Goal: Communication & Community: Answer question/provide support

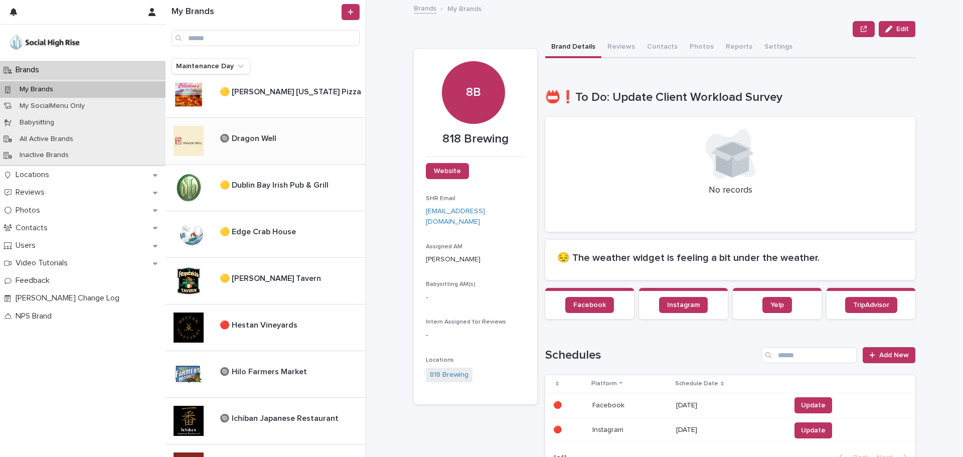
scroll to position [194, 0]
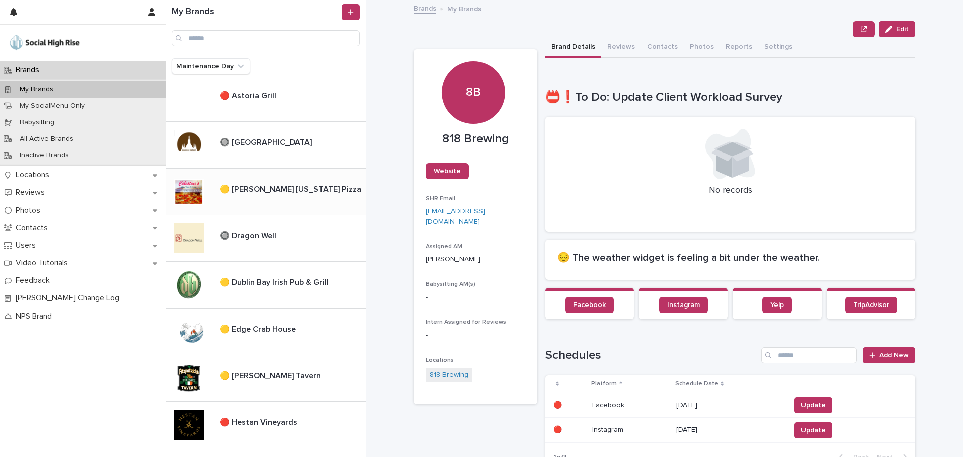
click at [270, 192] on p "🟡 [PERSON_NAME] [US_STATE] Pizza" at bounding box center [291, 189] width 143 height 12
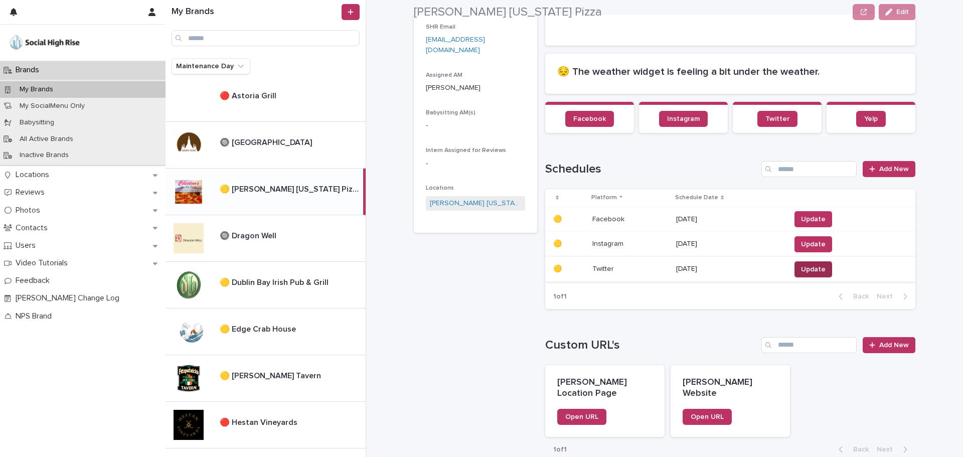
scroll to position [201, 0]
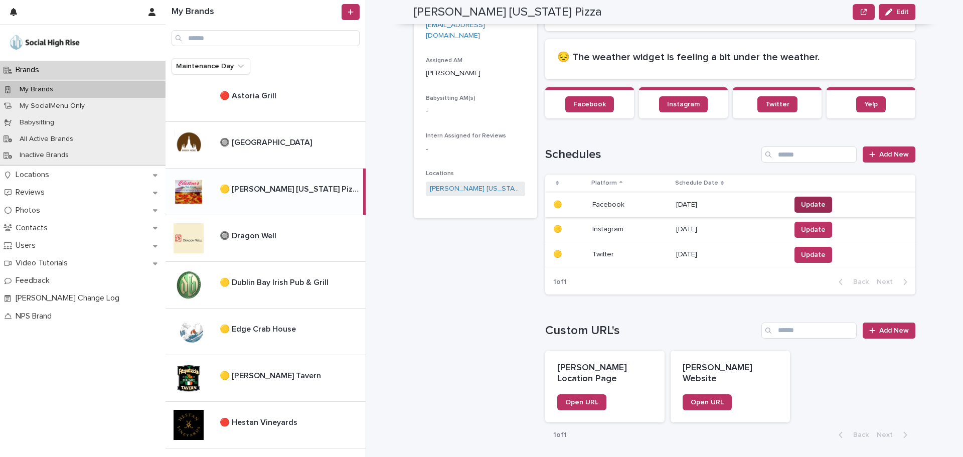
click at [801, 201] on span "Update" at bounding box center [813, 205] width 25 height 10
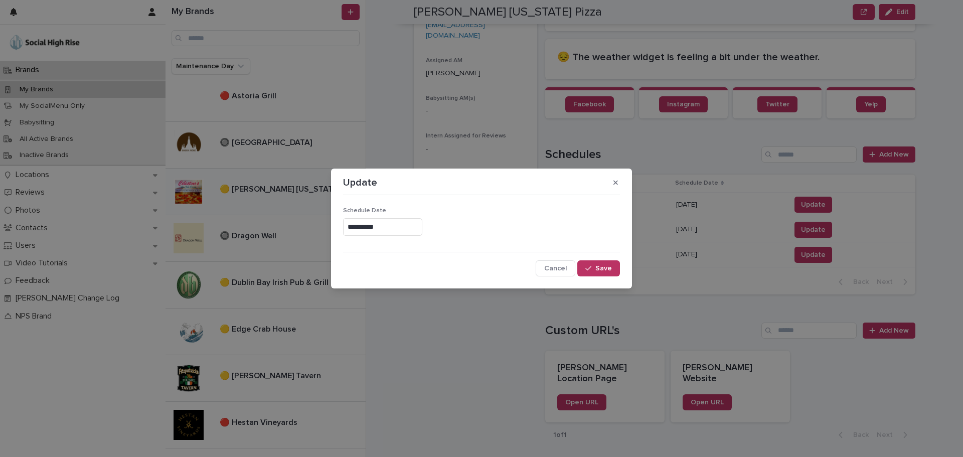
click at [371, 224] on input "**********" at bounding box center [382, 227] width 79 height 18
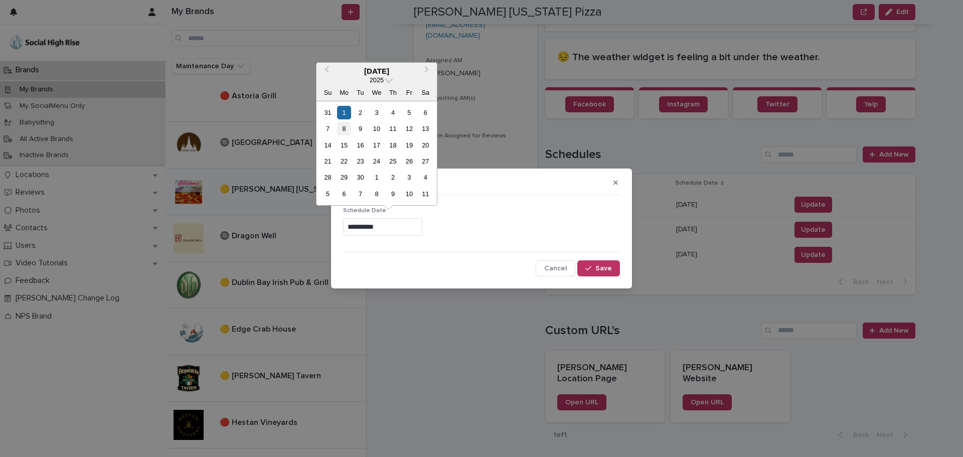
click at [345, 131] on div "8" at bounding box center [344, 129] width 14 height 14
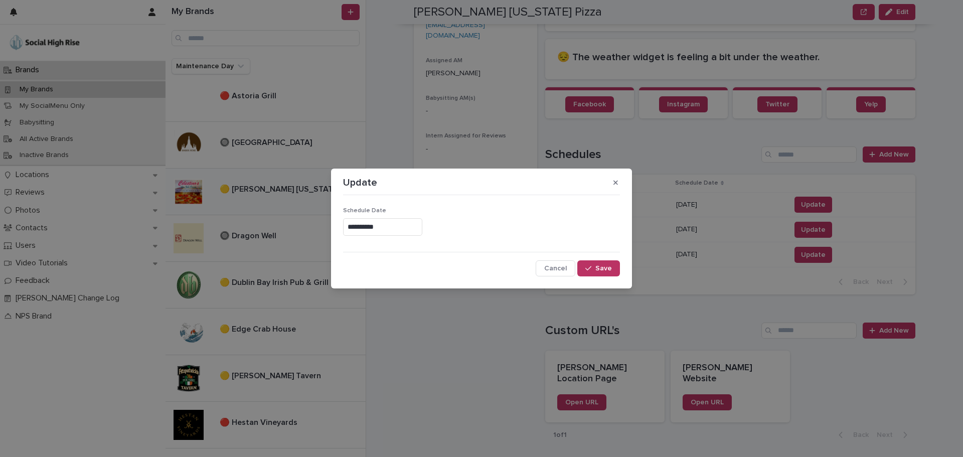
type input "**********"
click at [600, 261] on button "Save" at bounding box center [598, 268] width 43 height 16
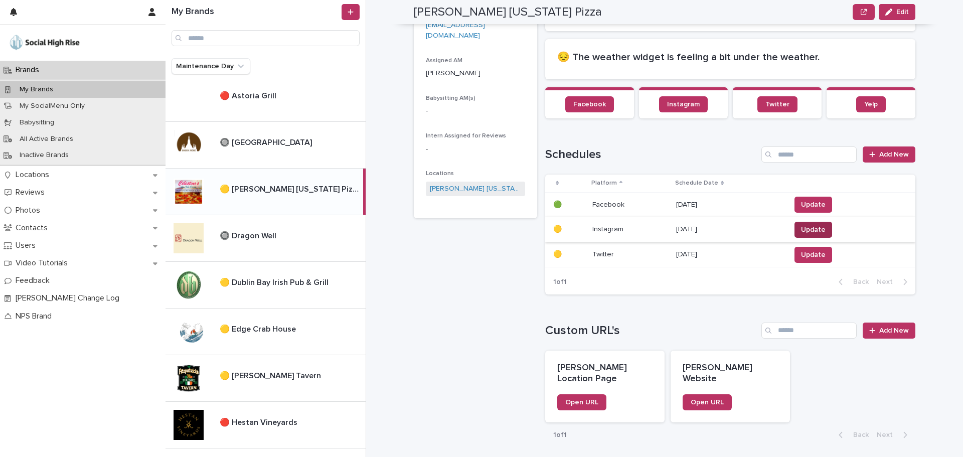
click at [804, 229] on span "Update" at bounding box center [813, 230] width 25 height 10
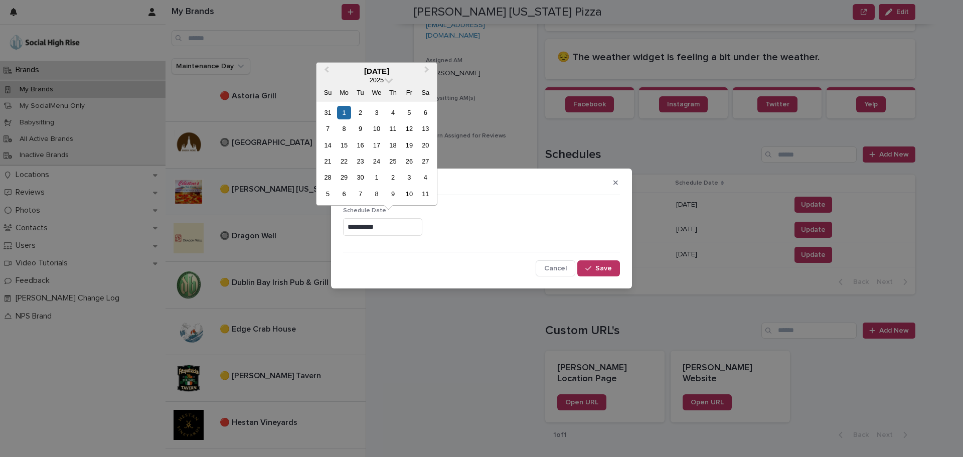
click at [365, 229] on input "**********" at bounding box center [382, 227] width 79 height 18
click at [341, 130] on div "8" at bounding box center [344, 129] width 14 height 14
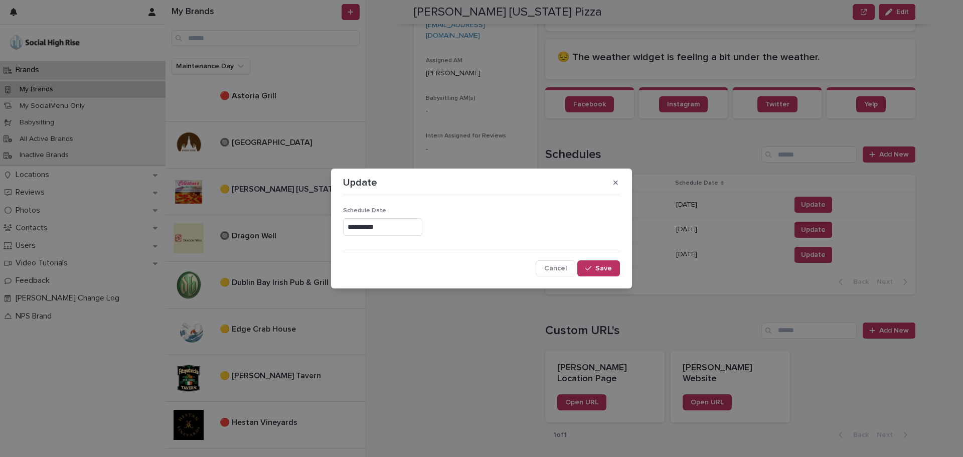
type input "**********"
click at [596, 270] on button "Save" at bounding box center [598, 268] width 43 height 16
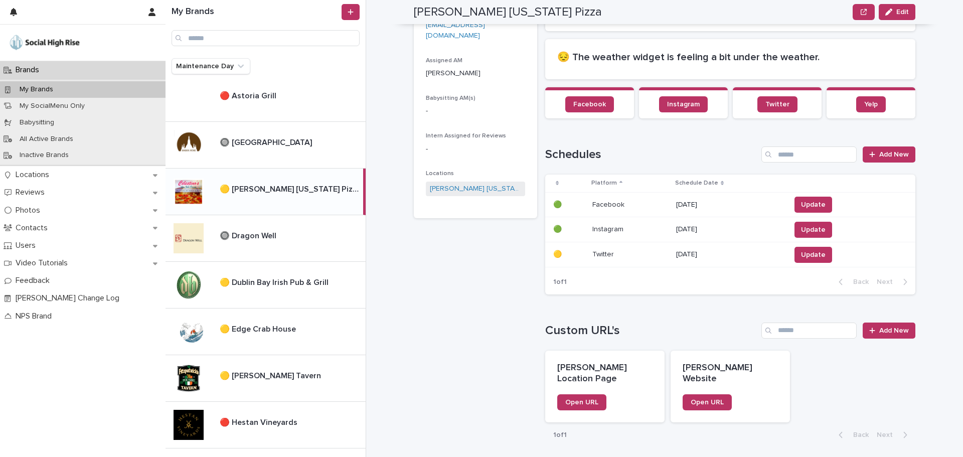
click at [831, 264] on td "Update" at bounding box center [851, 254] width 129 height 25
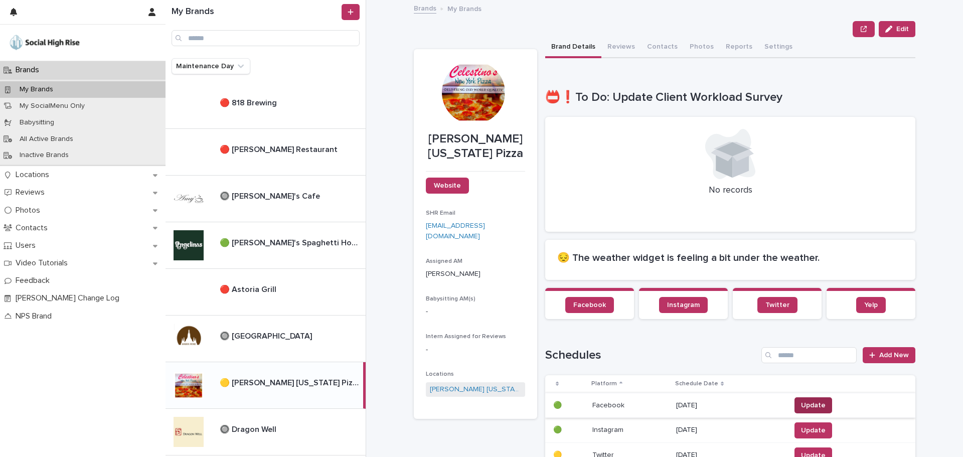
scroll to position [151, 0]
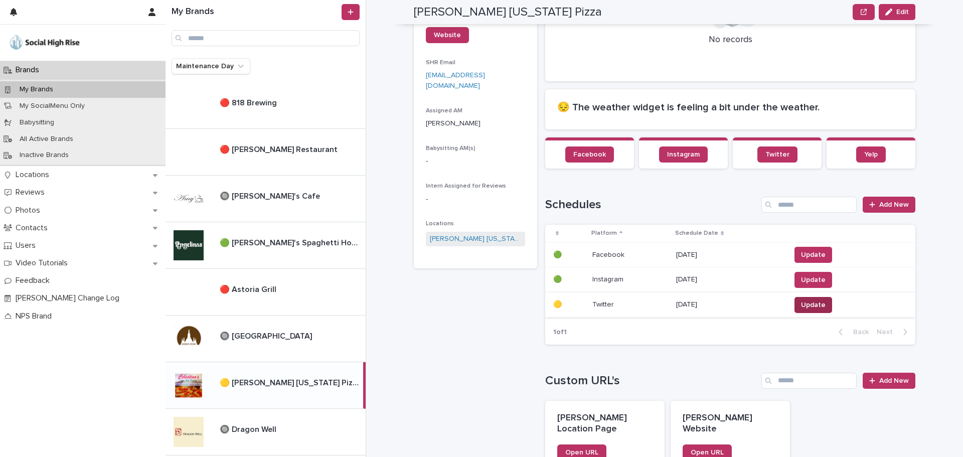
click at [805, 303] on span "Update" at bounding box center [813, 305] width 25 height 10
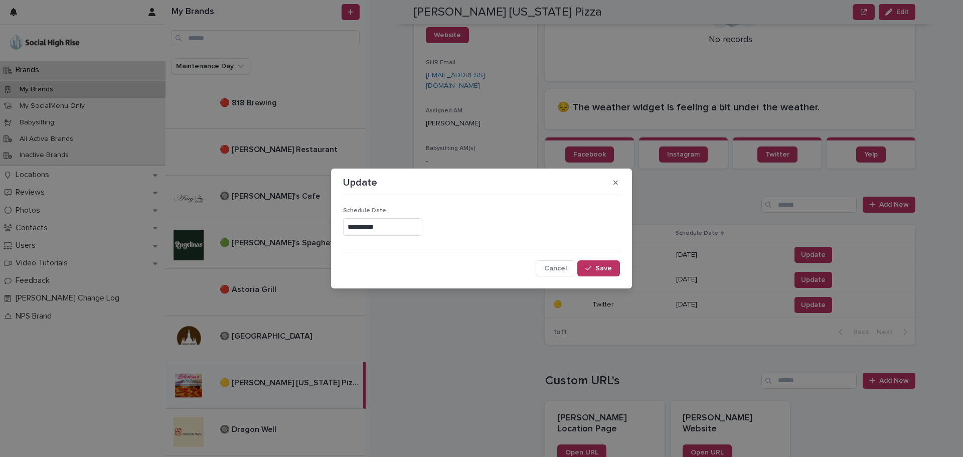
click at [350, 222] on input "**********" at bounding box center [382, 227] width 79 height 18
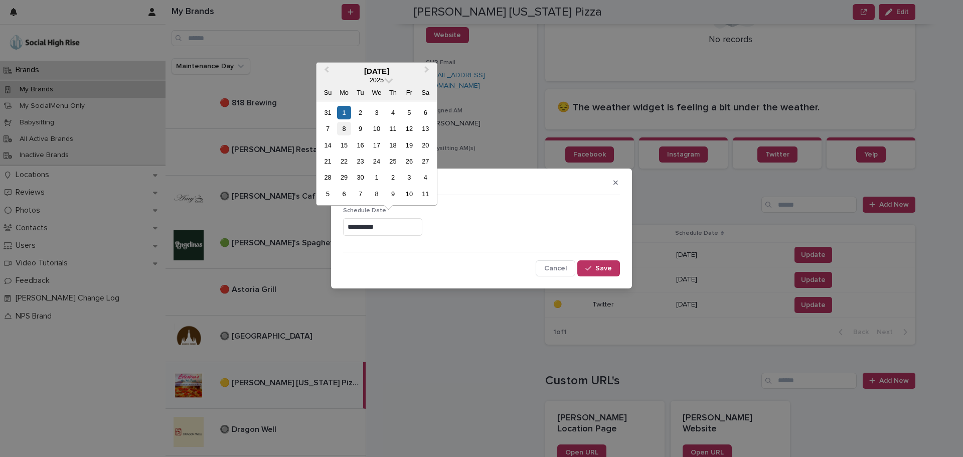
click at [345, 130] on div "8" at bounding box center [344, 129] width 14 height 14
type input "**********"
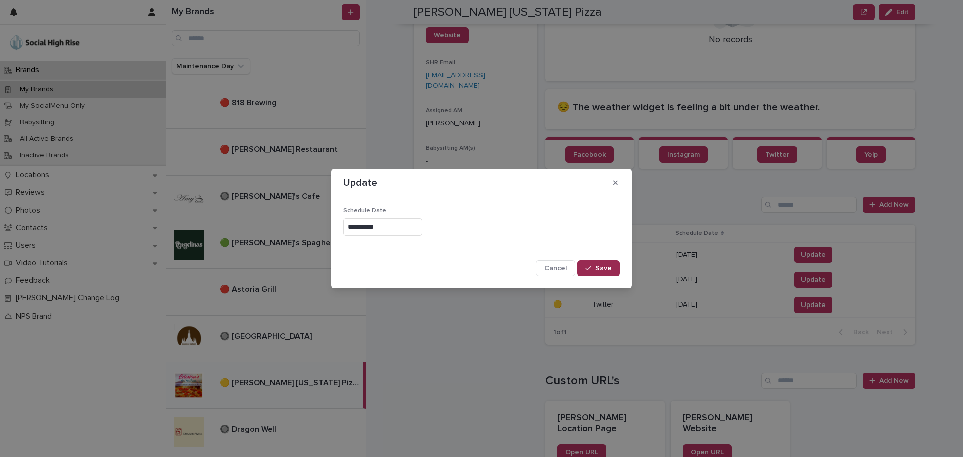
click at [616, 266] on button "Save" at bounding box center [598, 268] width 43 height 16
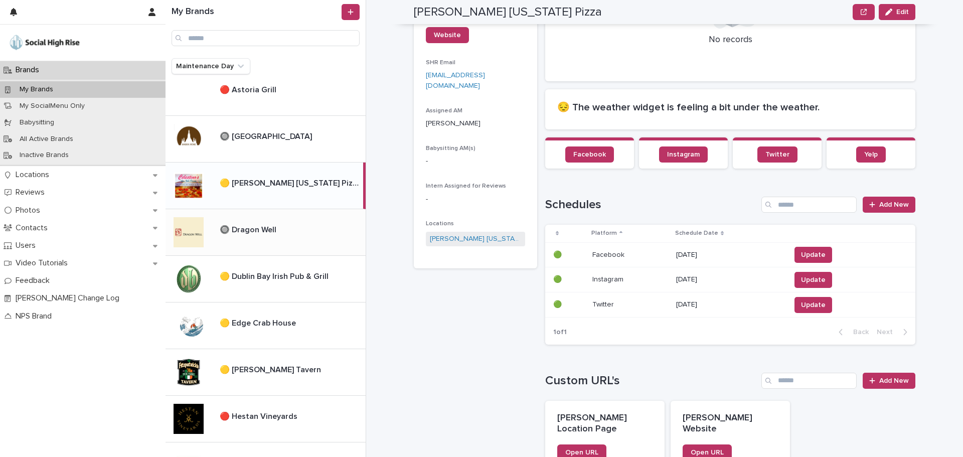
scroll to position [201, 0]
click at [269, 238] on div "🔘 Dragon Well 🔘 Dragon Well" at bounding box center [289, 231] width 154 height 22
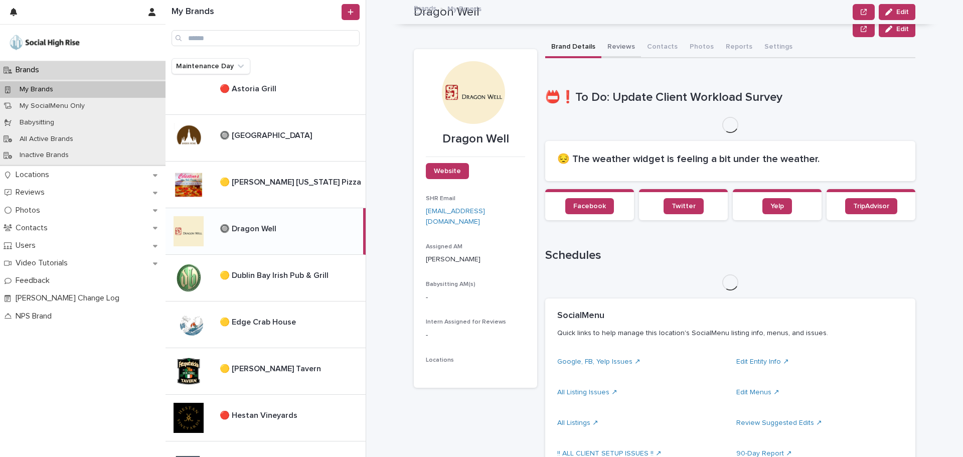
click at [613, 47] on button "Reviews" at bounding box center [622, 47] width 40 height 21
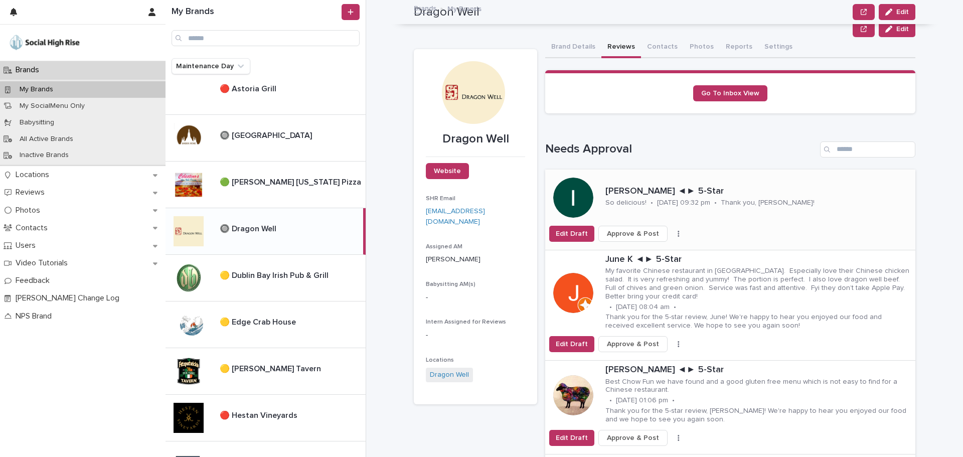
click at [626, 237] on span "Approve & Post" at bounding box center [633, 234] width 52 height 10
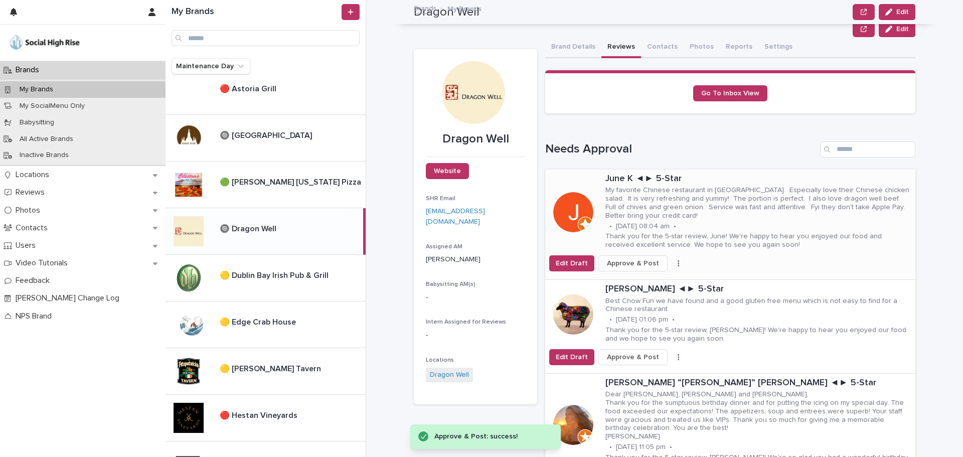
click at [672, 262] on button "button" at bounding box center [679, 263] width 14 height 7
click at [644, 279] on button "Skip Reply" at bounding box center [642, 283] width 66 height 16
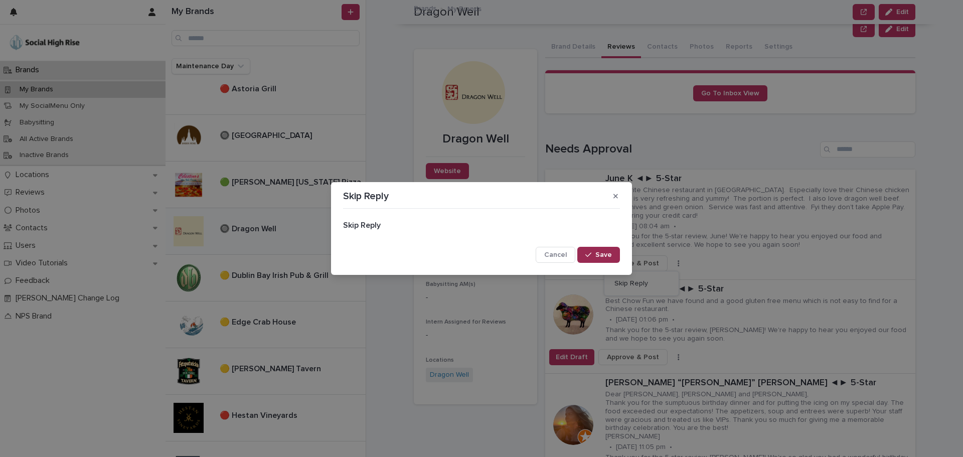
click at [598, 253] on span "Save" at bounding box center [604, 254] width 17 height 7
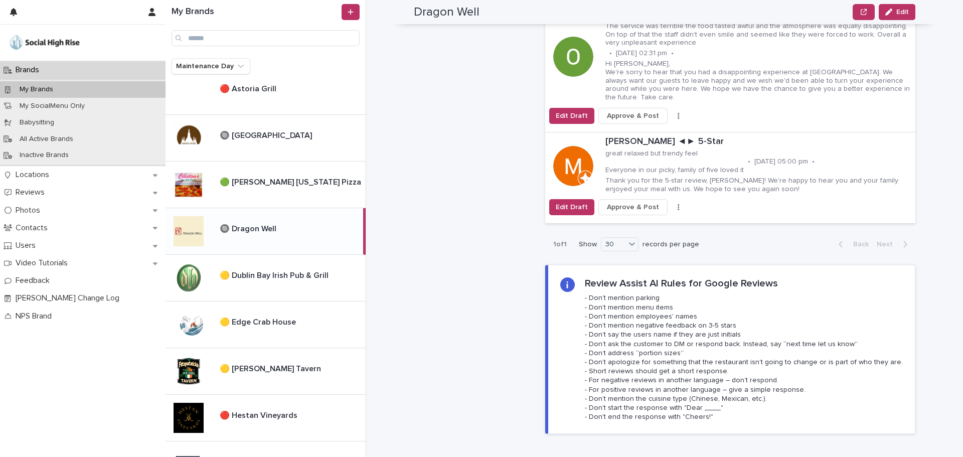
scroll to position [452, 0]
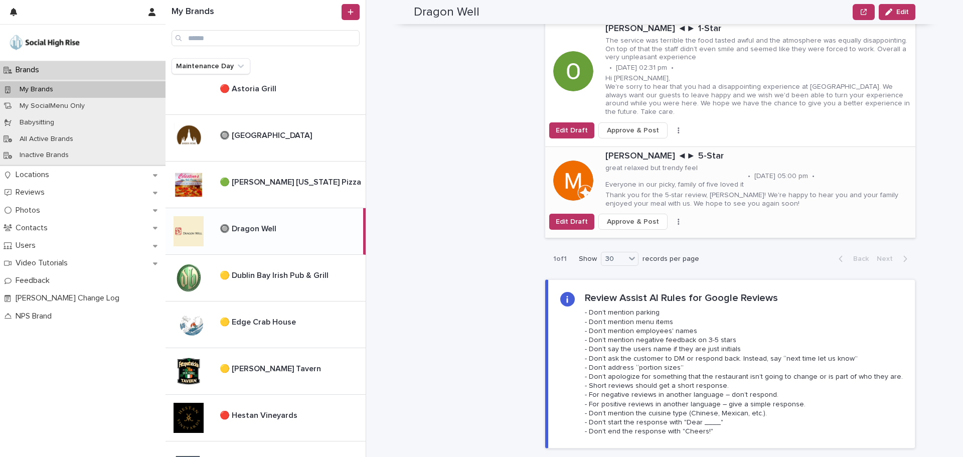
click at [672, 222] on button "button" at bounding box center [679, 221] width 14 height 7
click at [649, 235] on button "Skip Reply" at bounding box center [642, 242] width 66 height 16
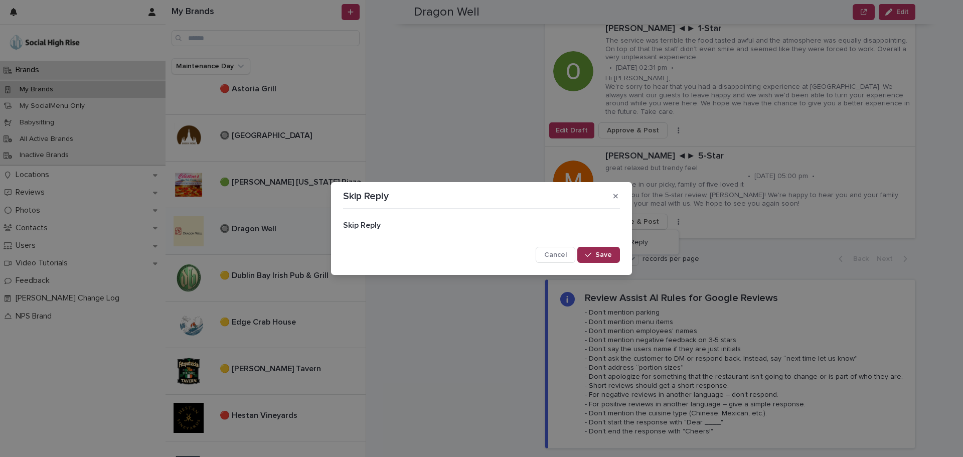
click at [610, 254] on span "Save" at bounding box center [604, 254] width 17 height 7
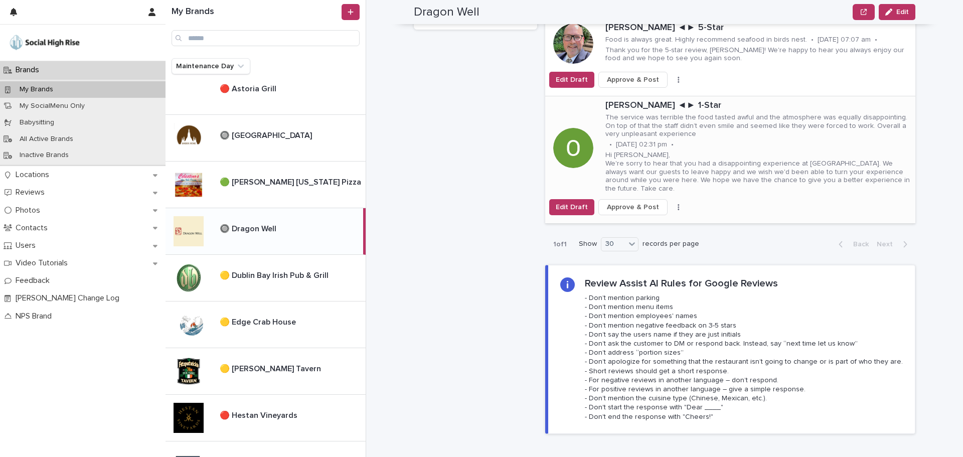
scroll to position [351, 0]
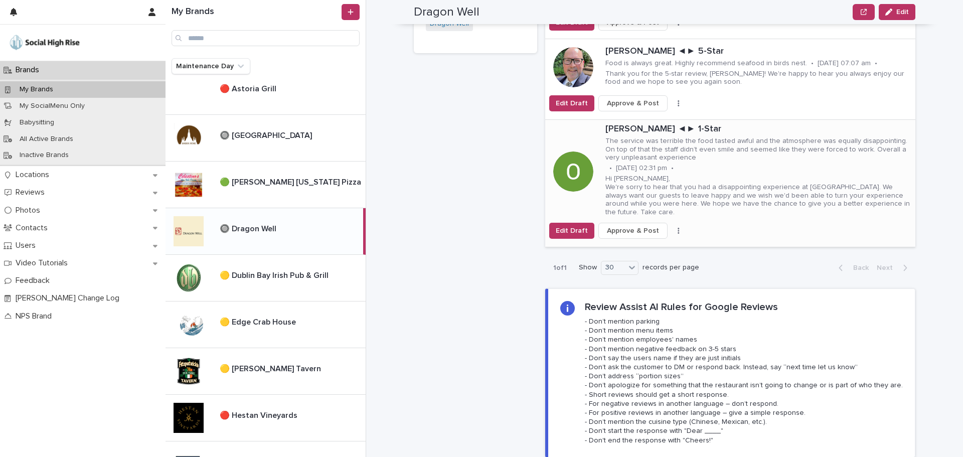
click at [667, 227] on div "Edit Draft Approve & Post Skip Reply" at bounding box center [730, 231] width 370 height 16
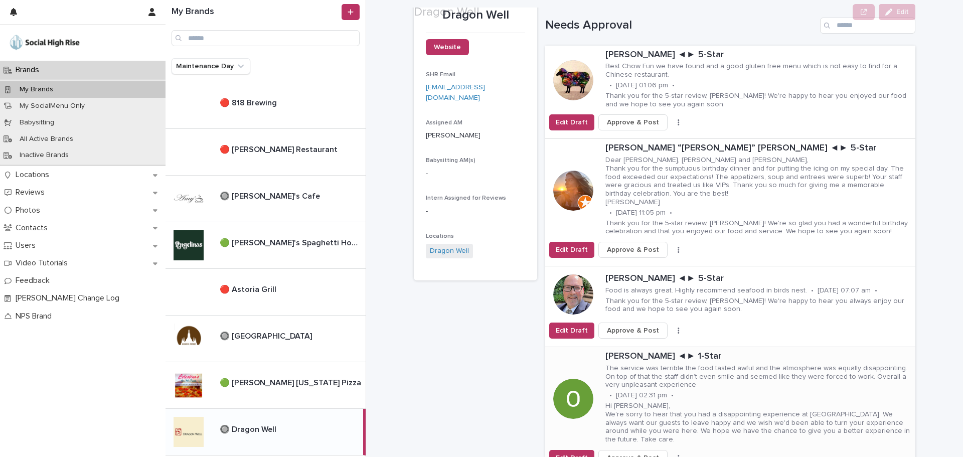
scroll to position [201, 0]
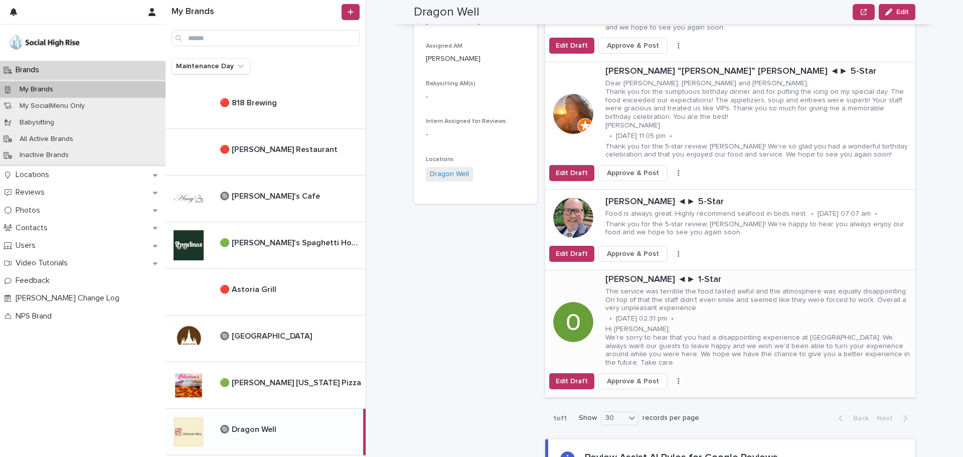
click at [672, 382] on button "button" at bounding box center [679, 381] width 14 height 7
click at [637, 398] on span "Skip Reply" at bounding box center [632, 393] width 34 height 10
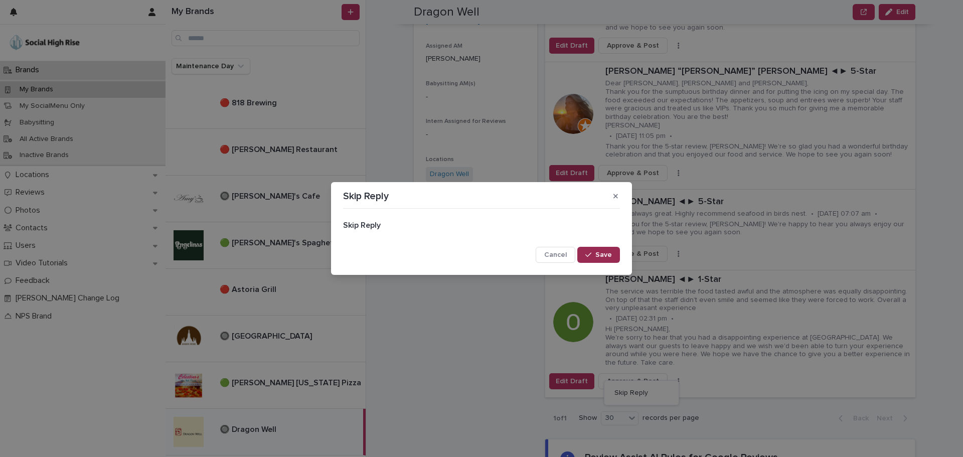
click at [606, 250] on button "Save" at bounding box center [598, 255] width 43 height 16
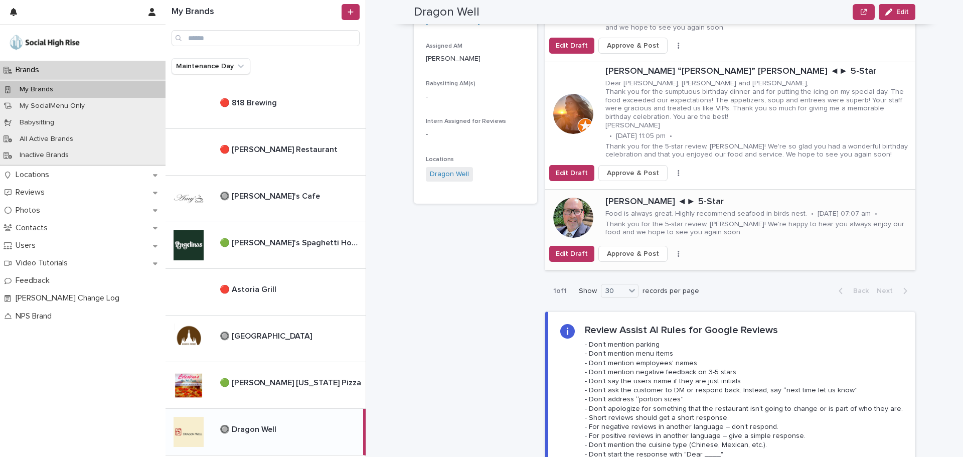
click at [672, 257] on button "button" at bounding box center [679, 253] width 14 height 7
click at [649, 282] on button "Skip Reply" at bounding box center [642, 274] width 66 height 16
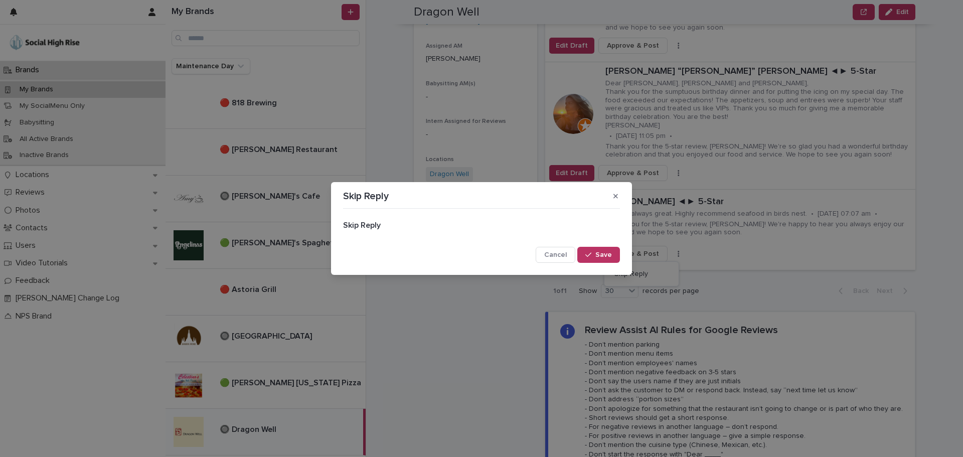
click at [603, 253] on span "Save" at bounding box center [604, 254] width 17 height 7
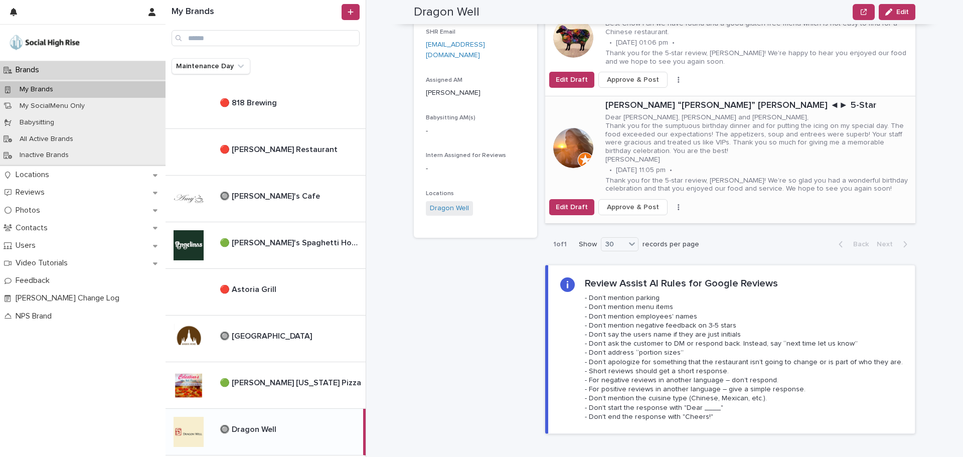
click at [678, 204] on icon "button" at bounding box center [679, 207] width 2 height 6
click at [631, 231] on span "Skip Reply" at bounding box center [632, 236] width 34 height 10
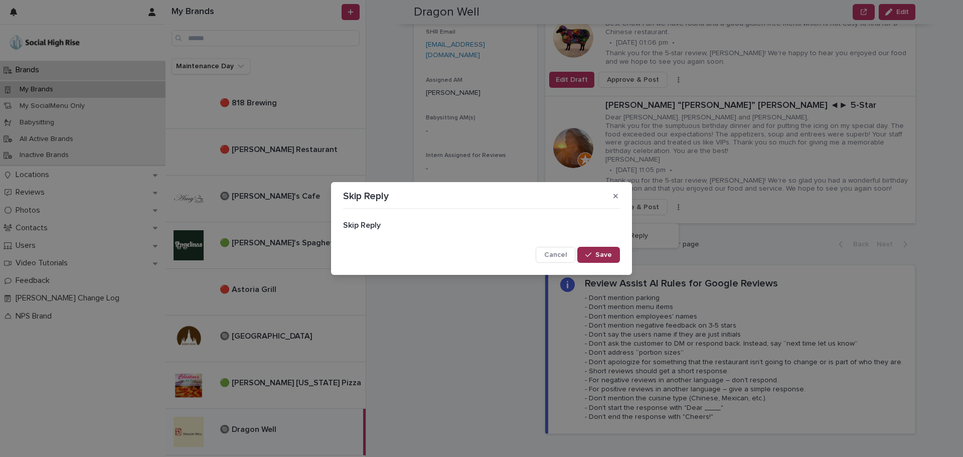
click at [598, 253] on span "Save" at bounding box center [604, 254] width 17 height 7
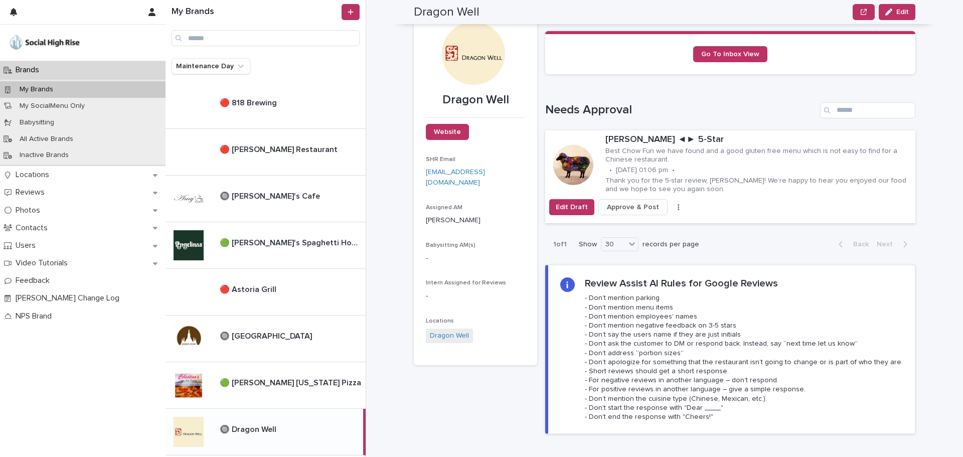
scroll to position [50, 0]
click at [668, 199] on div "Edit Draft Approve & Post Skip Reply" at bounding box center [730, 207] width 370 height 16
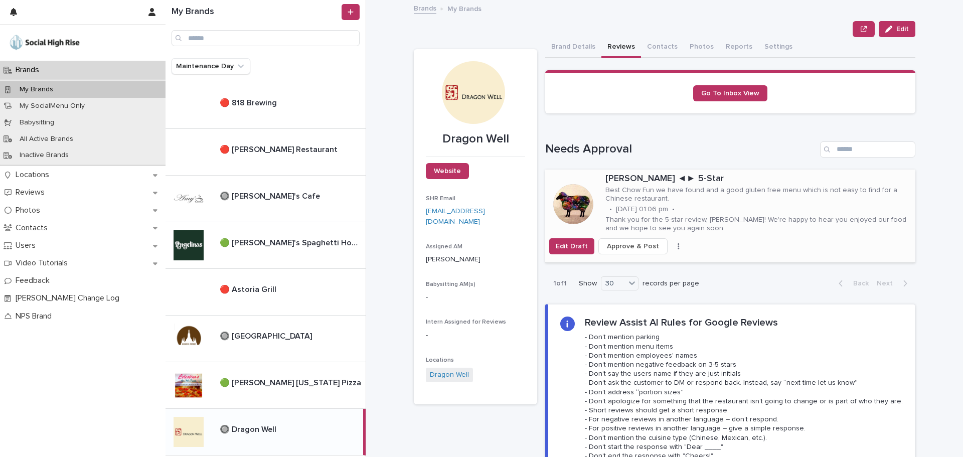
click at [668, 242] on div "Edit Draft Approve & Post Skip Reply" at bounding box center [730, 246] width 370 height 16
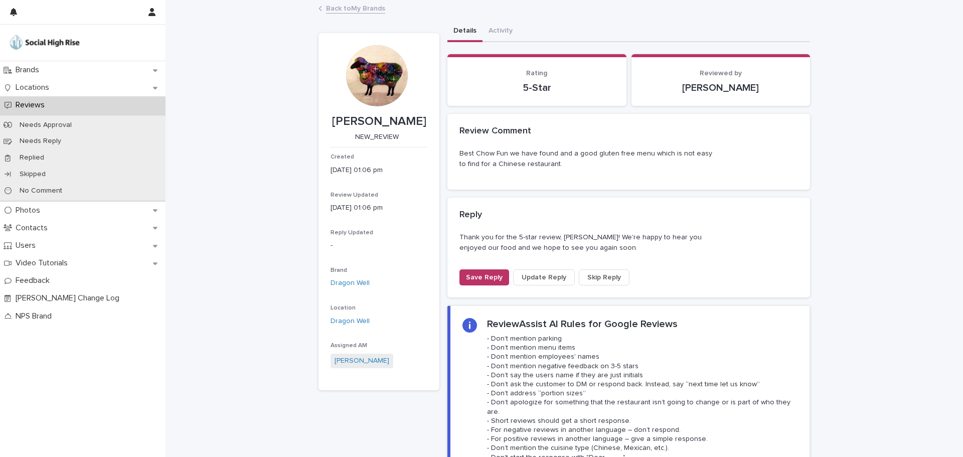
click at [596, 278] on span "Skip Reply" at bounding box center [605, 277] width 34 height 10
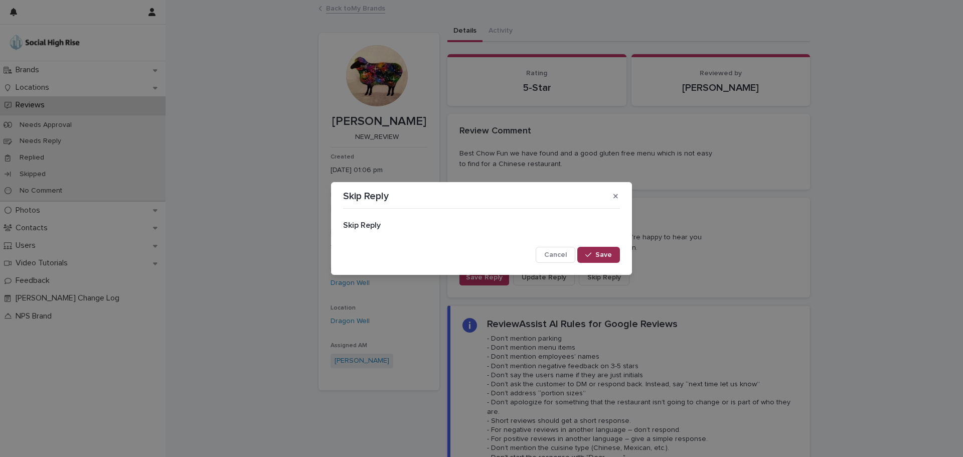
click at [602, 262] on button "Save" at bounding box center [598, 255] width 43 height 16
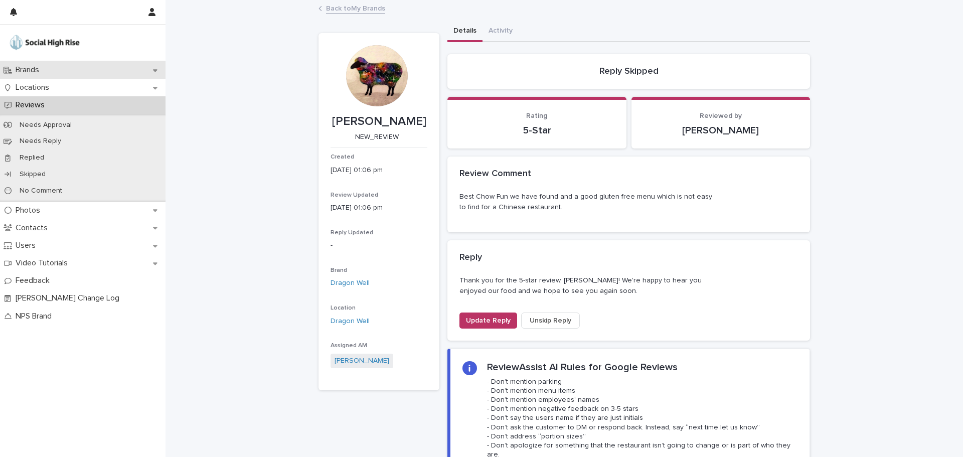
click at [16, 70] on p "Brands" at bounding box center [30, 70] width 36 height 10
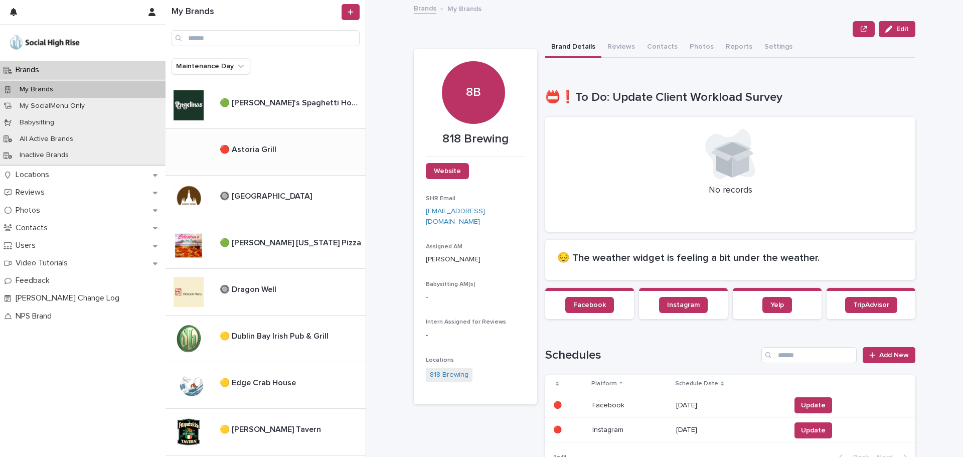
scroll to position [151, 0]
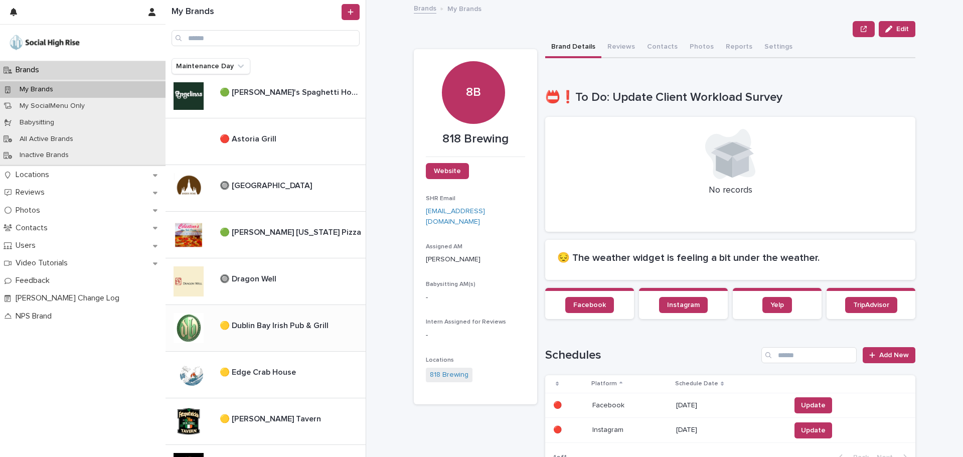
click at [263, 326] on p "🟡 Dublin Bay Irish Pub & Grill" at bounding box center [275, 325] width 111 height 12
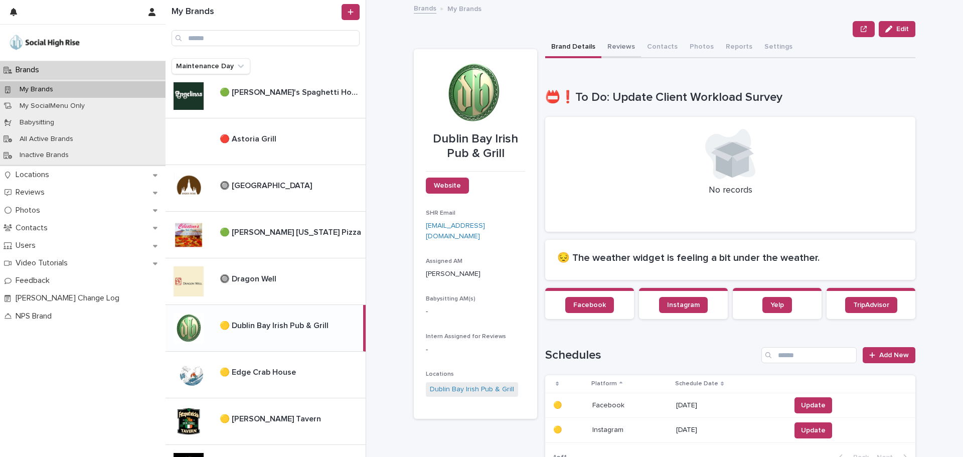
click at [613, 46] on button "Reviews" at bounding box center [622, 47] width 40 height 21
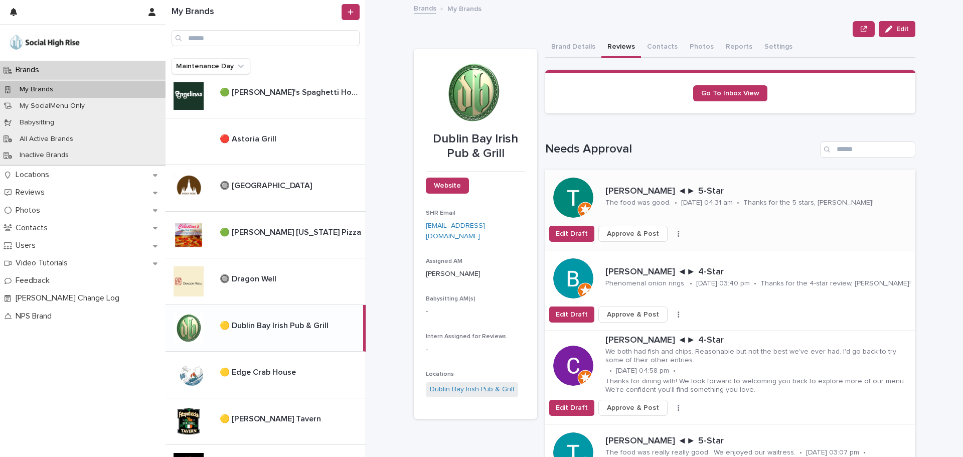
click at [633, 229] on span "Approve & Post" at bounding box center [633, 234] width 52 height 10
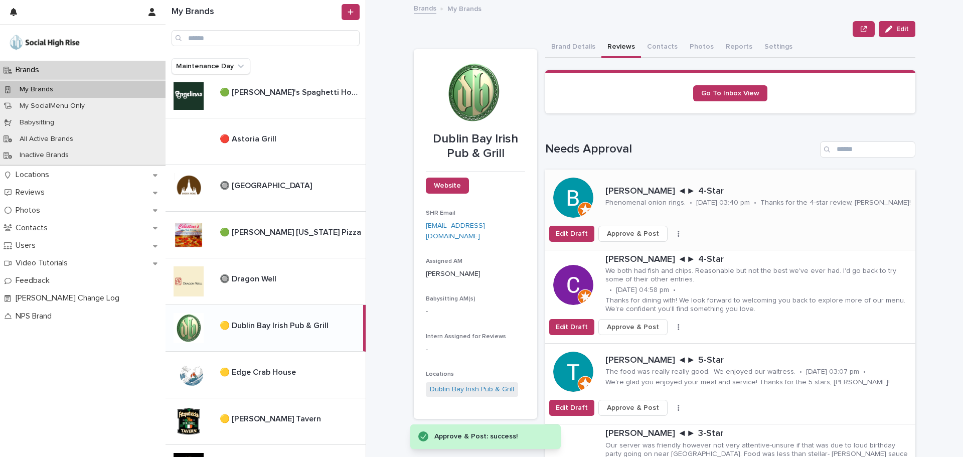
click at [635, 233] on span "Approve & Post" at bounding box center [633, 234] width 52 height 10
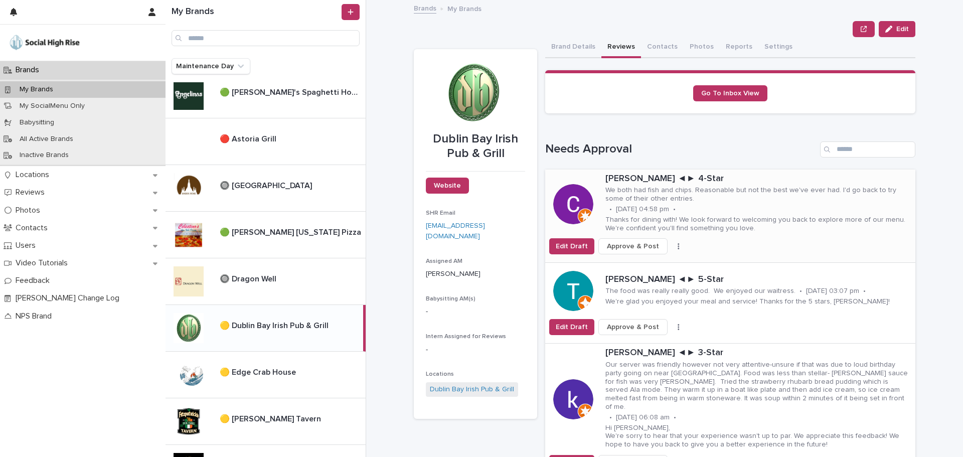
click at [623, 248] on span "Approve & Post" at bounding box center [633, 246] width 52 height 10
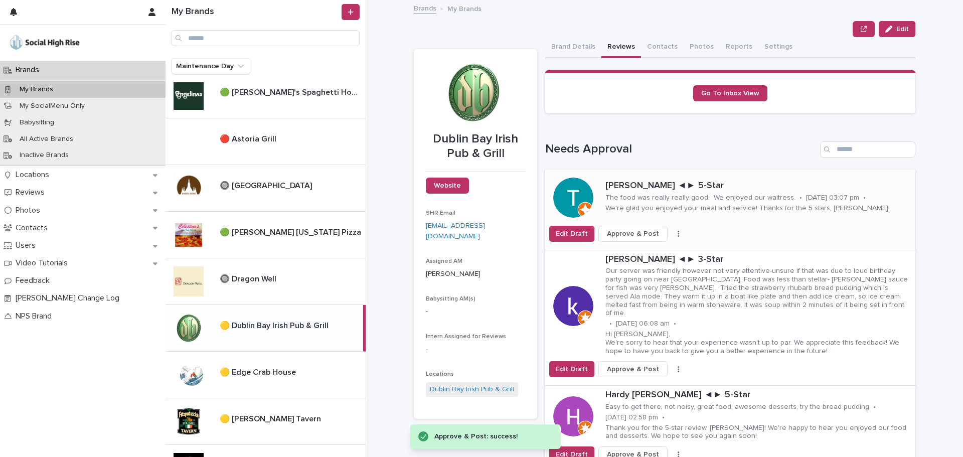
click at [672, 232] on button "button" at bounding box center [679, 233] width 14 height 7
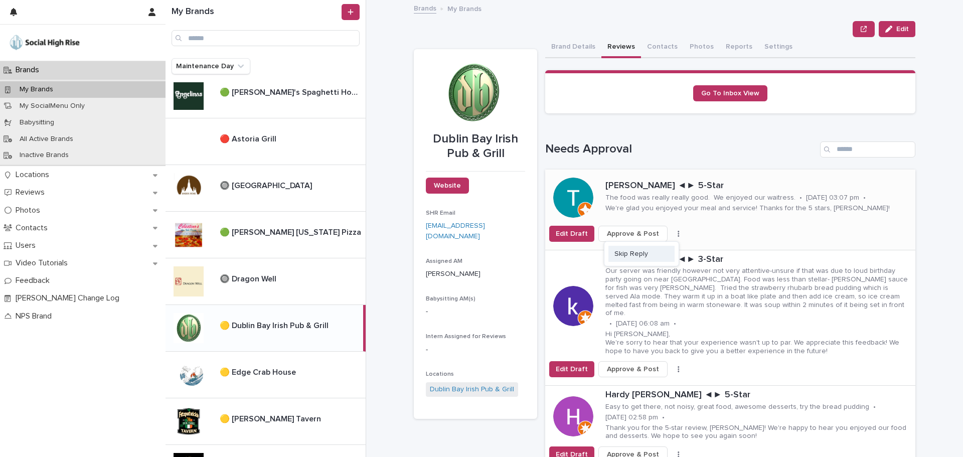
click at [620, 256] on span "Skip Reply" at bounding box center [632, 254] width 34 height 10
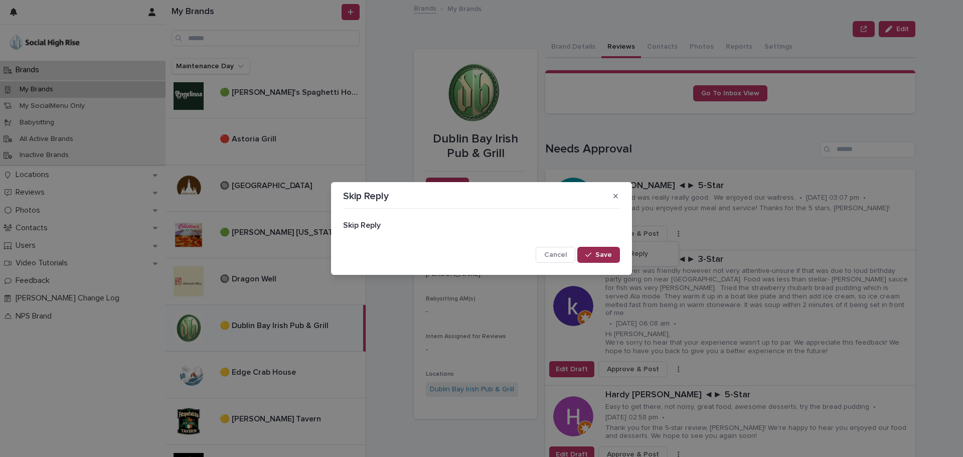
click at [609, 252] on span "Save" at bounding box center [604, 254] width 17 height 7
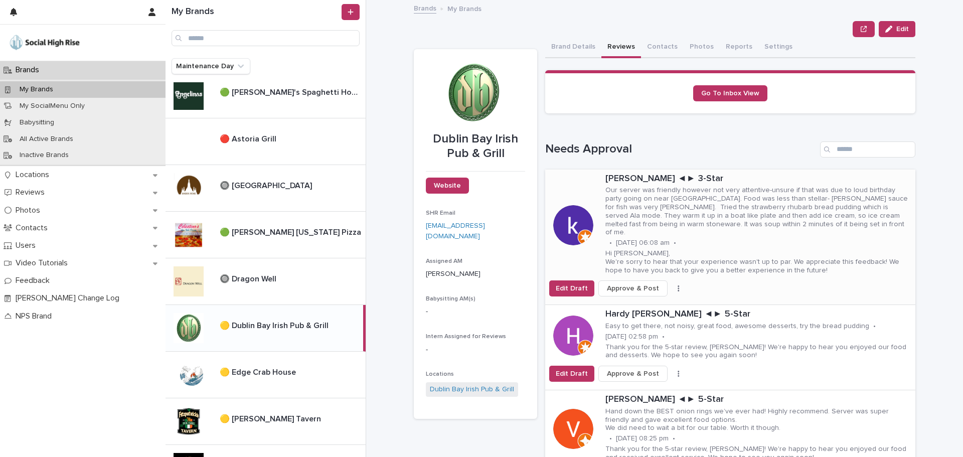
click at [672, 285] on button "button" at bounding box center [679, 288] width 14 height 7
click at [635, 298] on span "Skip Reply" at bounding box center [632, 301] width 34 height 10
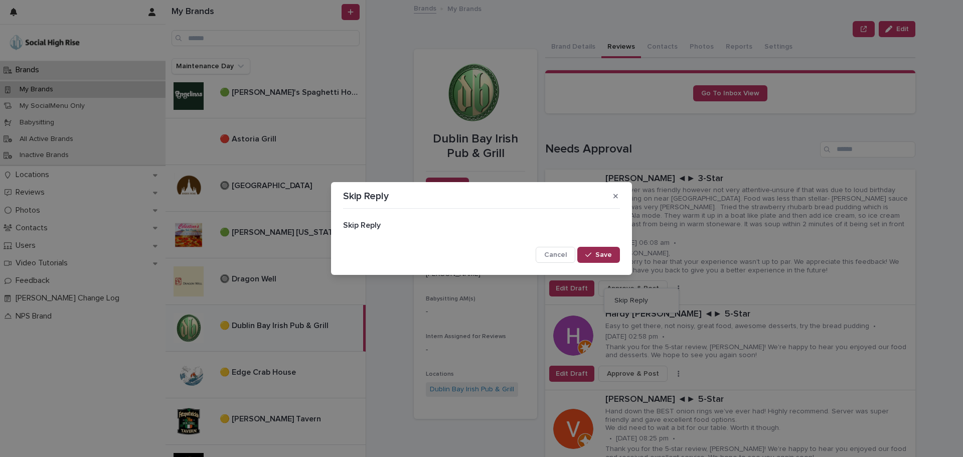
click at [600, 257] on span "Save" at bounding box center [604, 254] width 17 height 7
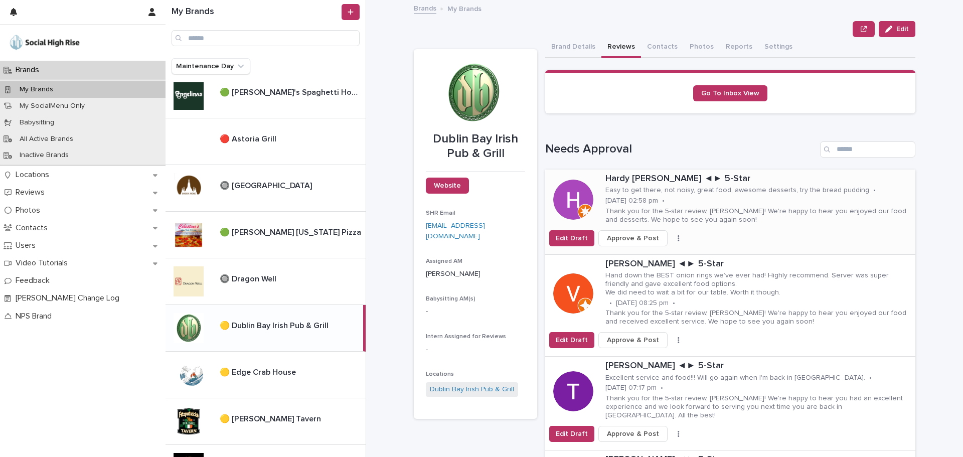
click at [672, 238] on button "button" at bounding box center [679, 238] width 14 height 7
click at [636, 255] on span "Skip Reply" at bounding box center [632, 258] width 34 height 10
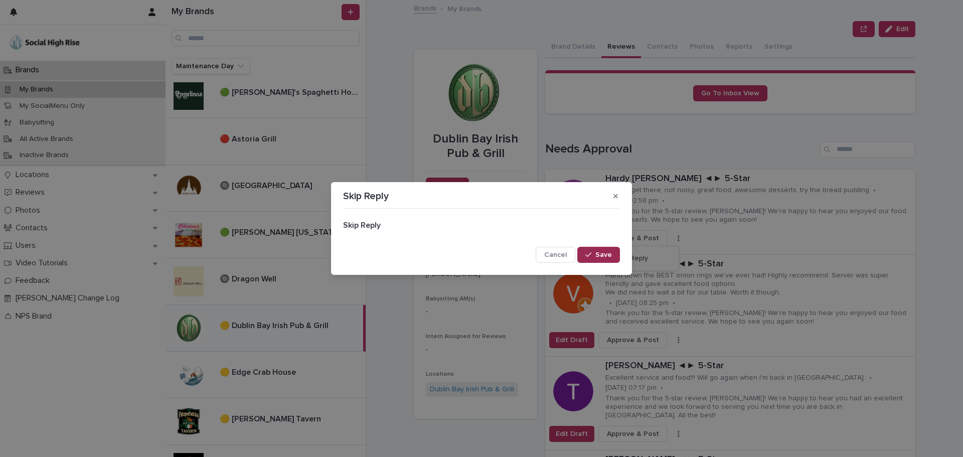
click at [603, 256] on span "Save" at bounding box center [604, 254] width 17 height 7
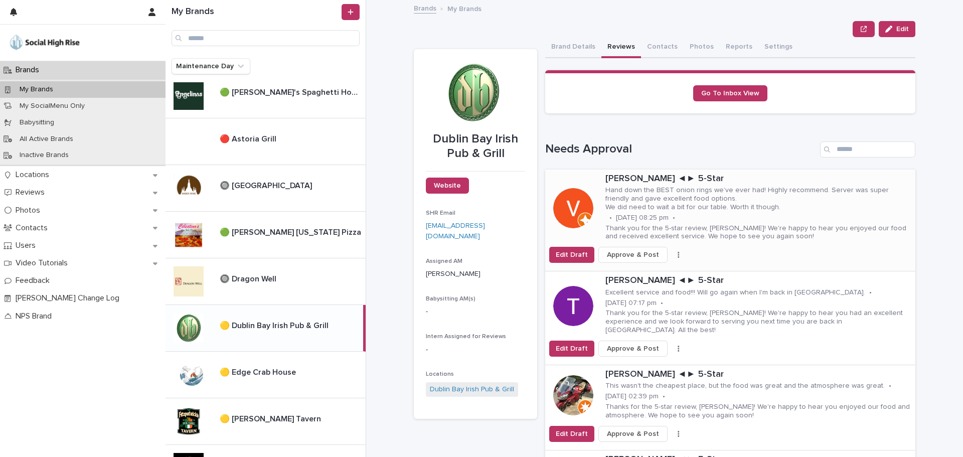
click at [672, 255] on button "button" at bounding box center [679, 254] width 14 height 7
click at [629, 268] on button "Skip Reply" at bounding box center [642, 275] width 66 height 16
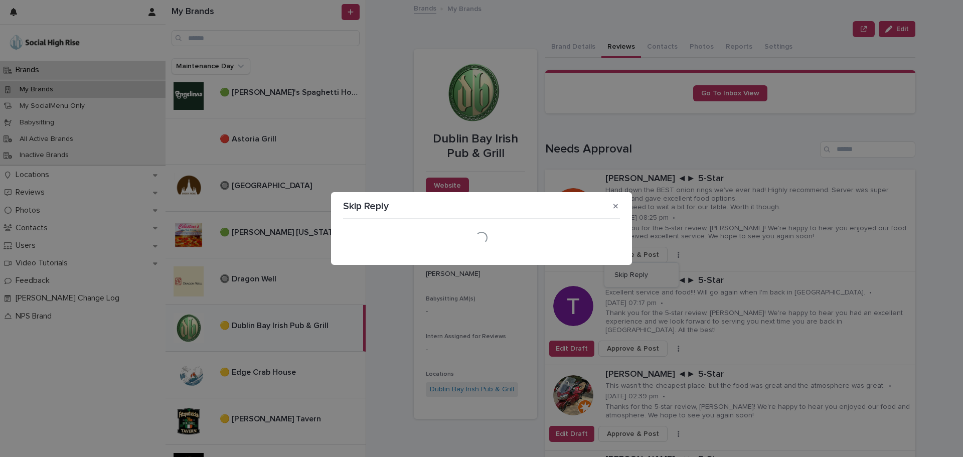
click at [608, 255] on div "Loading..." at bounding box center [482, 237] width 282 height 35
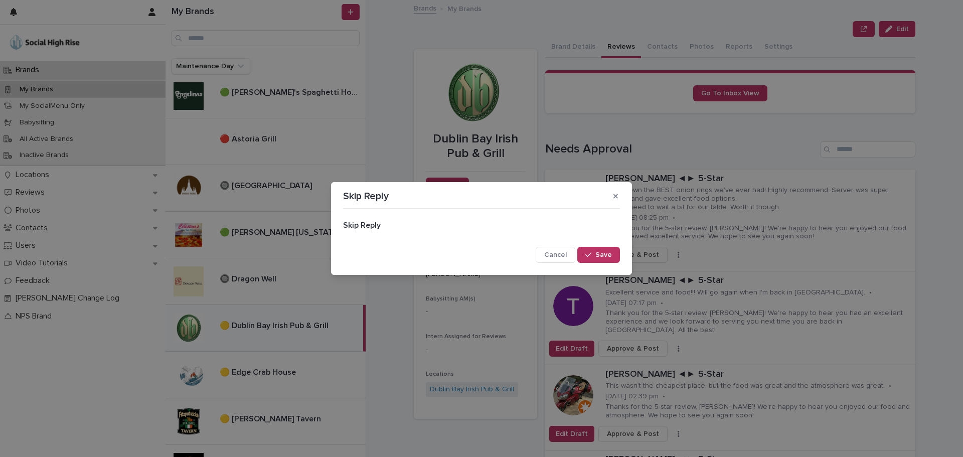
click at [608, 255] on span "Save" at bounding box center [604, 254] width 17 height 7
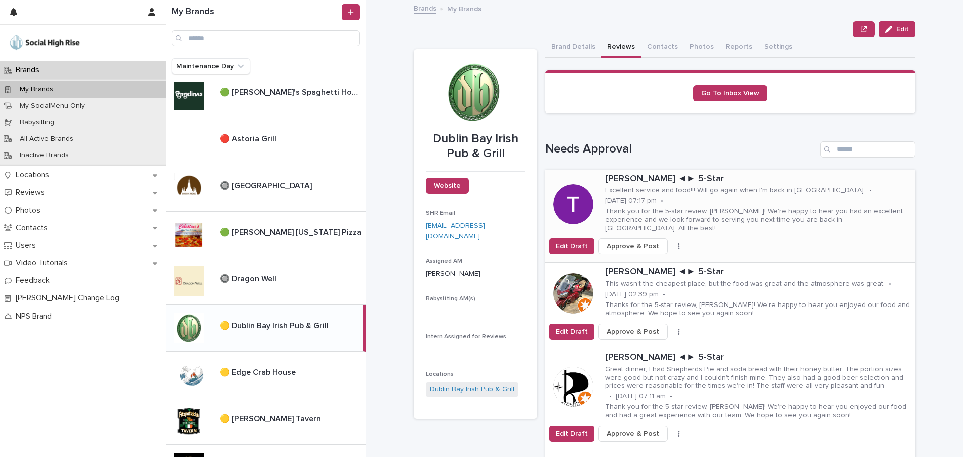
click at [678, 243] on icon "button" at bounding box center [679, 246] width 2 height 6
click at [642, 249] on span "Skip Reply" at bounding box center [632, 254] width 34 height 10
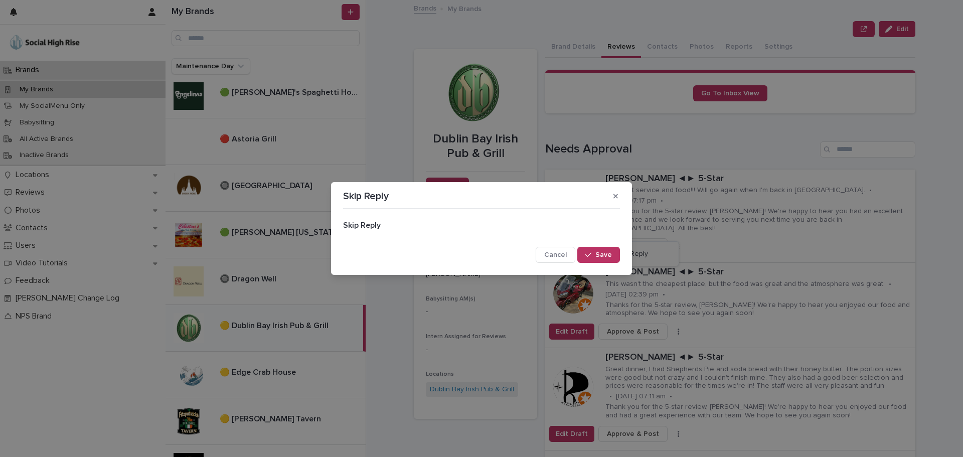
click at [597, 258] on span "Save" at bounding box center [604, 254] width 17 height 7
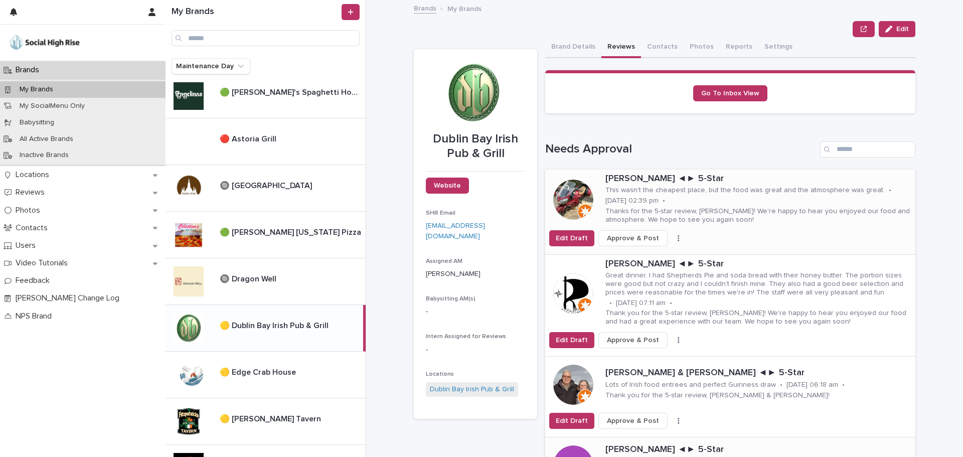
click at [668, 233] on div "Edit Draft Approve & Post Skip Reply" at bounding box center [730, 238] width 370 height 16
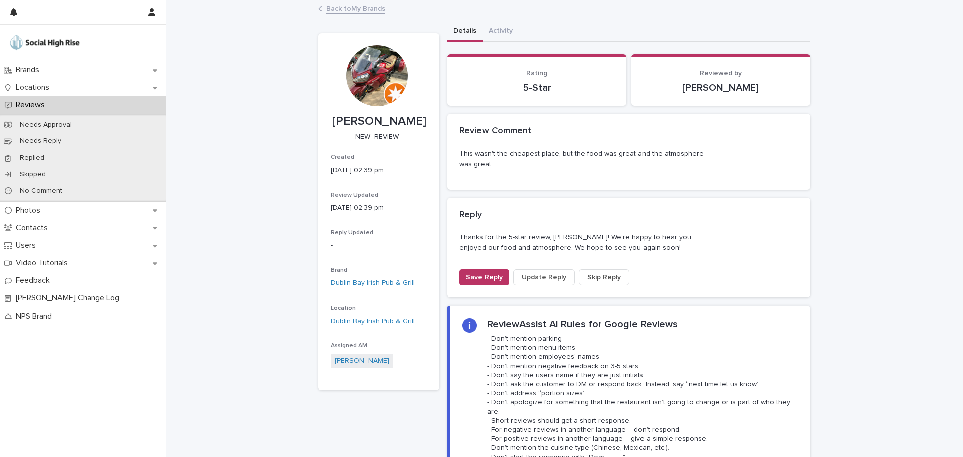
click at [589, 274] on span "Skip Reply" at bounding box center [605, 277] width 34 height 10
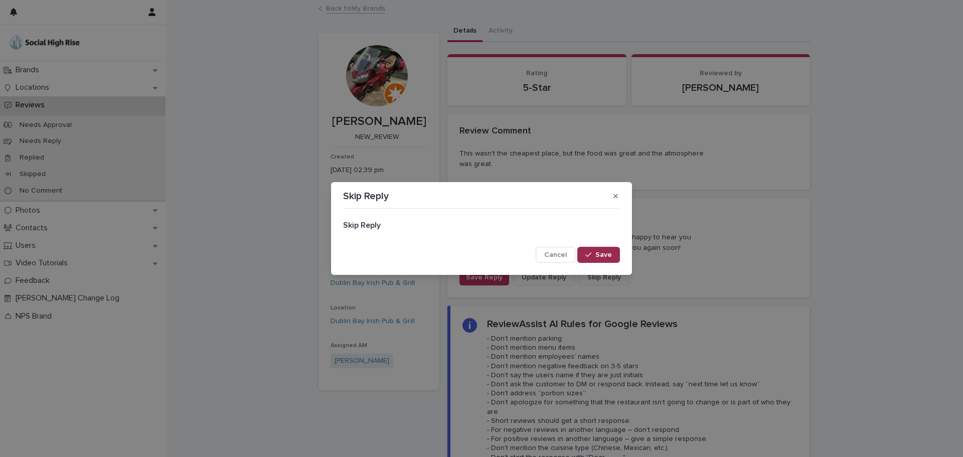
click at [586, 248] on button "Save" at bounding box center [598, 255] width 43 height 16
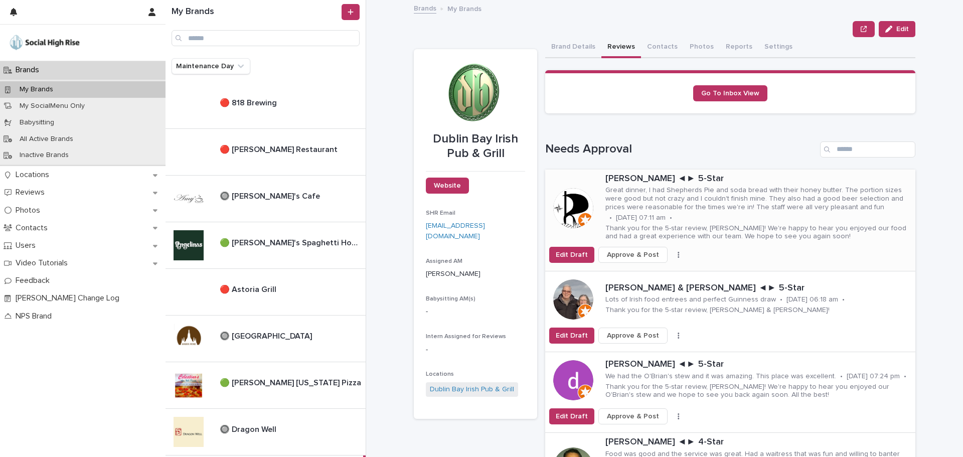
click at [672, 256] on button "button" at bounding box center [679, 254] width 14 height 7
click at [629, 276] on span "Skip Reply" at bounding box center [632, 275] width 34 height 10
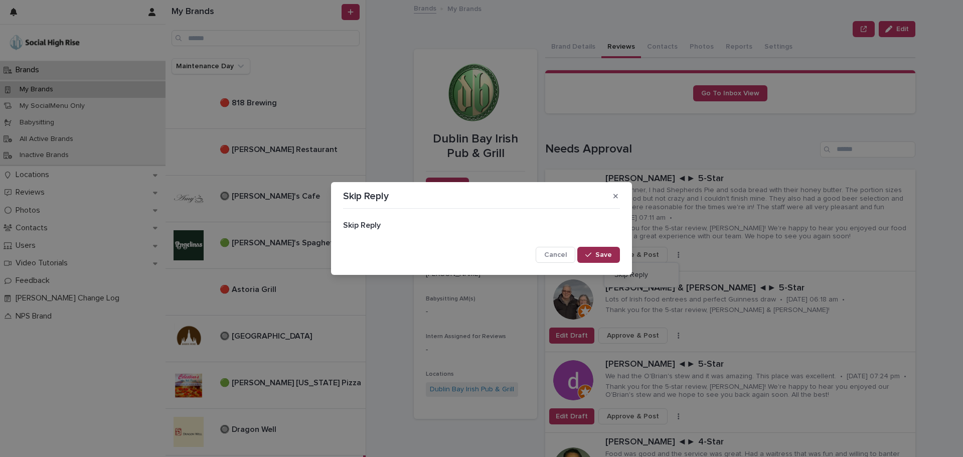
click at [608, 255] on span "Save" at bounding box center [604, 254] width 17 height 7
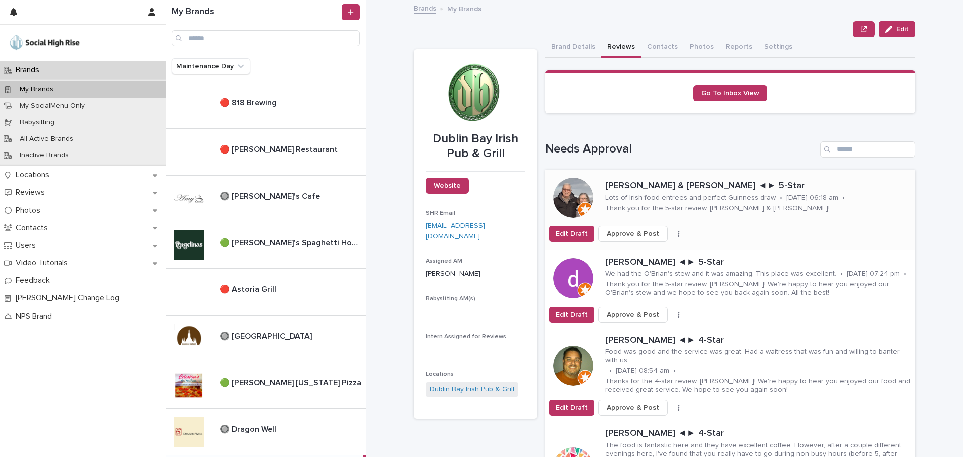
click at [678, 235] on icon "button" at bounding box center [679, 233] width 2 height 7
click at [639, 252] on span "Skip Reply" at bounding box center [632, 254] width 34 height 10
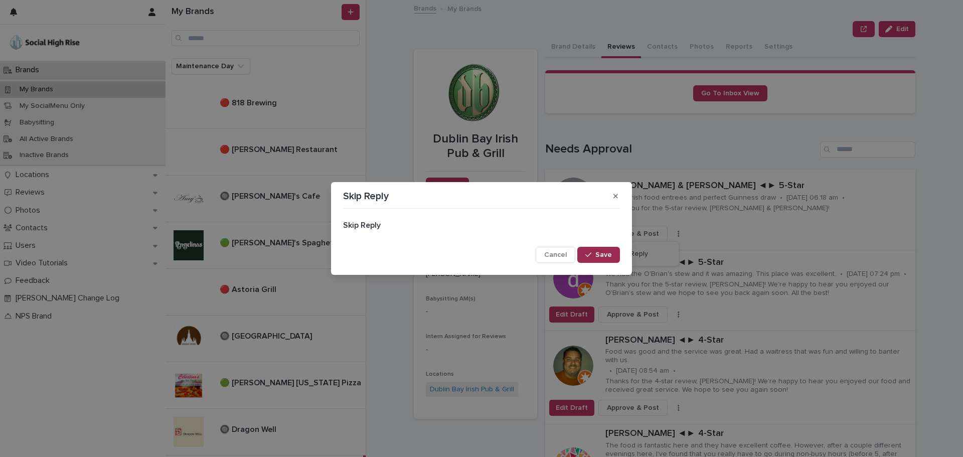
click at [603, 252] on span "Save" at bounding box center [604, 254] width 17 height 7
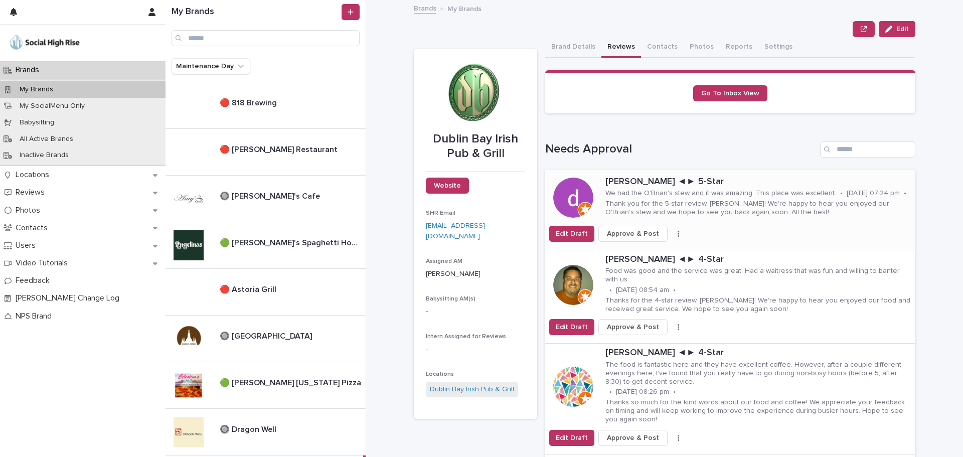
click at [668, 234] on div "Edit Draft Approve & Post Skip Reply" at bounding box center [730, 234] width 370 height 16
click at [678, 237] on icon "button" at bounding box center [679, 234] width 2 height 6
click at [635, 260] on span "Skip Reply" at bounding box center [632, 258] width 34 height 10
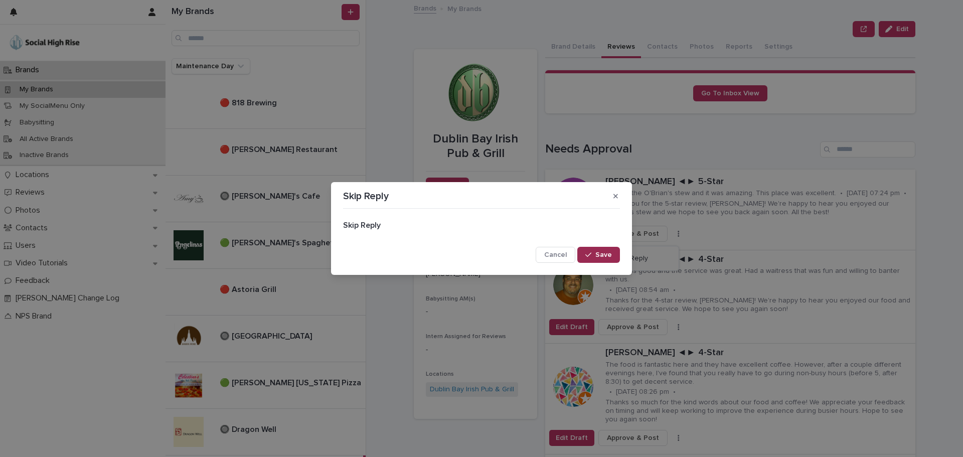
click at [597, 252] on span "Save" at bounding box center [604, 254] width 17 height 7
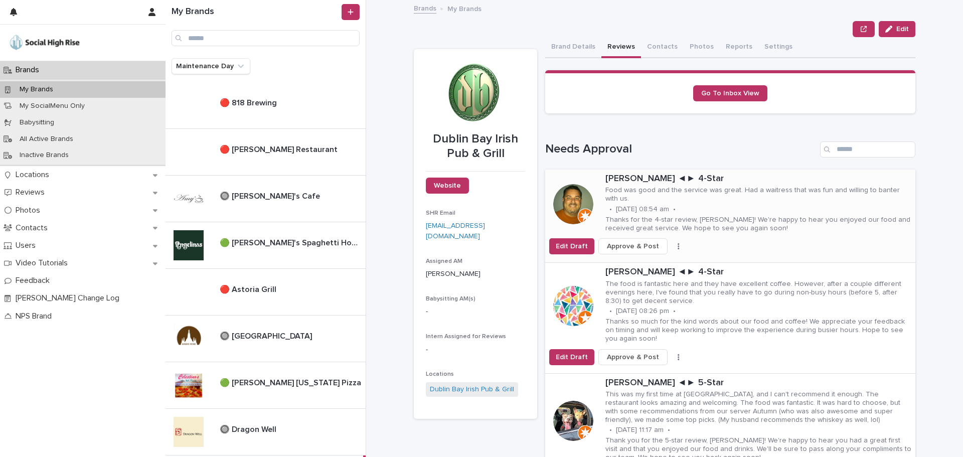
click at [672, 243] on button "button" at bounding box center [679, 246] width 14 height 7
click at [635, 251] on button "Skip Reply" at bounding box center [642, 258] width 66 height 16
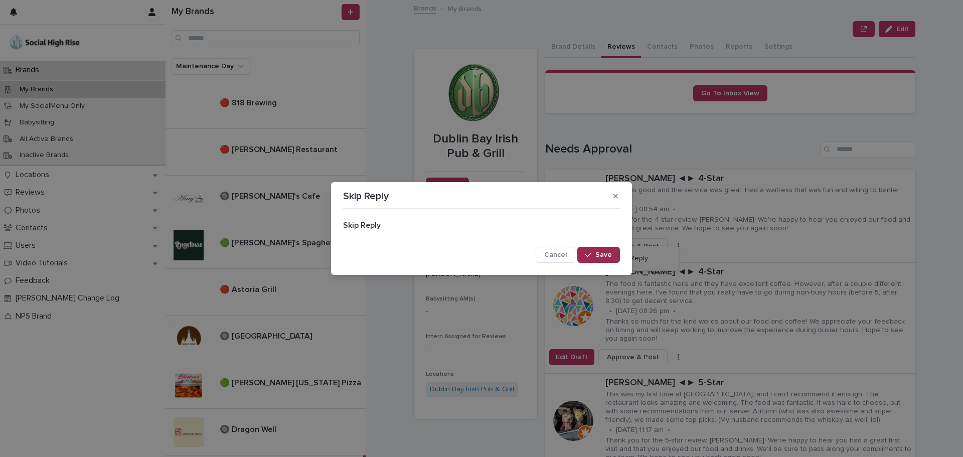
click at [610, 256] on span "Save" at bounding box center [604, 254] width 17 height 7
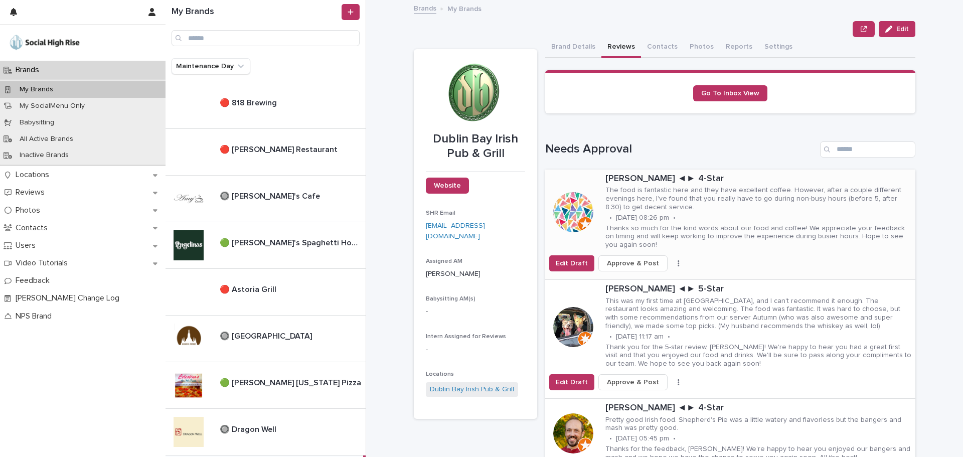
click at [678, 262] on icon "button" at bounding box center [679, 263] width 2 height 7
click at [639, 281] on span "Skip Reply" at bounding box center [632, 283] width 34 height 10
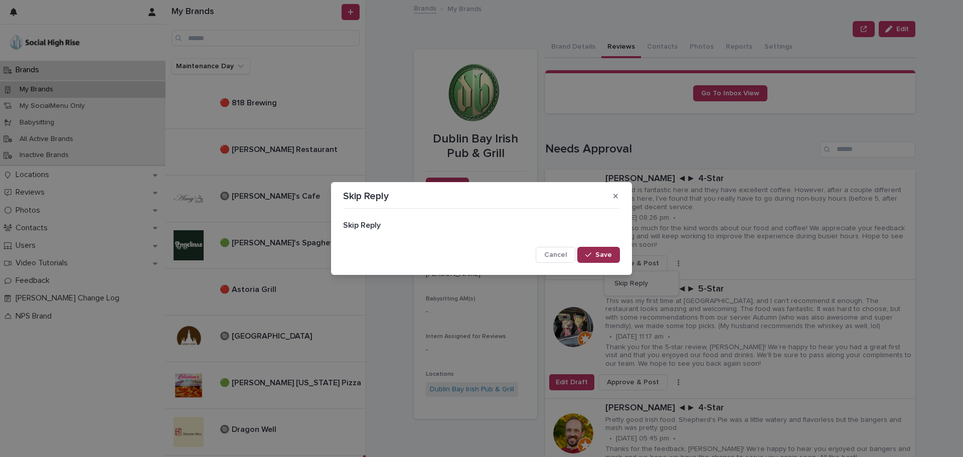
click at [610, 252] on span "Save" at bounding box center [604, 254] width 17 height 7
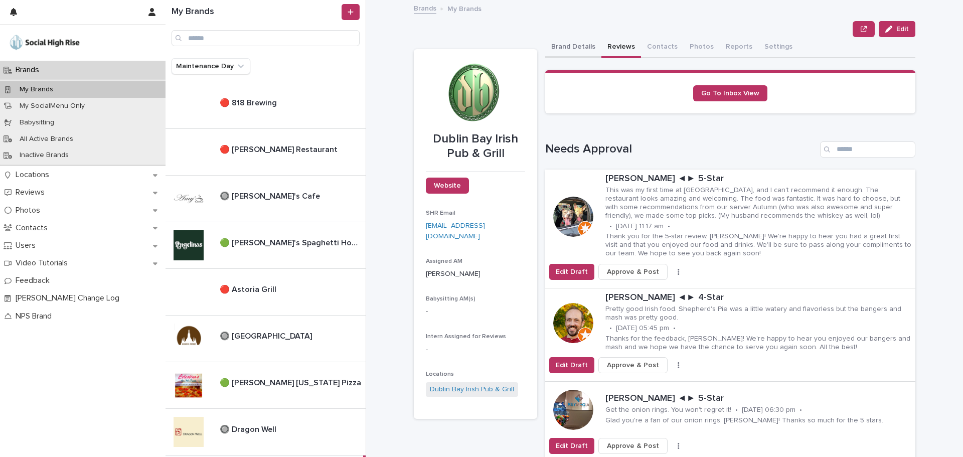
click at [561, 48] on button "Brand Details" at bounding box center [573, 47] width 56 height 21
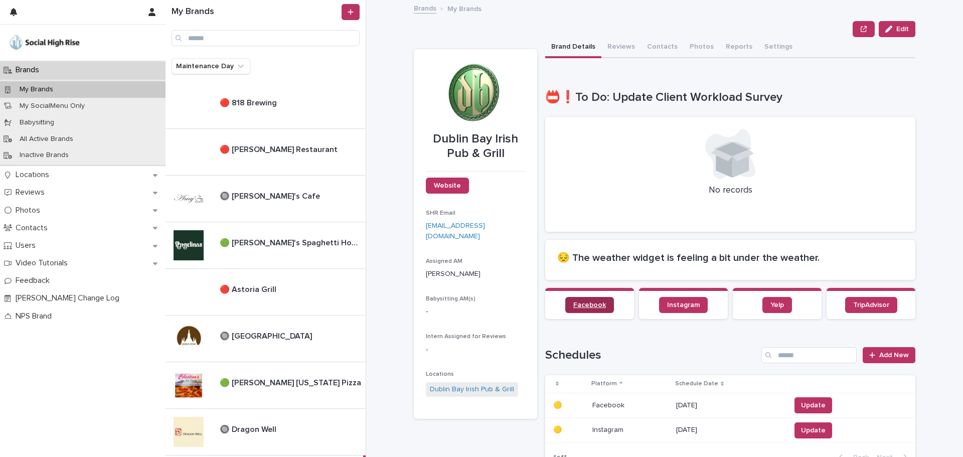
click at [579, 308] on span "Facebook" at bounding box center [589, 305] width 33 height 7
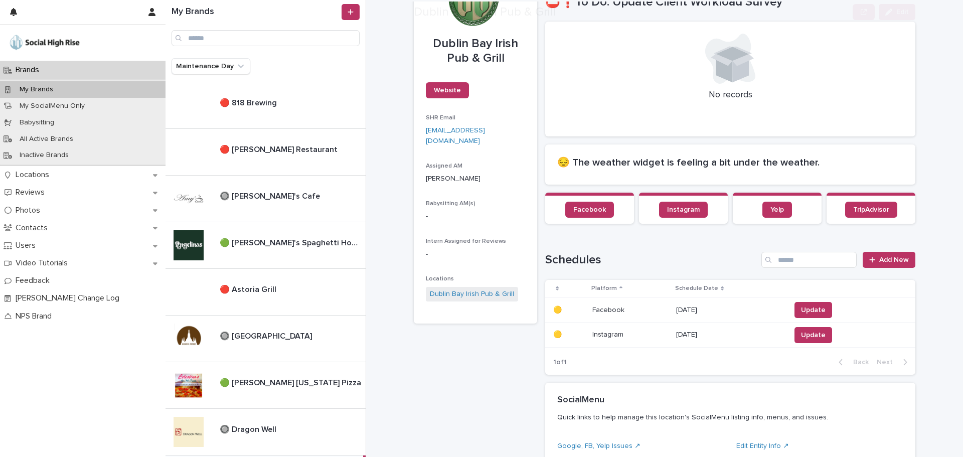
scroll to position [151, 0]
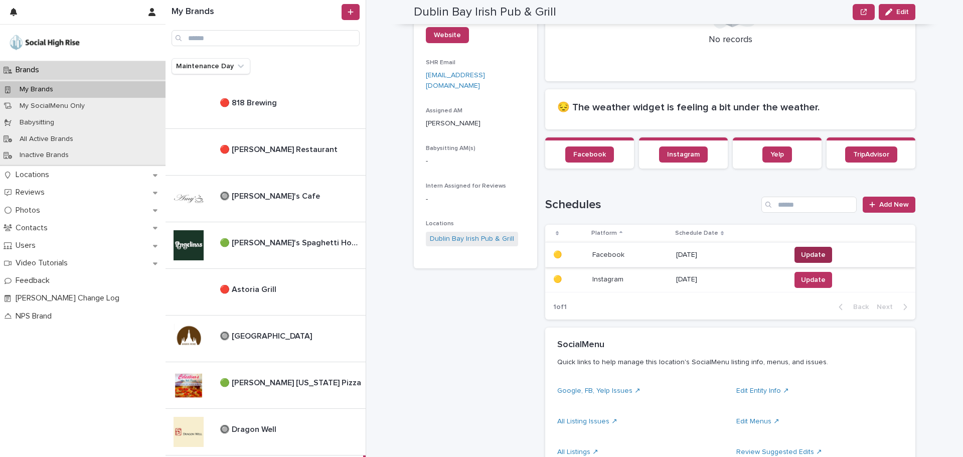
click at [809, 257] on span "Update" at bounding box center [813, 255] width 25 height 10
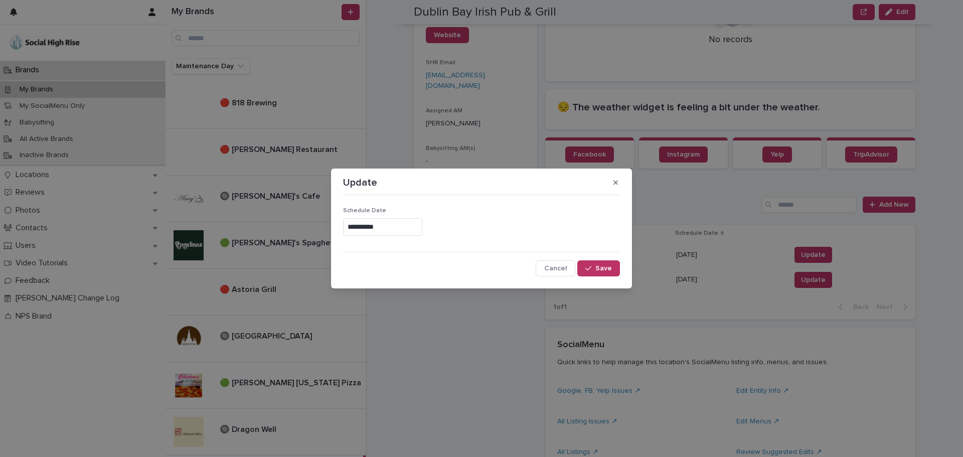
click at [372, 230] on input "**********" at bounding box center [382, 227] width 79 height 18
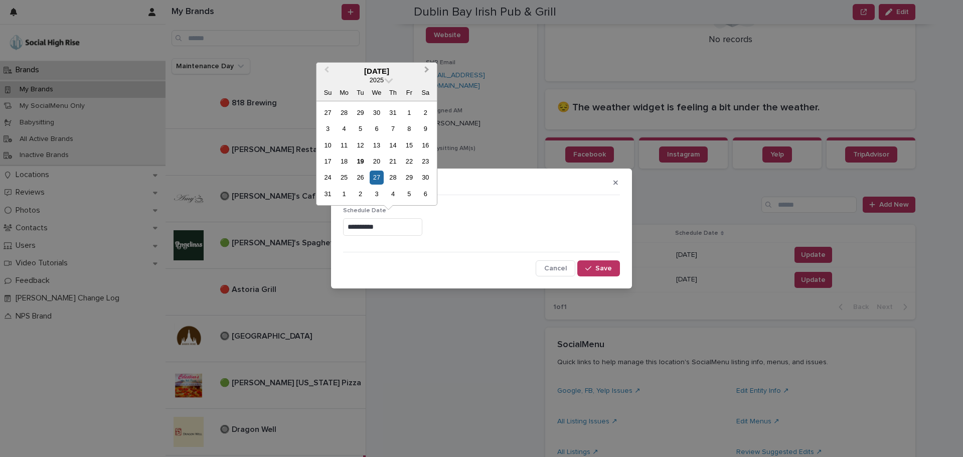
click at [427, 68] on span "Next Month" at bounding box center [427, 71] width 0 height 14
click at [375, 131] on div "10" at bounding box center [377, 129] width 14 height 14
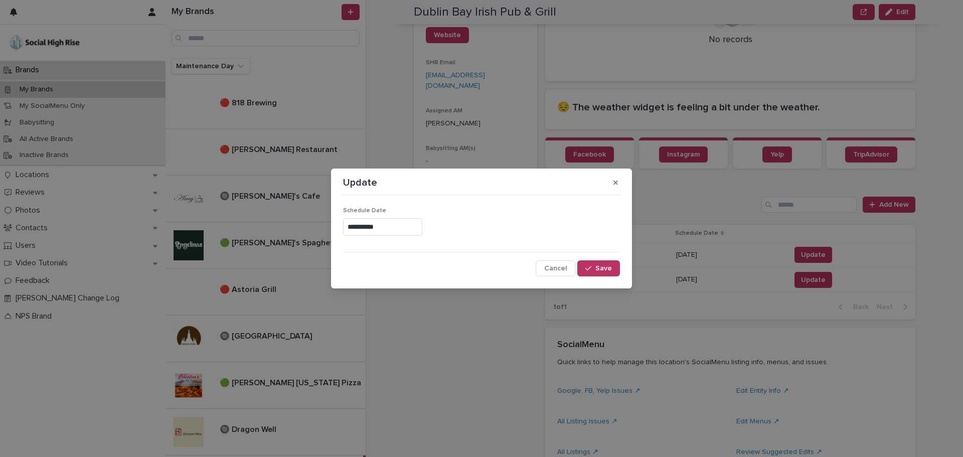
type input "**********"
click at [596, 265] on button "Save" at bounding box center [598, 268] width 43 height 16
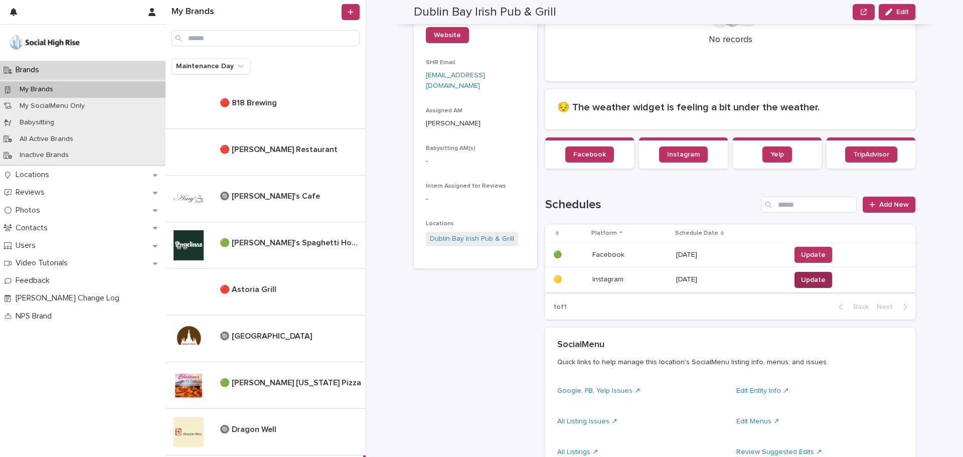
click at [801, 273] on button "Update" at bounding box center [814, 280] width 38 height 16
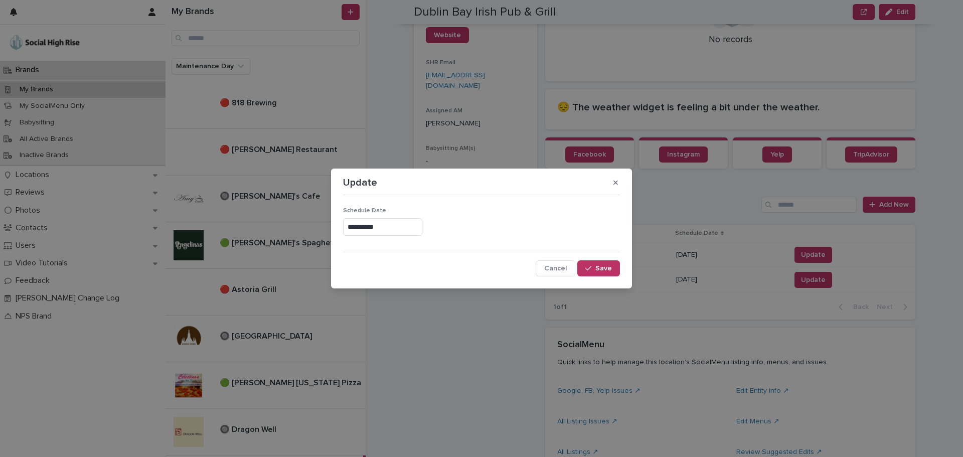
click at [371, 232] on input "**********" at bounding box center [382, 227] width 79 height 18
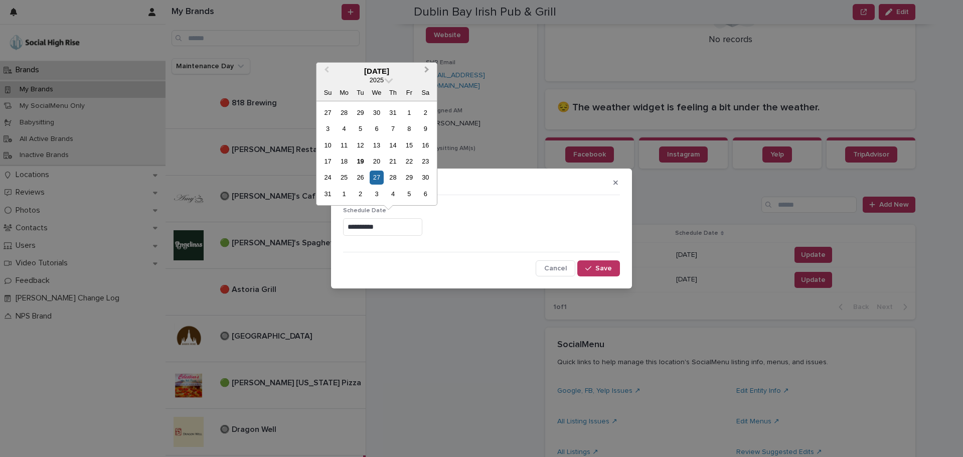
click at [427, 70] on span "Next Month" at bounding box center [427, 71] width 0 height 14
click at [385, 130] on div "7 8 9 10 11 12 13" at bounding box center [377, 128] width 114 height 16
click at [382, 131] on div "10" at bounding box center [377, 129] width 14 height 14
type input "**********"
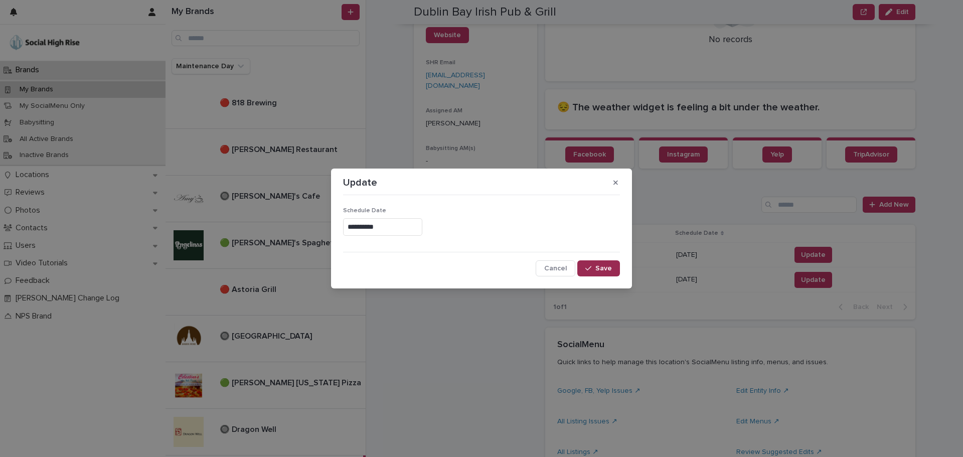
click at [598, 268] on span "Save" at bounding box center [604, 268] width 17 height 7
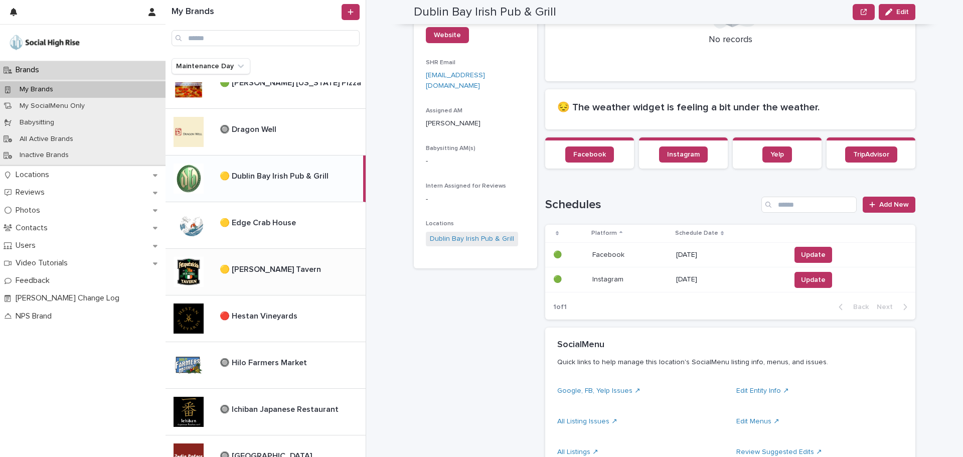
scroll to position [301, 0]
click at [267, 217] on p "🟡 Edge Crab House" at bounding box center [259, 221] width 78 height 12
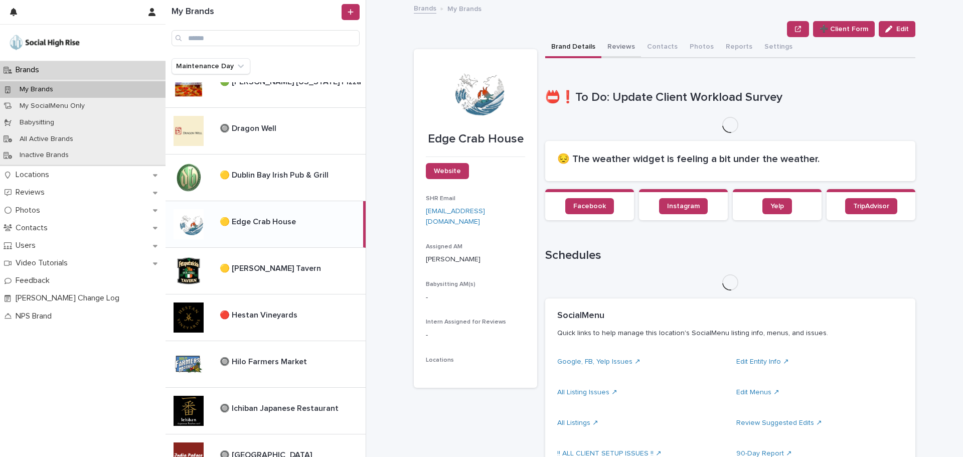
click at [626, 48] on button "Reviews" at bounding box center [622, 47] width 40 height 21
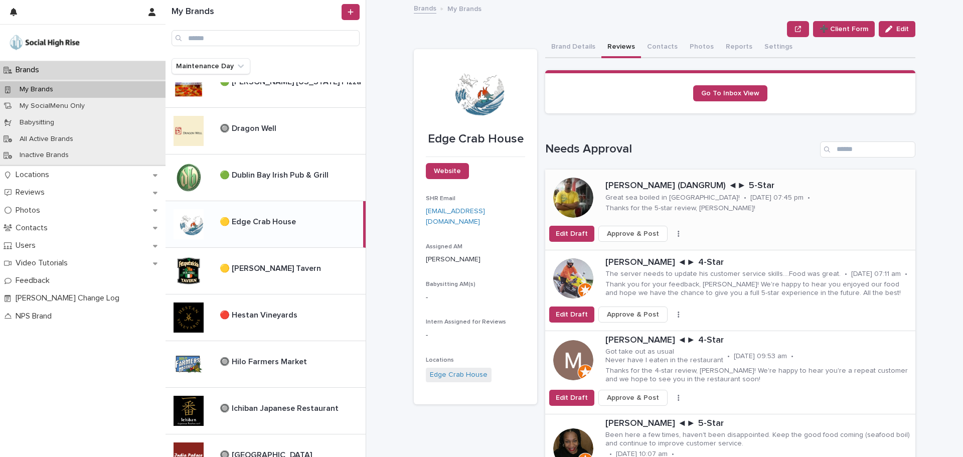
click at [612, 236] on span "Approve & Post" at bounding box center [633, 234] width 52 height 10
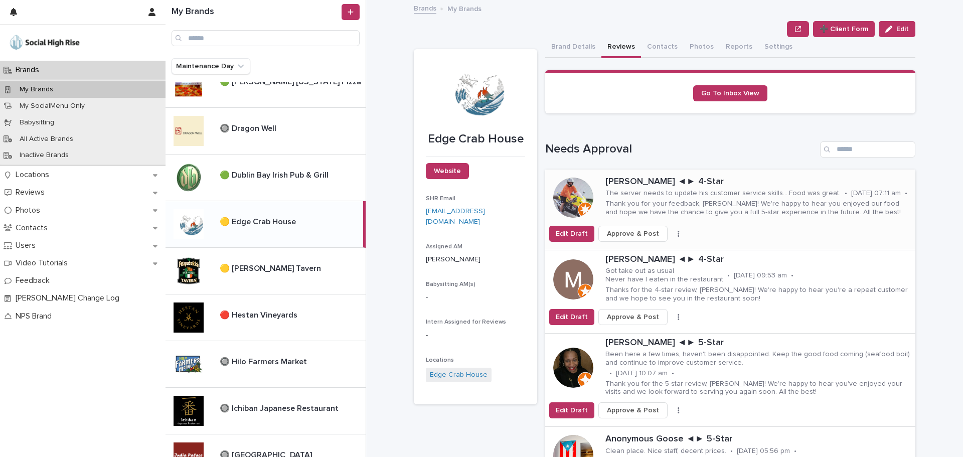
click at [621, 238] on span "Approve & Post" at bounding box center [633, 234] width 52 height 10
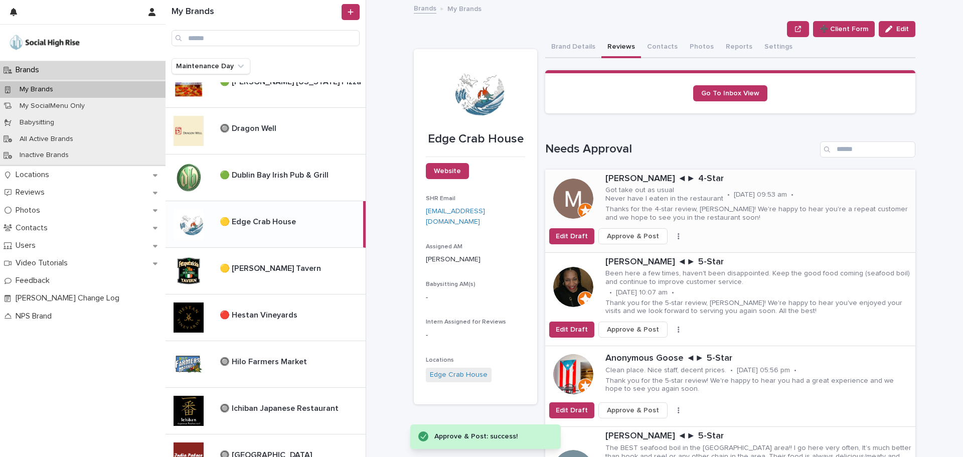
click at [672, 237] on button "button" at bounding box center [679, 236] width 14 height 7
click at [639, 256] on span "Skip Reply" at bounding box center [632, 256] width 34 height 10
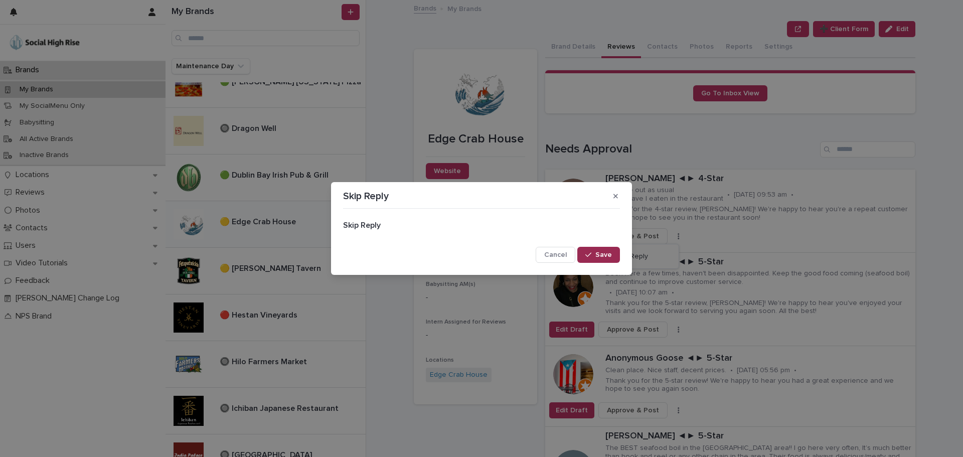
click at [611, 253] on span "Save" at bounding box center [604, 254] width 17 height 7
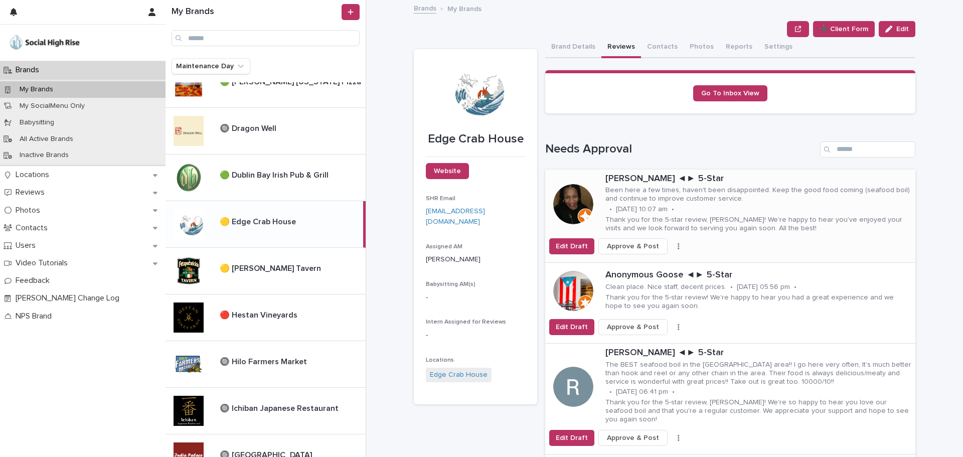
click at [672, 247] on button "button" at bounding box center [679, 246] width 14 height 7
click at [650, 265] on button "Skip Reply" at bounding box center [642, 267] width 66 height 16
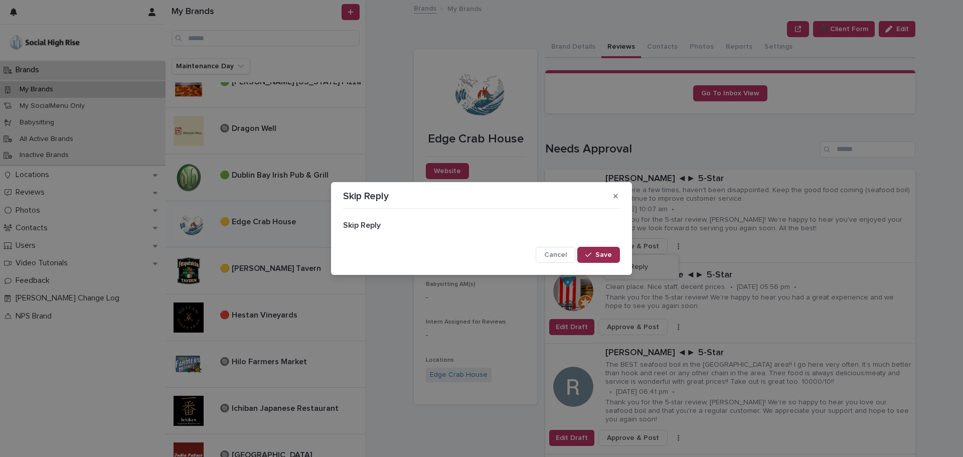
click at [597, 255] on span "Save" at bounding box center [604, 254] width 17 height 7
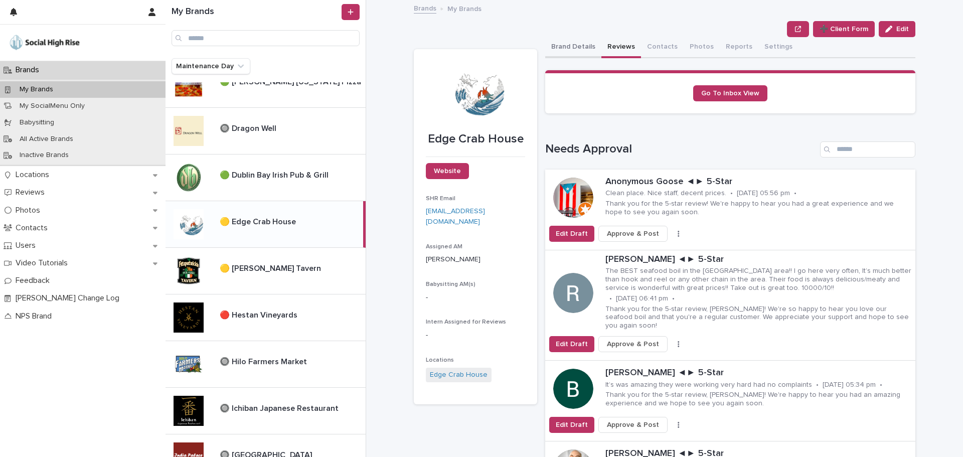
click at [567, 40] on button "Brand Details" at bounding box center [573, 47] width 56 height 21
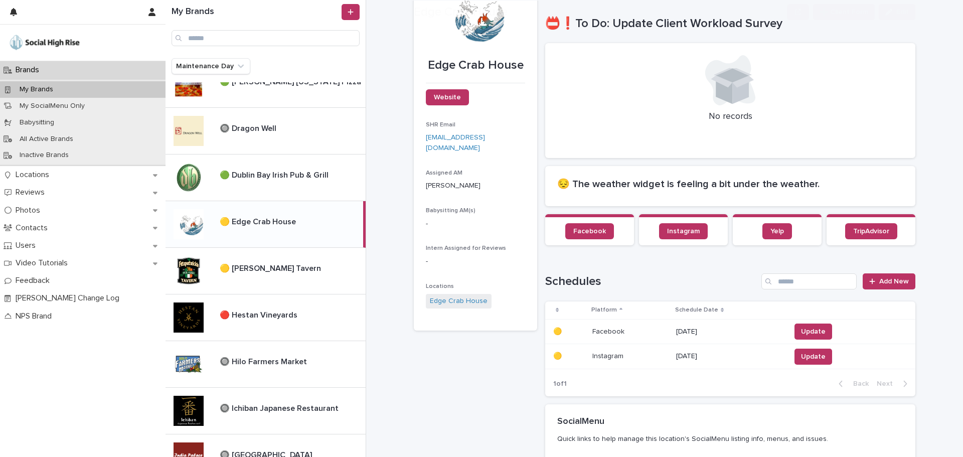
scroll to position [151, 0]
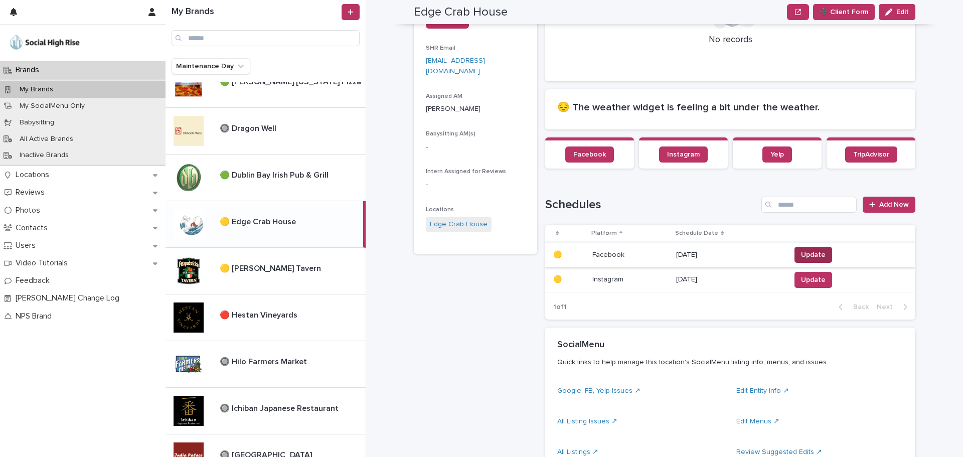
click at [811, 250] on span "Update" at bounding box center [813, 255] width 25 height 10
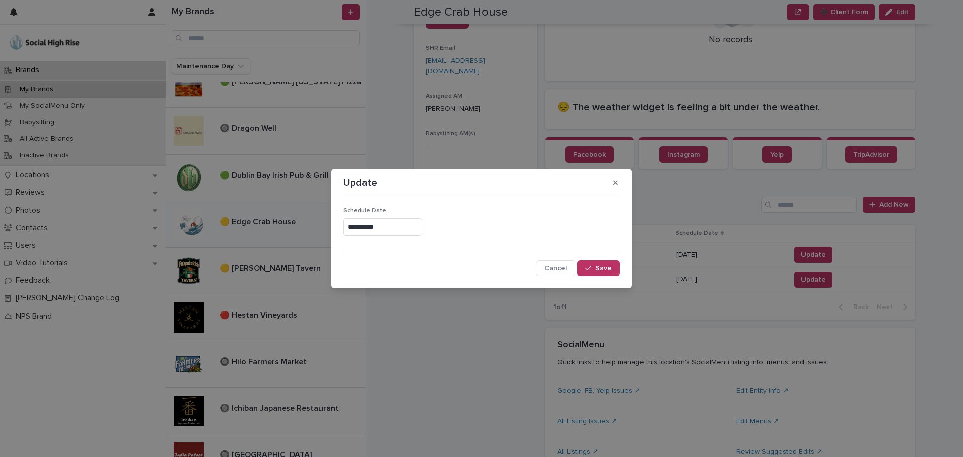
click at [372, 230] on input "**********" at bounding box center [382, 227] width 79 height 18
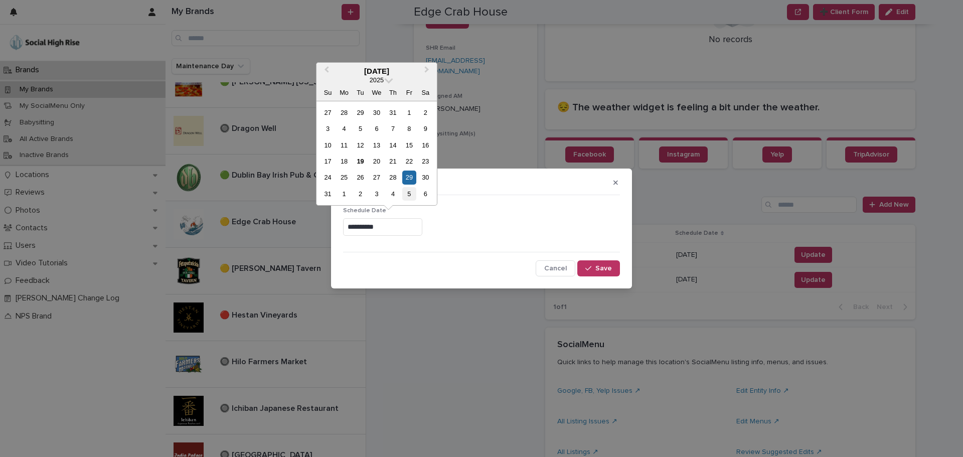
click at [413, 195] on div "5" at bounding box center [409, 194] width 14 height 14
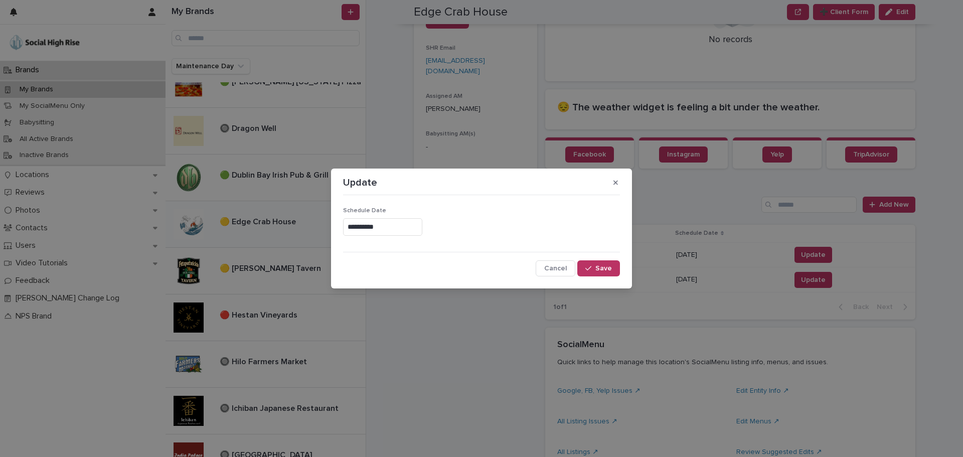
type input "**********"
click at [603, 275] on button "Save" at bounding box center [598, 268] width 43 height 16
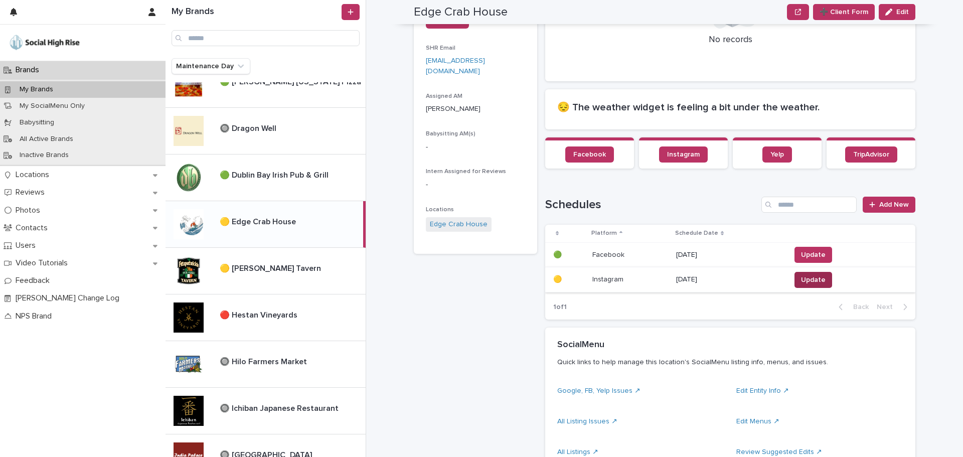
click at [803, 283] on span "Update" at bounding box center [813, 280] width 25 height 10
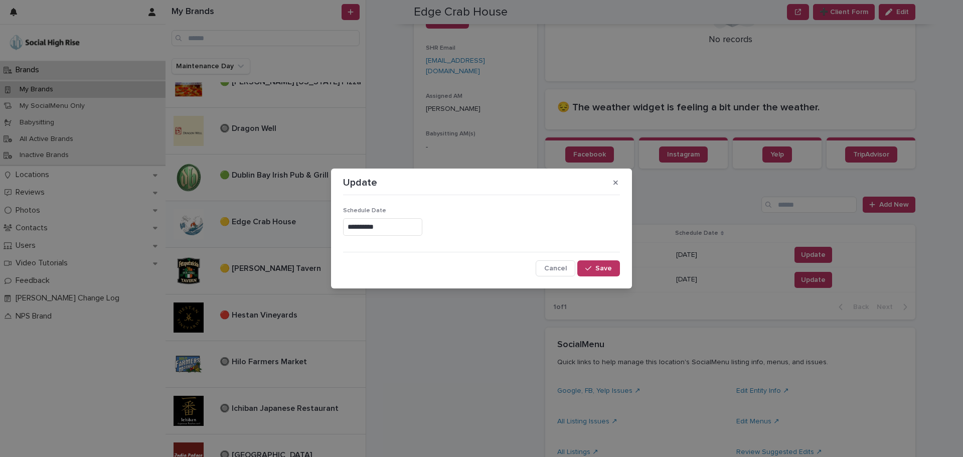
click at [363, 228] on input "**********" at bounding box center [382, 227] width 79 height 18
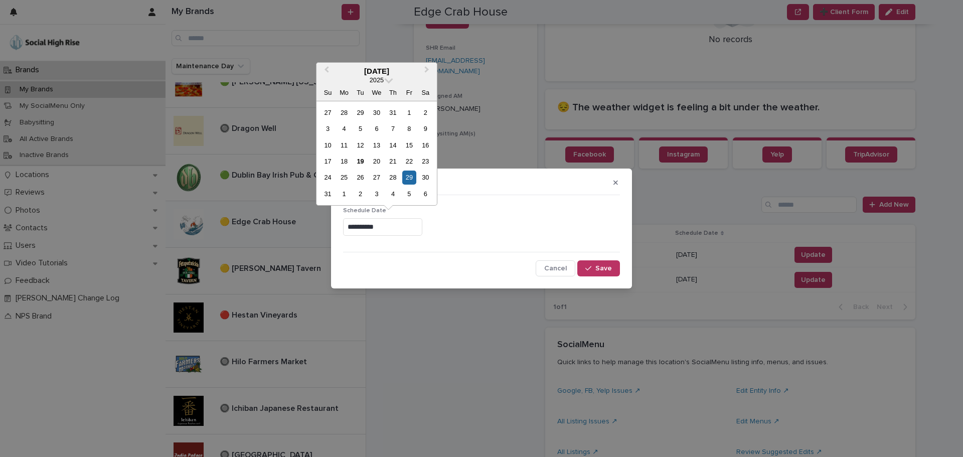
click at [410, 195] on div "5" at bounding box center [409, 194] width 14 height 14
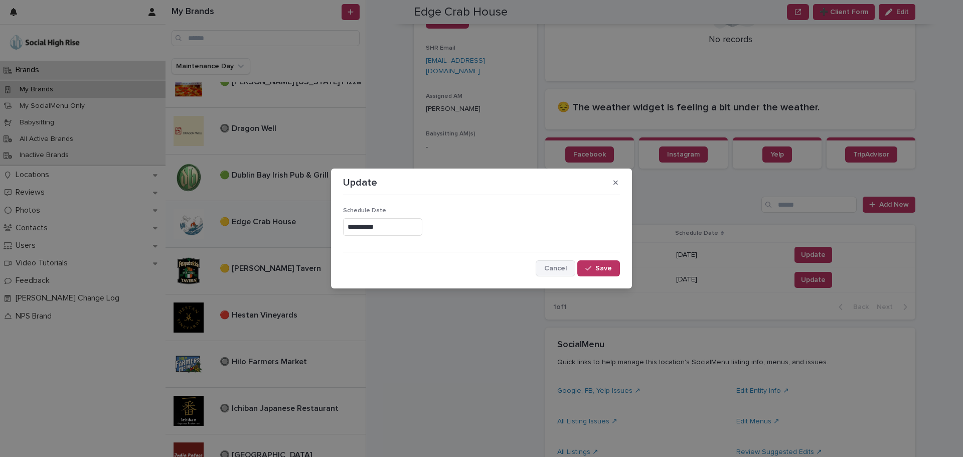
type input "**********"
click at [604, 268] on span "Save" at bounding box center [604, 268] width 17 height 7
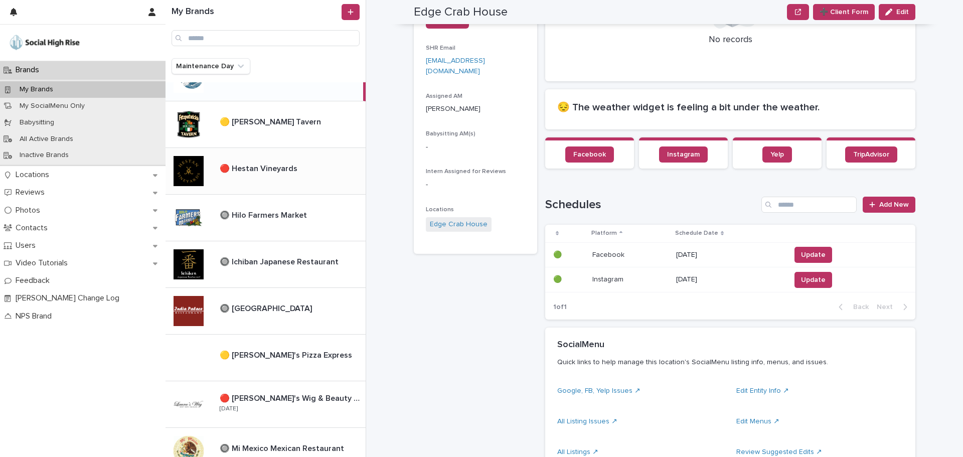
scroll to position [452, 0]
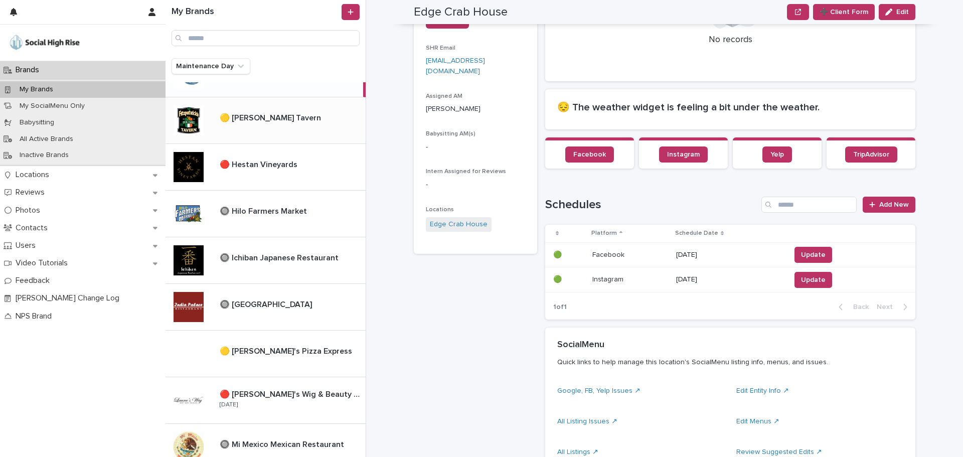
click at [267, 122] on p "🟡 [PERSON_NAME] Tavern" at bounding box center [271, 117] width 103 height 12
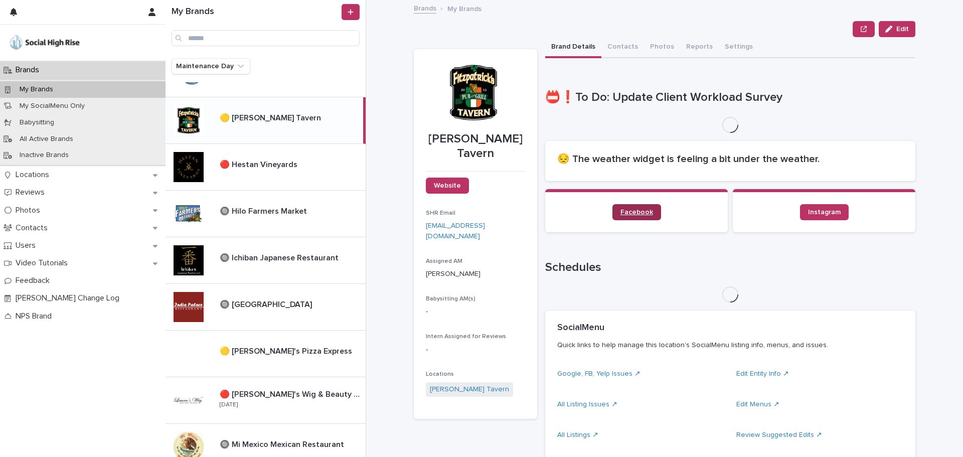
click at [621, 210] on span "Facebook" at bounding box center [637, 212] width 33 height 7
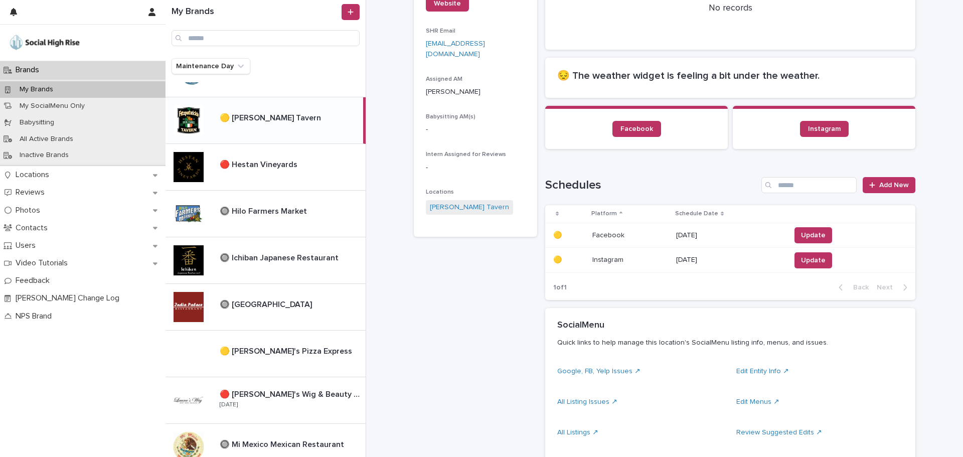
scroll to position [201, 0]
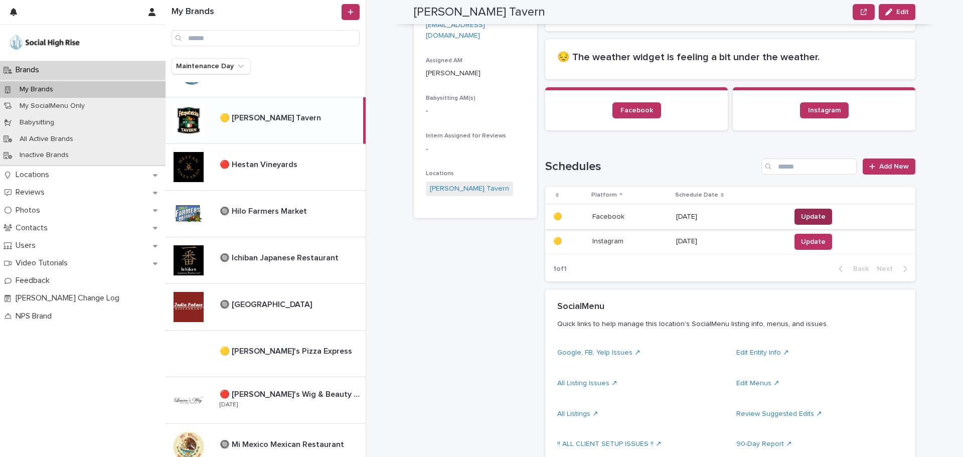
click at [813, 221] on span "Update" at bounding box center [813, 217] width 25 height 10
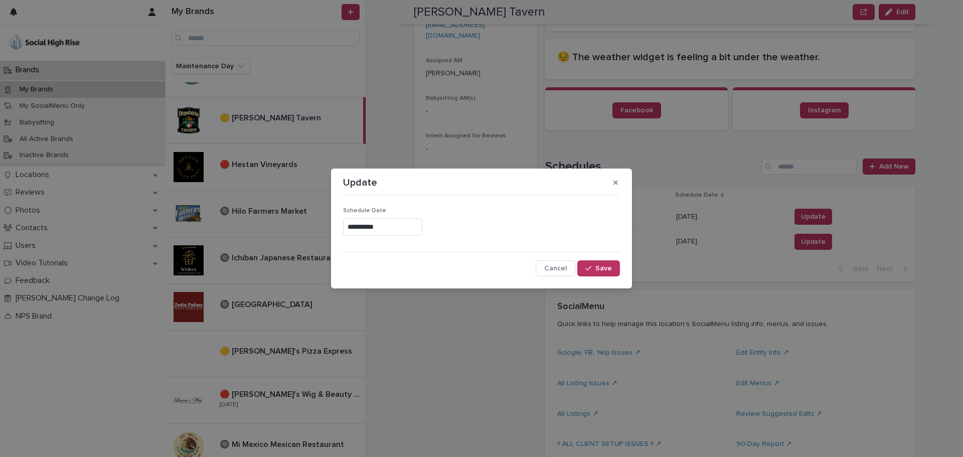
click at [361, 230] on input "**********" at bounding box center [382, 227] width 79 height 18
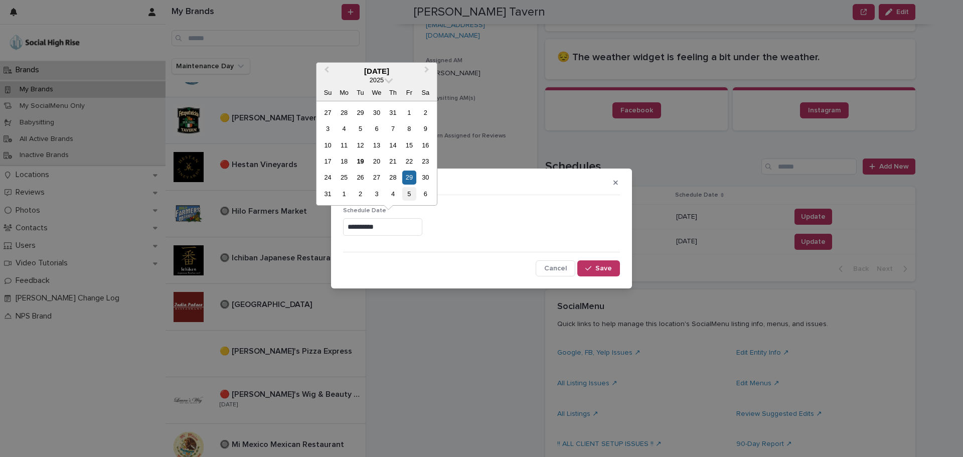
click at [407, 193] on div "5" at bounding box center [409, 194] width 14 height 14
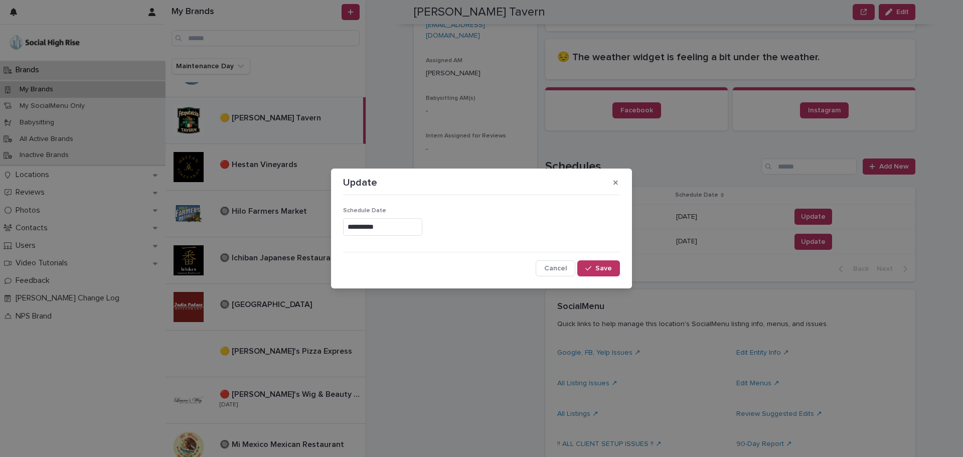
type input "**********"
click at [598, 265] on span "Save" at bounding box center [604, 268] width 17 height 7
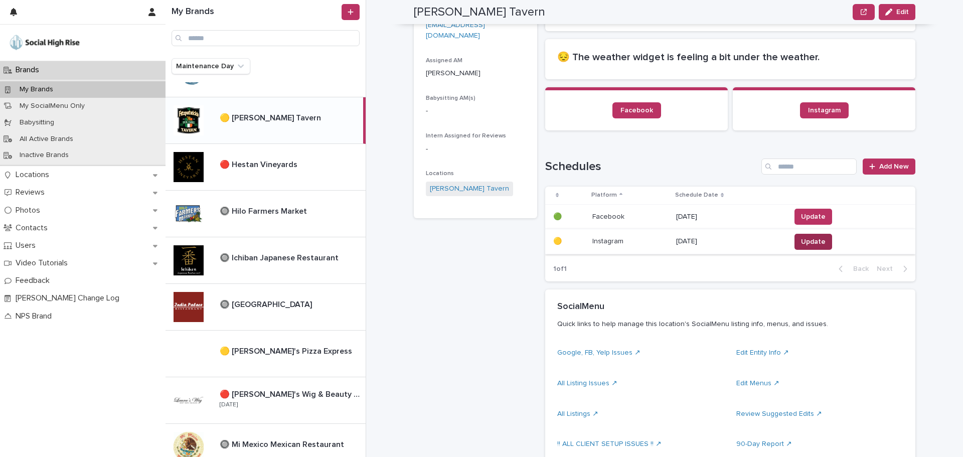
click at [817, 246] on span "Update" at bounding box center [813, 242] width 25 height 10
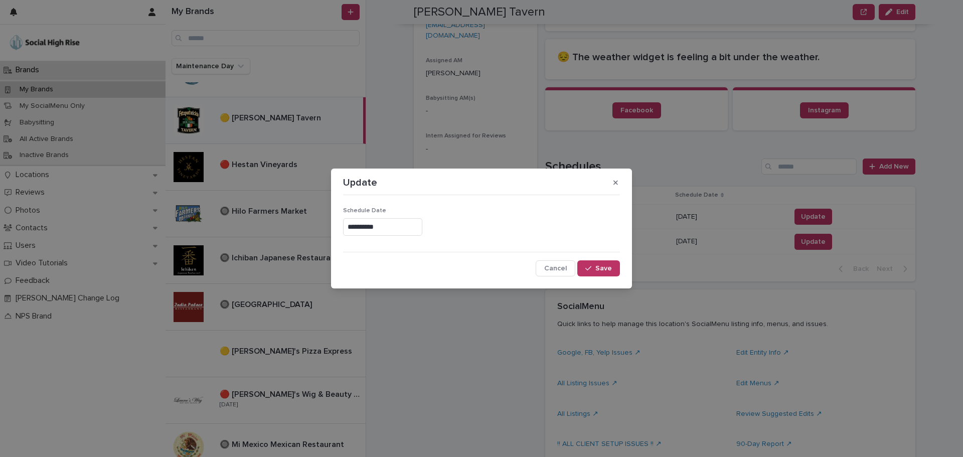
click at [393, 231] on input "**********" at bounding box center [382, 227] width 79 height 18
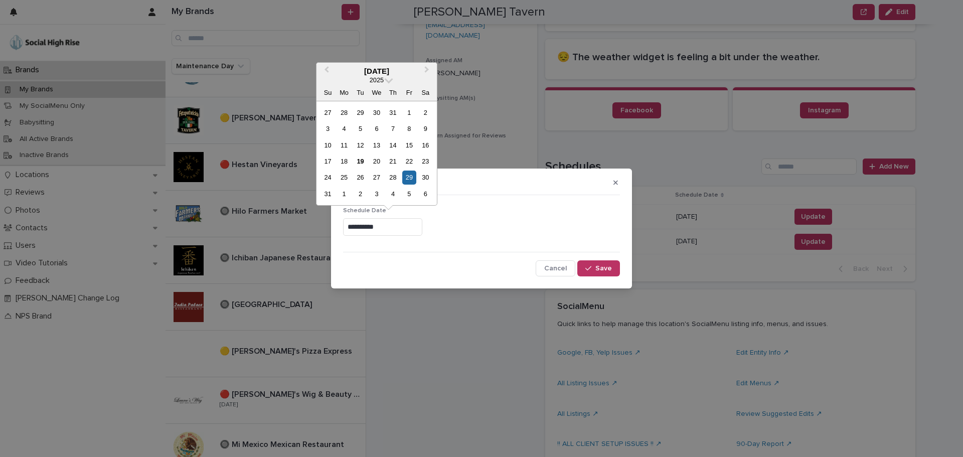
click at [406, 193] on div "5" at bounding box center [409, 194] width 14 height 14
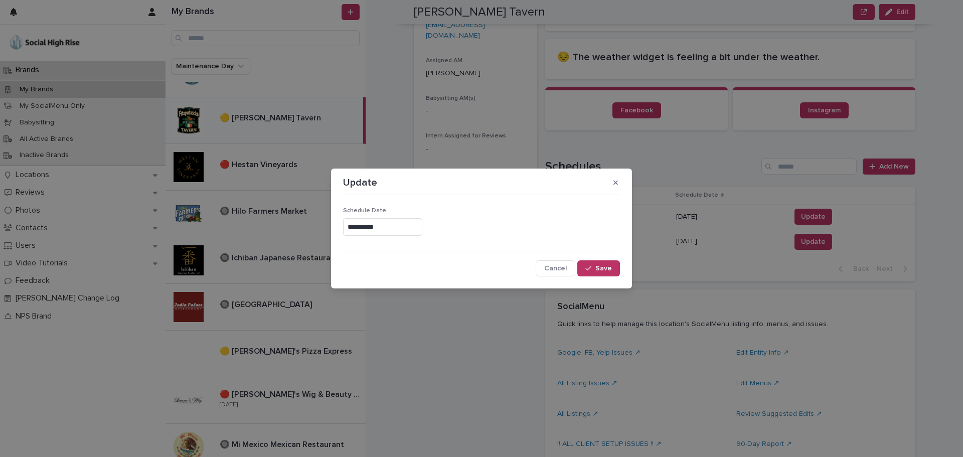
type input "**********"
click at [596, 265] on button "Save" at bounding box center [598, 268] width 43 height 16
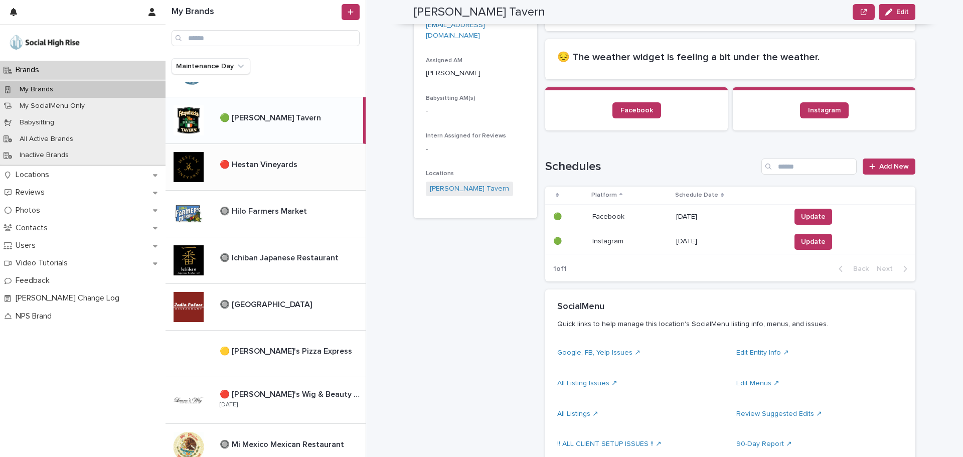
click at [256, 163] on p "🔴 Hestan Vineyards" at bounding box center [260, 164] width 80 height 12
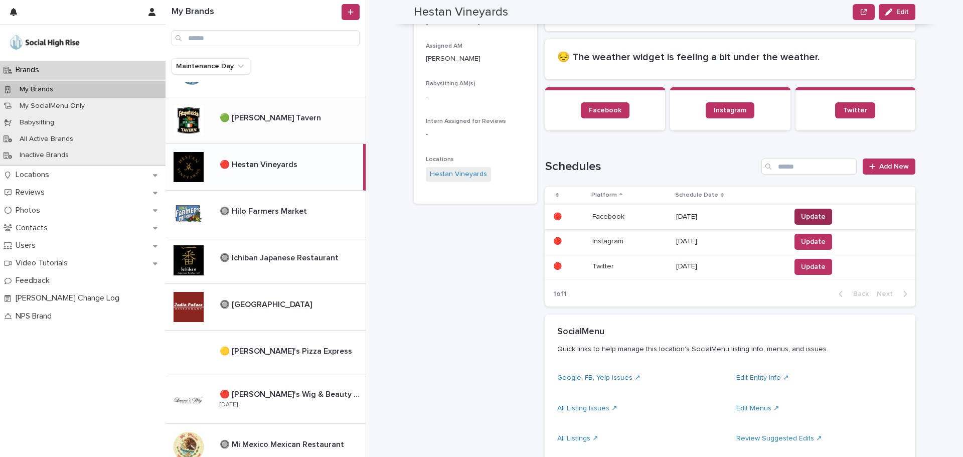
click at [810, 220] on span "Update" at bounding box center [813, 217] width 25 height 10
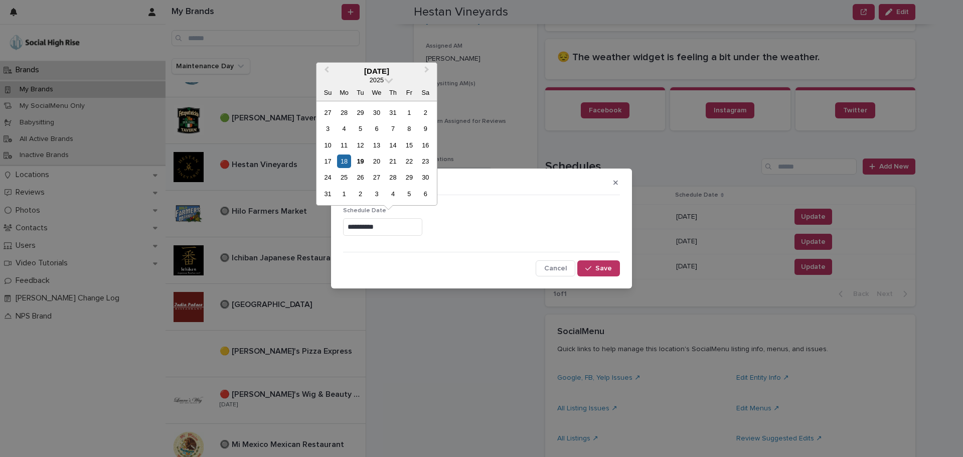
click at [369, 228] on input "**********" at bounding box center [382, 227] width 79 height 18
click at [421, 180] on div "30" at bounding box center [426, 178] width 14 height 14
type input "**********"
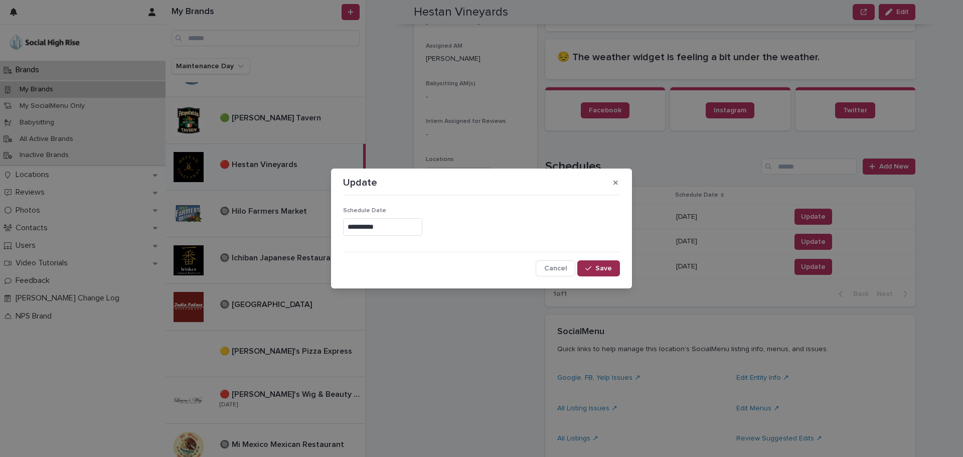
click at [589, 262] on button "Save" at bounding box center [598, 268] width 43 height 16
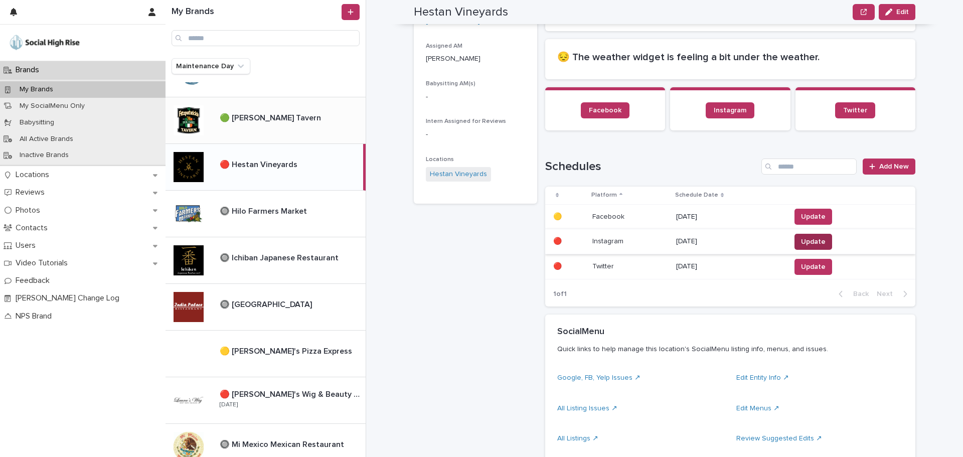
click at [805, 243] on span "Update" at bounding box center [813, 242] width 25 height 10
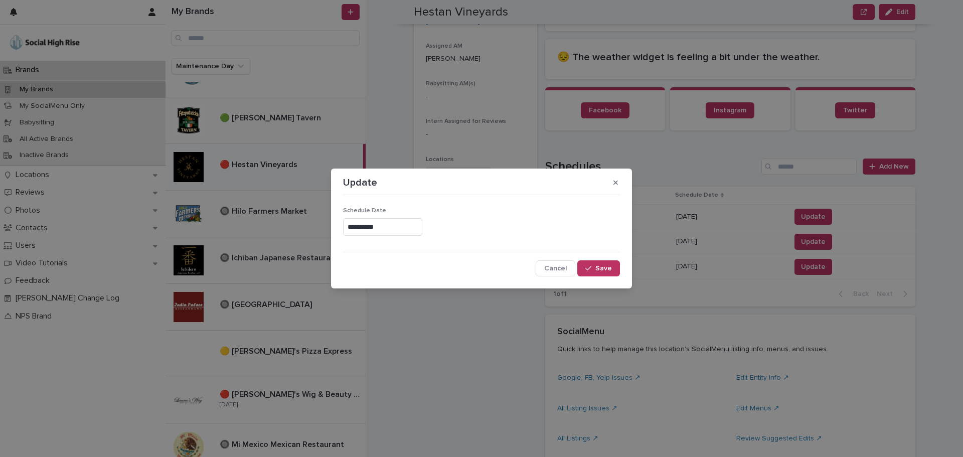
click at [397, 229] on input "**********" at bounding box center [382, 227] width 79 height 18
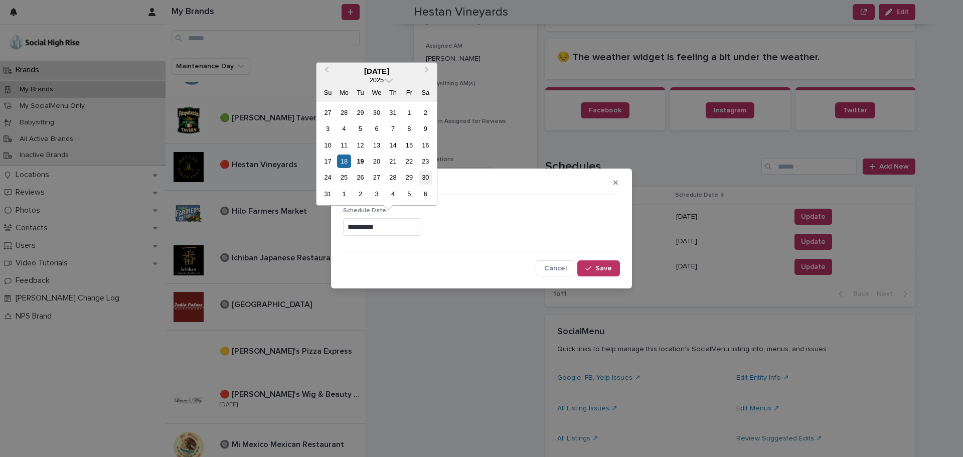
click at [424, 180] on div "30" at bounding box center [426, 178] width 14 height 14
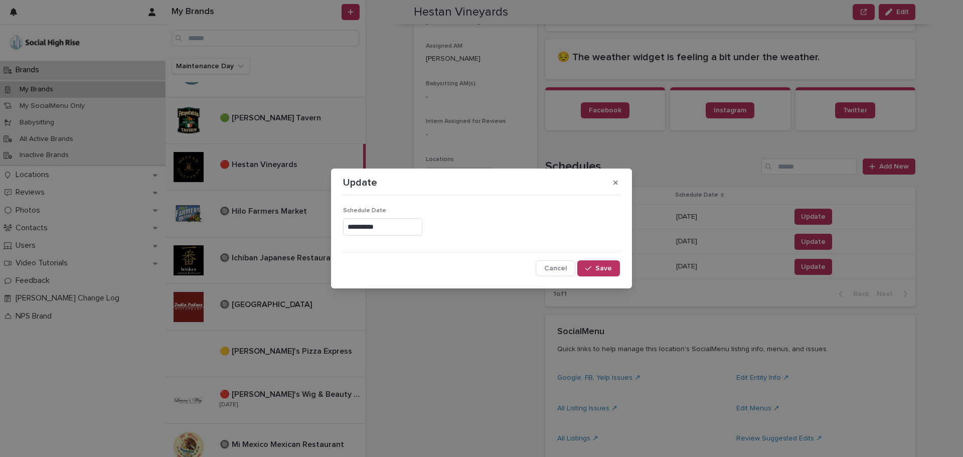
type input "**********"
click at [608, 266] on span "Save" at bounding box center [604, 268] width 17 height 7
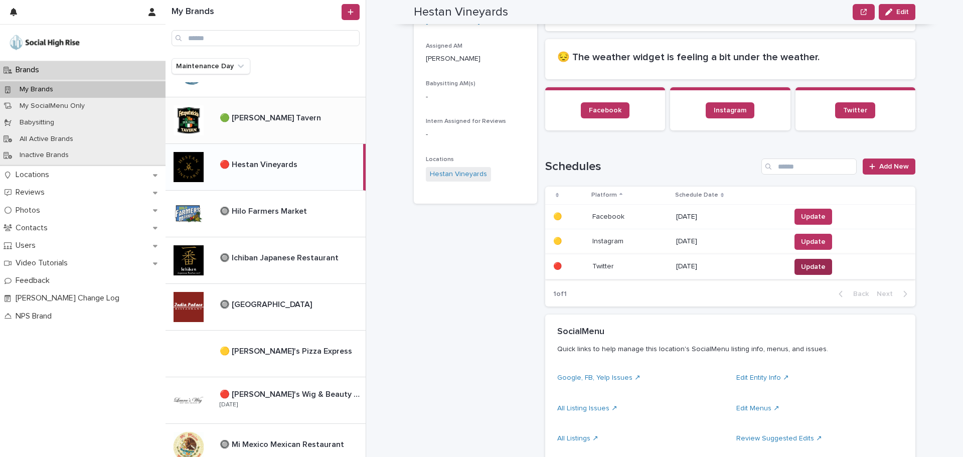
click at [795, 269] on button "Update" at bounding box center [814, 267] width 38 height 16
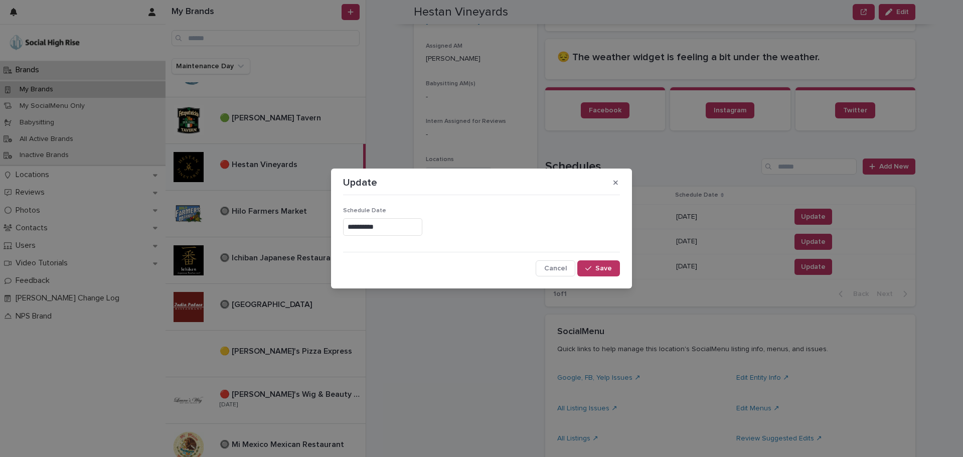
click at [378, 230] on input "**********" at bounding box center [382, 227] width 79 height 18
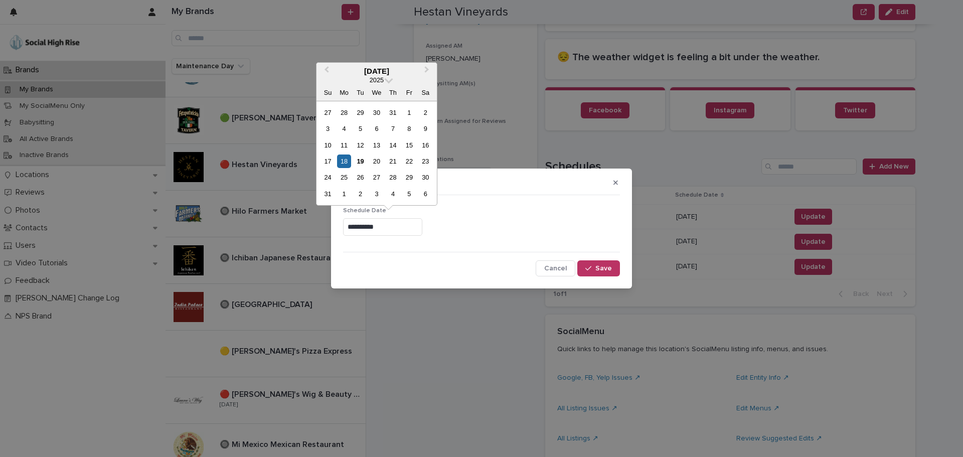
click at [423, 179] on div "30" at bounding box center [426, 178] width 14 height 14
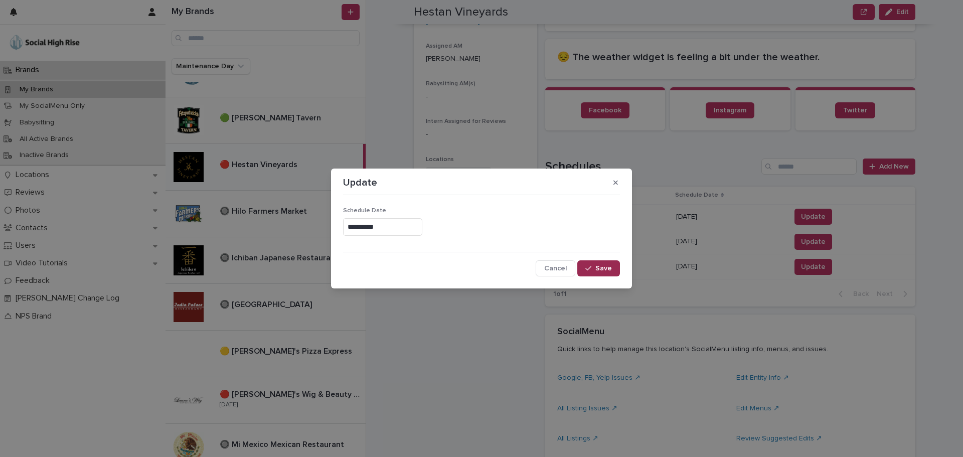
type input "**********"
click at [604, 266] on span "Save" at bounding box center [604, 268] width 17 height 7
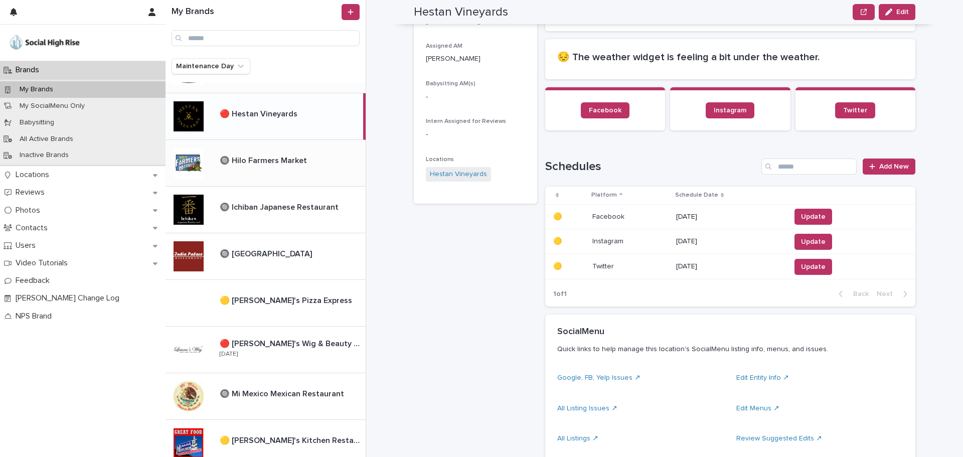
scroll to position [502, 0]
click at [265, 157] on p "🔘 Hilo Farmers Market" at bounding box center [264, 161] width 89 height 12
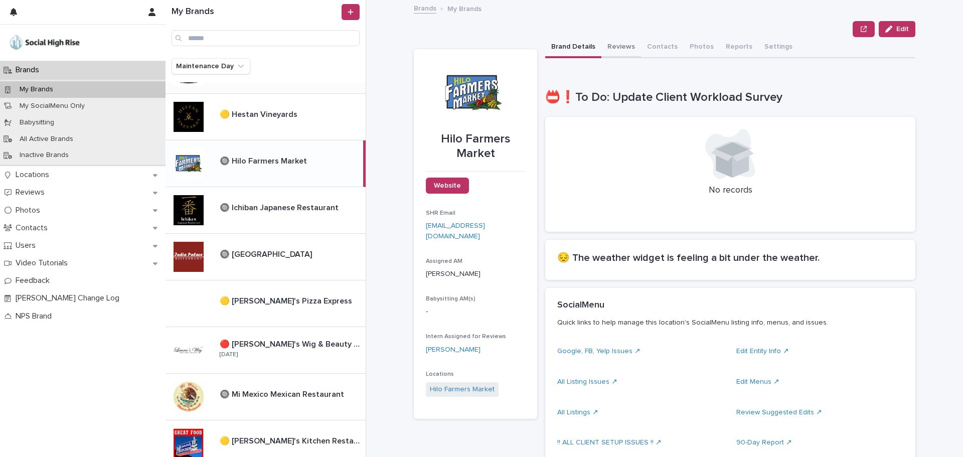
click at [612, 40] on button "Reviews" at bounding box center [622, 47] width 40 height 21
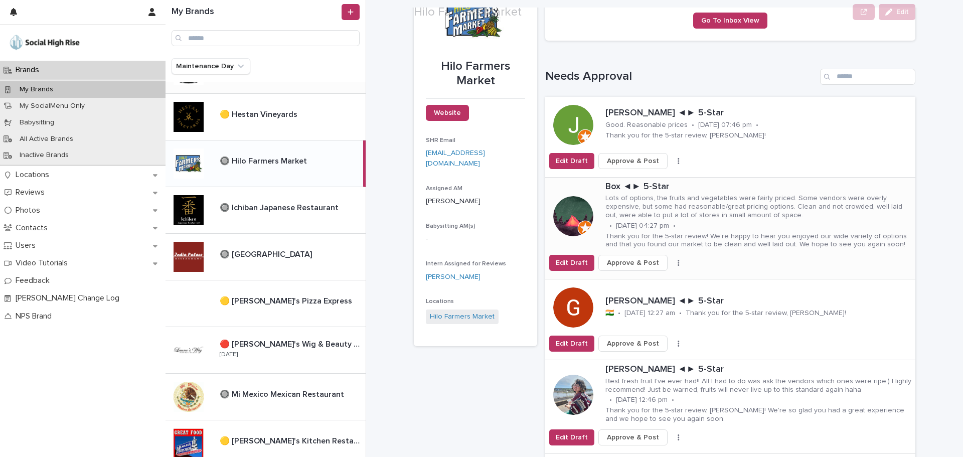
scroll to position [100, 0]
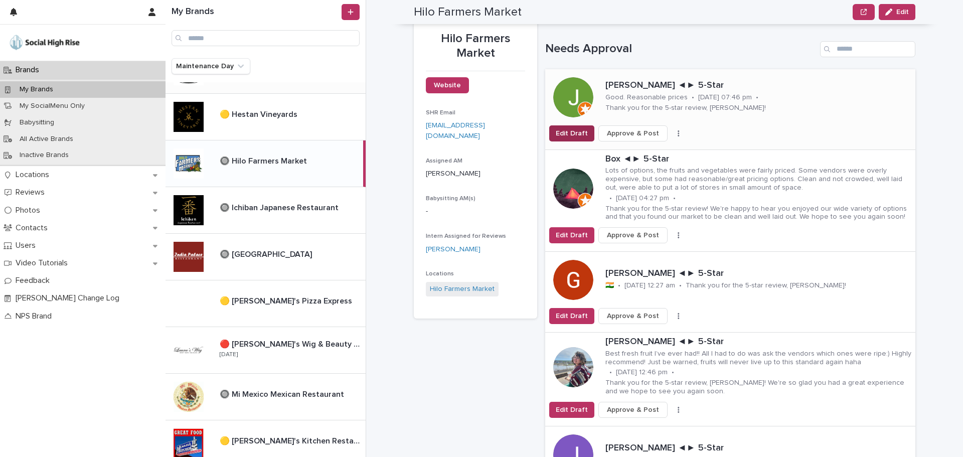
click at [575, 133] on span "Edit Draft" at bounding box center [572, 133] width 32 height 10
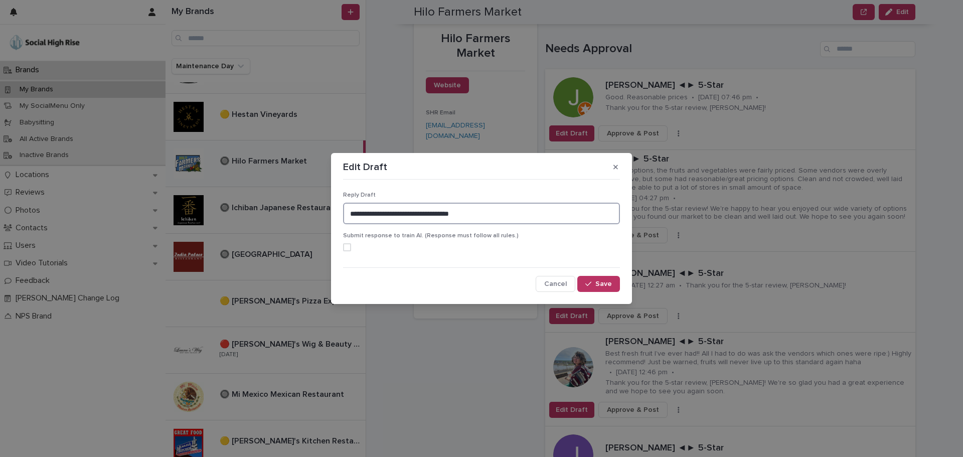
drag, startPoint x: 383, startPoint y: 214, endPoint x: 264, endPoint y: 212, distance: 119.4
click at [277, 211] on div "**********" at bounding box center [481, 228] width 963 height 457
click at [386, 211] on textarea "**********" at bounding box center [481, 214] width 277 height 22
type textarea "**********"
click at [589, 288] on button "Save" at bounding box center [598, 284] width 43 height 16
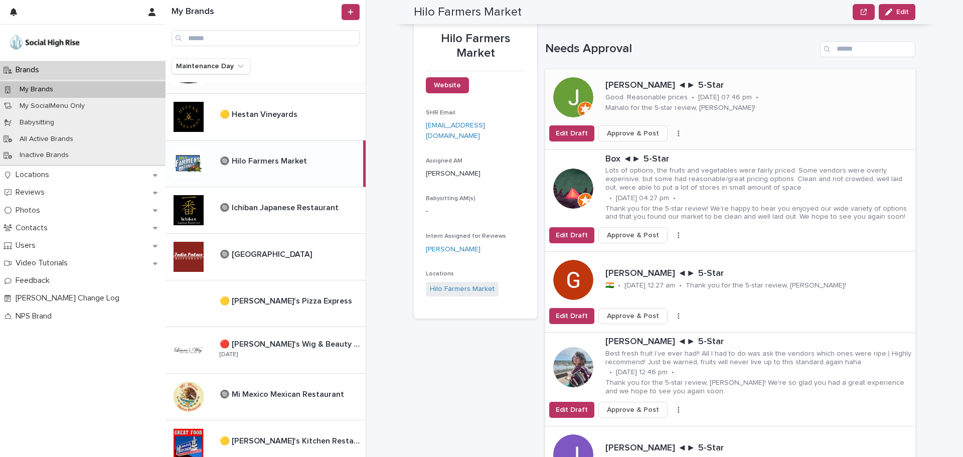
click at [634, 132] on span "Approve & Post" at bounding box center [633, 133] width 52 height 10
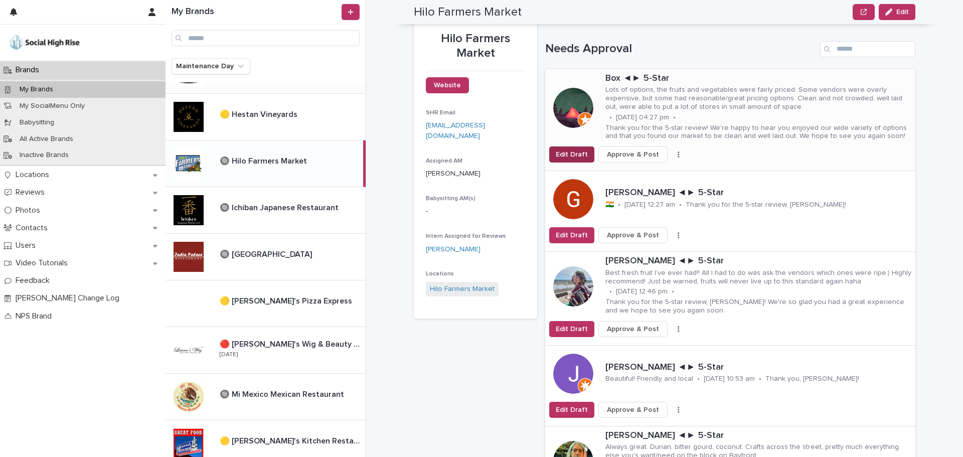
click at [575, 152] on span "Edit Draft" at bounding box center [572, 155] width 32 height 10
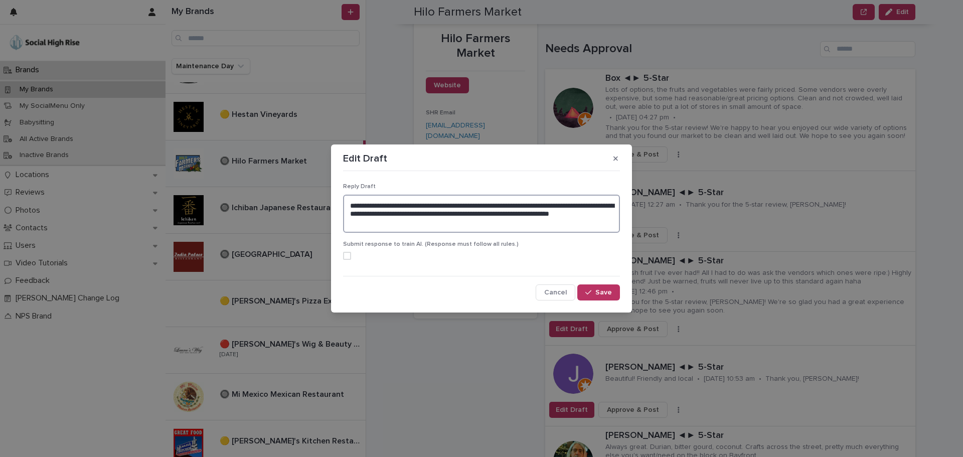
drag, startPoint x: 375, startPoint y: 204, endPoint x: 323, endPoint y: 203, distance: 52.2
click at [323, 203] on div "**********" at bounding box center [481, 228] width 963 height 457
click at [412, 225] on textarea "**********" at bounding box center [481, 214] width 277 height 38
type textarea "**********"
click at [609, 295] on span "Save" at bounding box center [604, 292] width 17 height 7
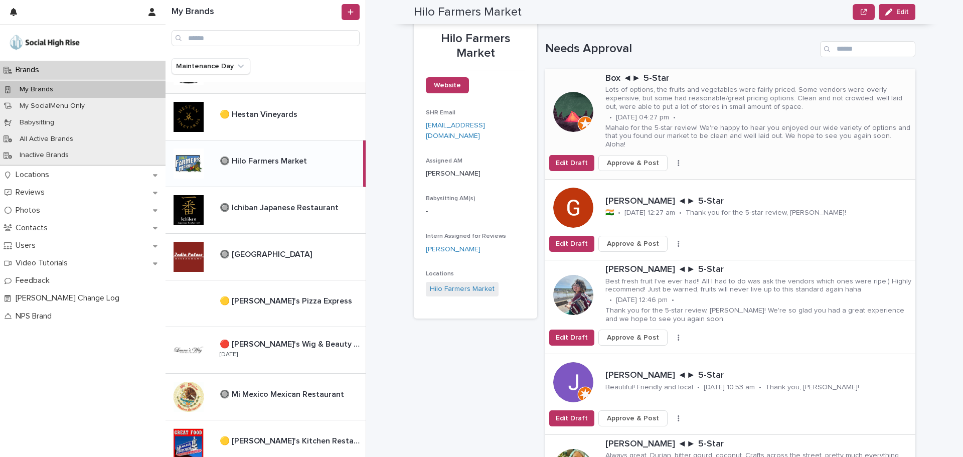
click at [637, 158] on span "Approve & Post" at bounding box center [633, 163] width 52 height 10
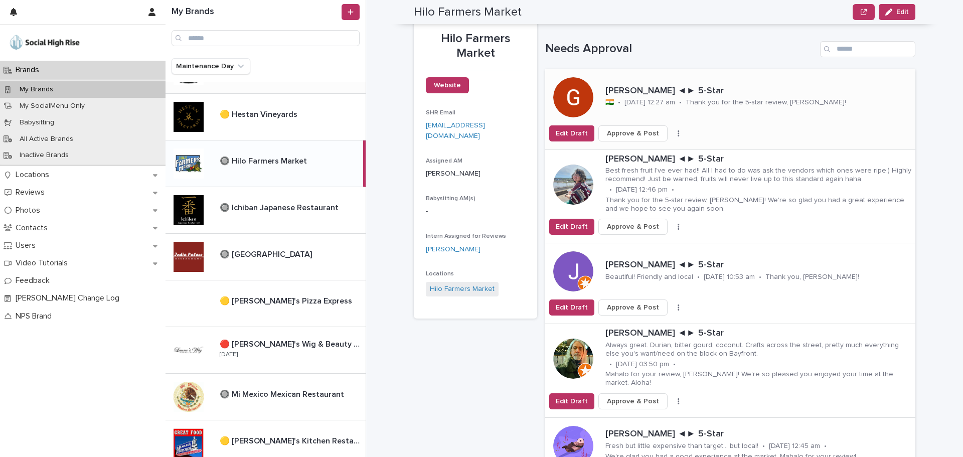
click at [672, 133] on button "button" at bounding box center [679, 133] width 14 height 7
click at [637, 150] on span "Skip Reply" at bounding box center [632, 154] width 34 height 10
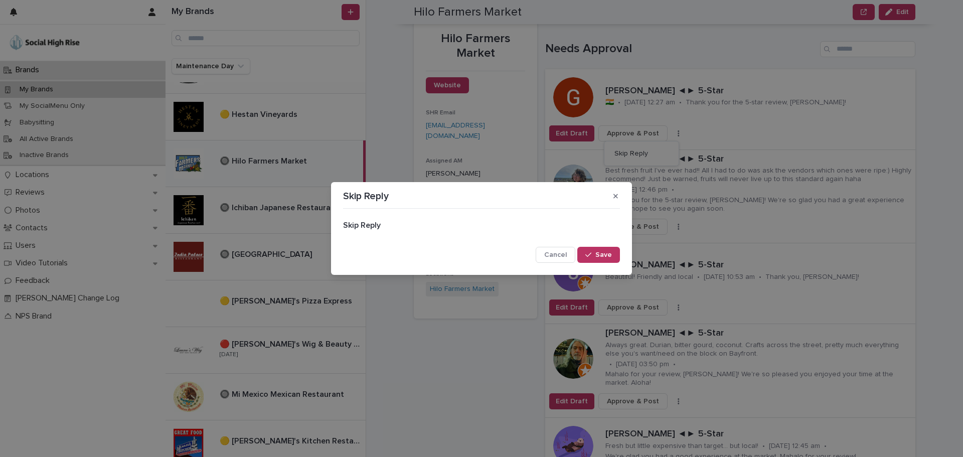
click at [606, 257] on span "Save" at bounding box center [604, 254] width 17 height 7
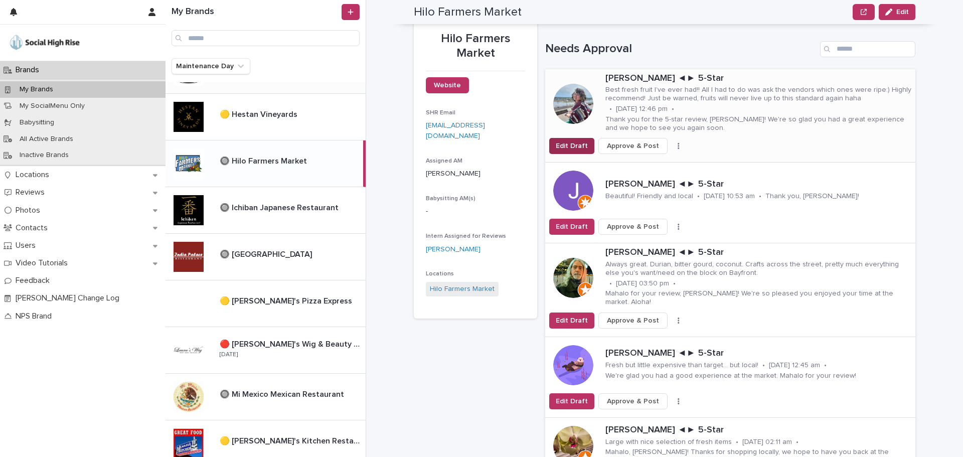
click at [569, 151] on span "Edit Draft" at bounding box center [572, 146] width 32 height 10
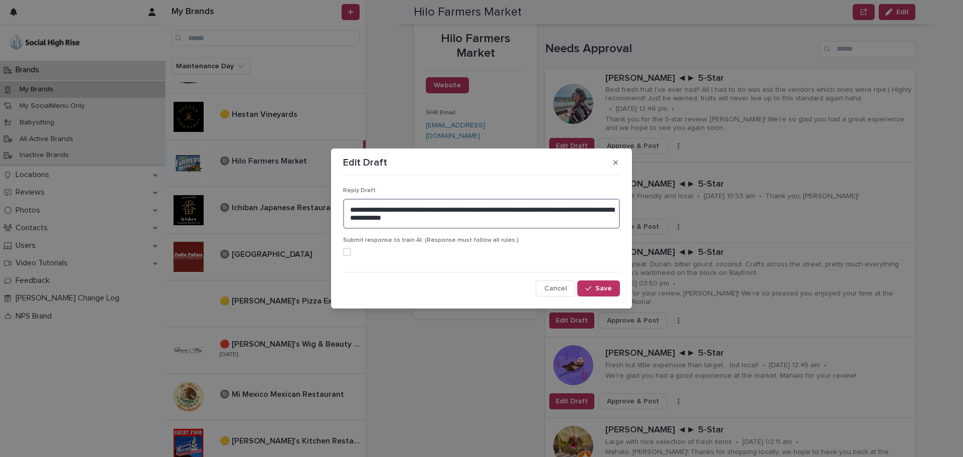
drag, startPoint x: 382, startPoint y: 209, endPoint x: 216, endPoint y: 208, distance: 166.6
click at [216, 208] on div "**********" at bounding box center [481, 228] width 963 height 457
click at [482, 223] on textarea "**********" at bounding box center [481, 214] width 277 height 30
type textarea "**********"
click at [601, 280] on button "Save" at bounding box center [598, 288] width 43 height 16
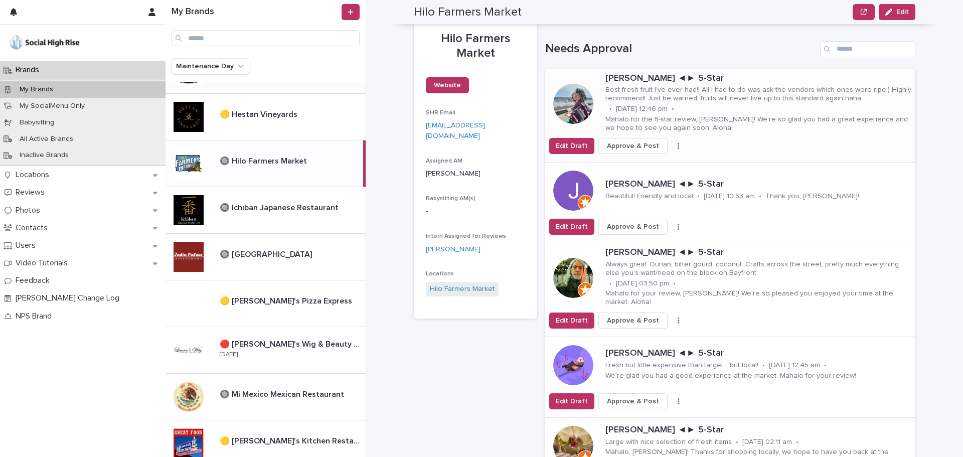
click at [612, 146] on span "Approve & Post" at bounding box center [633, 146] width 52 height 10
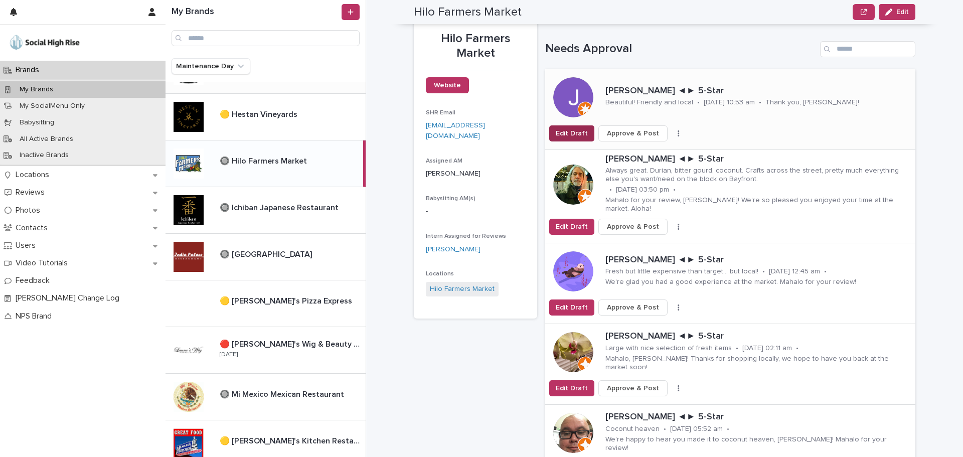
click at [566, 135] on span "Edit Draft" at bounding box center [572, 133] width 32 height 10
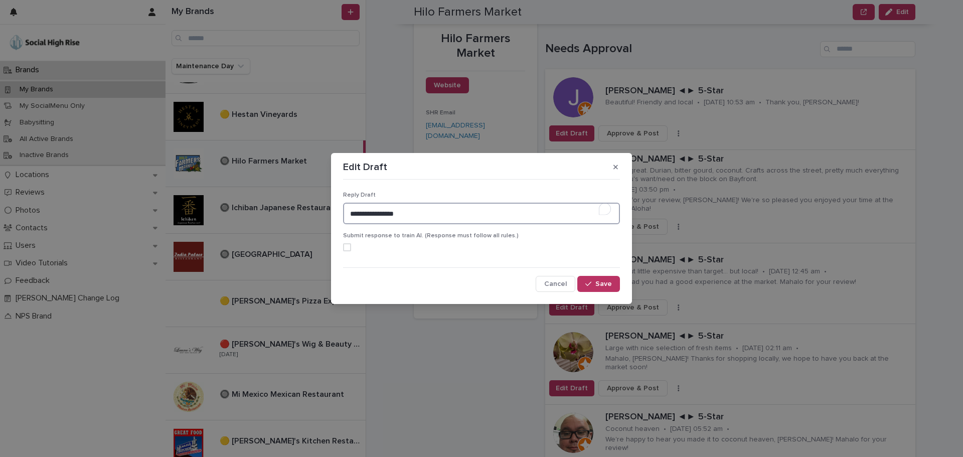
drag, startPoint x: 381, startPoint y: 214, endPoint x: 298, endPoint y: 213, distance: 83.3
click at [298, 213] on div "**********" at bounding box center [481, 228] width 963 height 457
type textarea "**********"
click at [612, 288] on button "Save" at bounding box center [598, 284] width 43 height 16
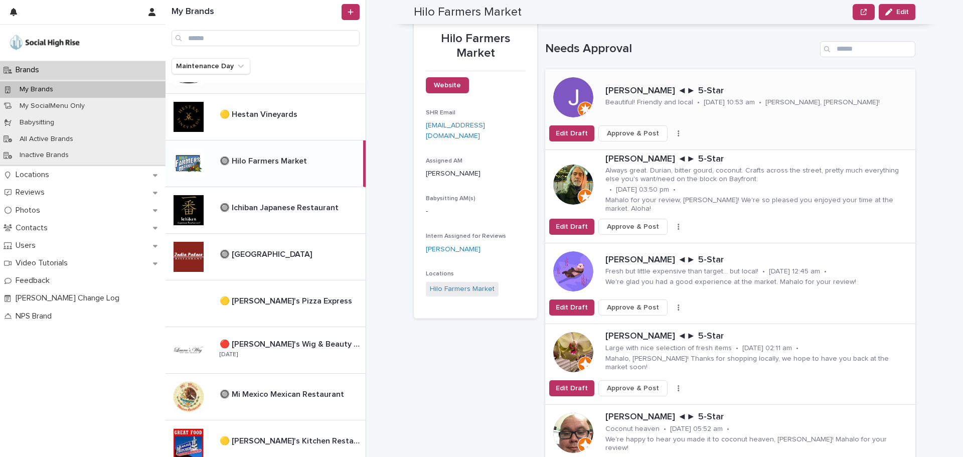
click at [638, 133] on span "Approve & Post" at bounding box center [633, 133] width 52 height 10
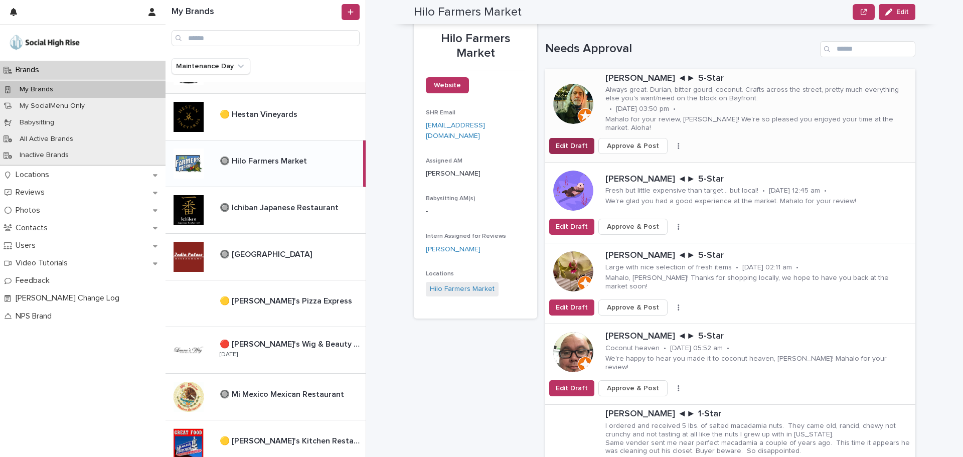
click at [549, 143] on button "Edit Draft" at bounding box center [571, 146] width 45 height 16
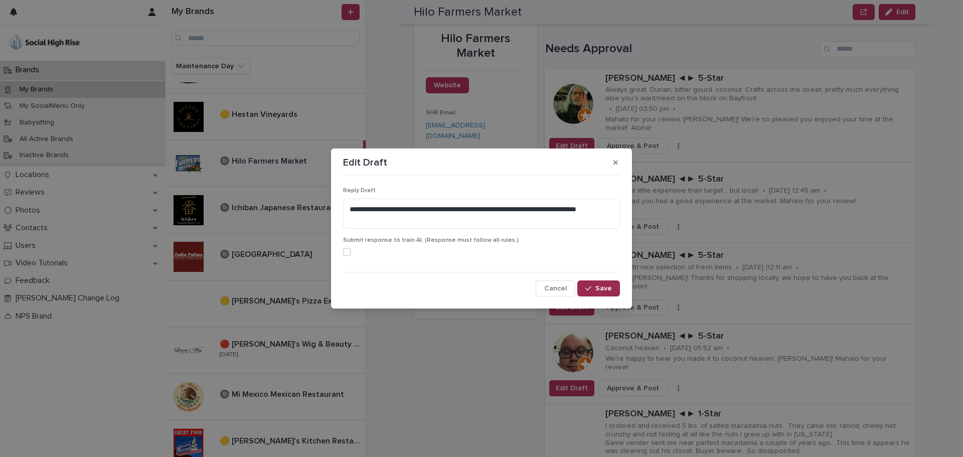
click at [598, 285] on span "Save" at bounding box center [604, 288] width 17 height 7
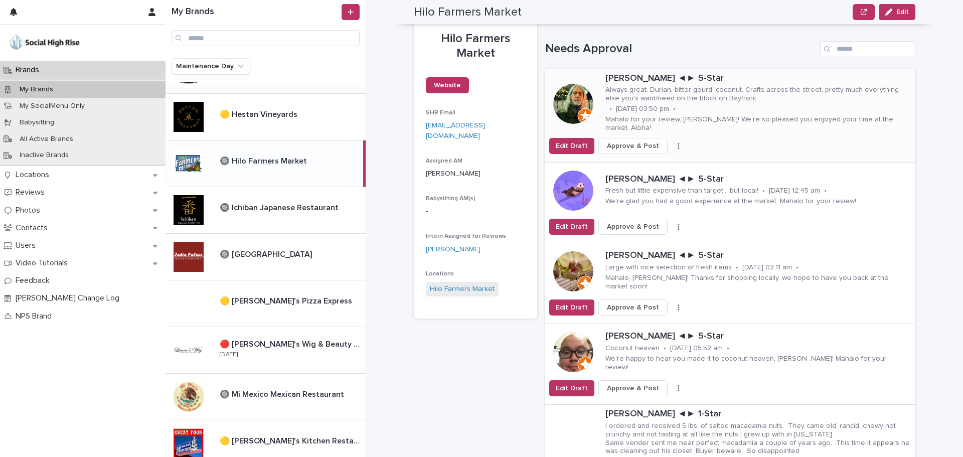
click at [629, 144] on button "Approve & Post" at bounding box center [633, 146] width 69 height 16
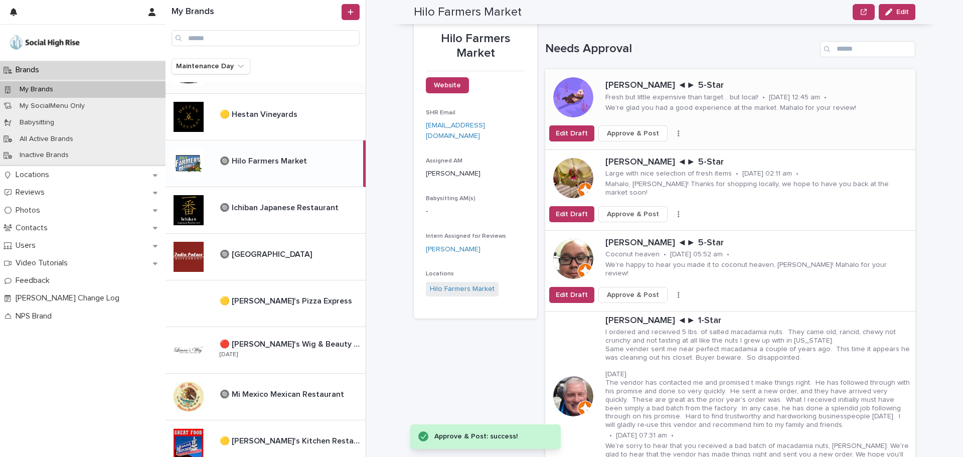
click at [624, 134] on span "Approve & Post" at bounding box center [633, 133] width 52 height 10
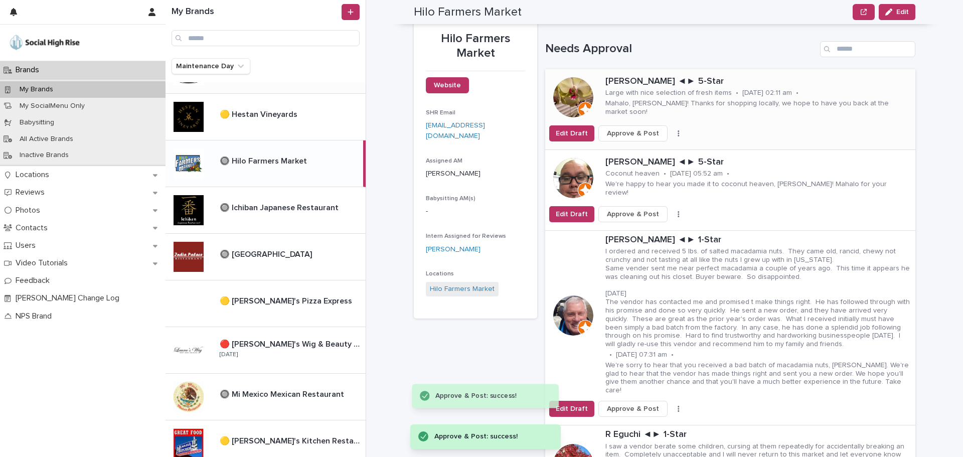
click at [632, 129] on span "Approve & Post" at bounding box center [633, 133] width 52 height 10
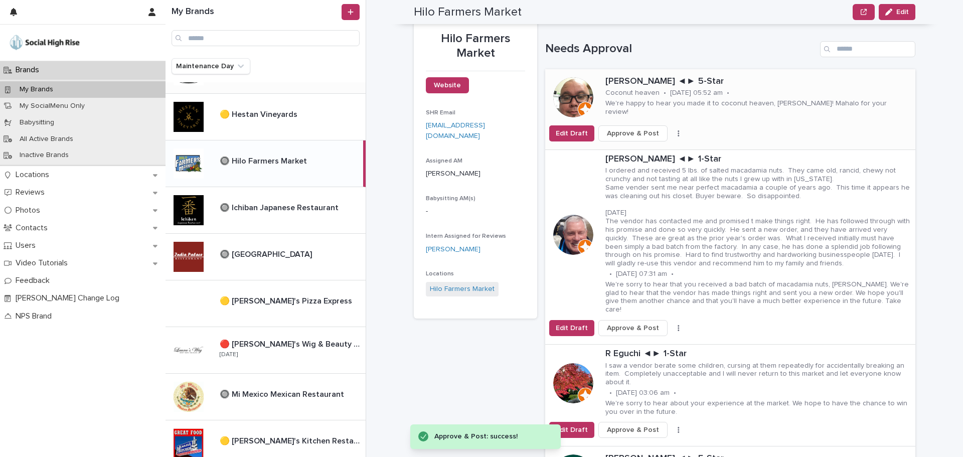
click at [628, 135] on span "Approve & Post" at bounding box center [633, 133] width 52 height 10
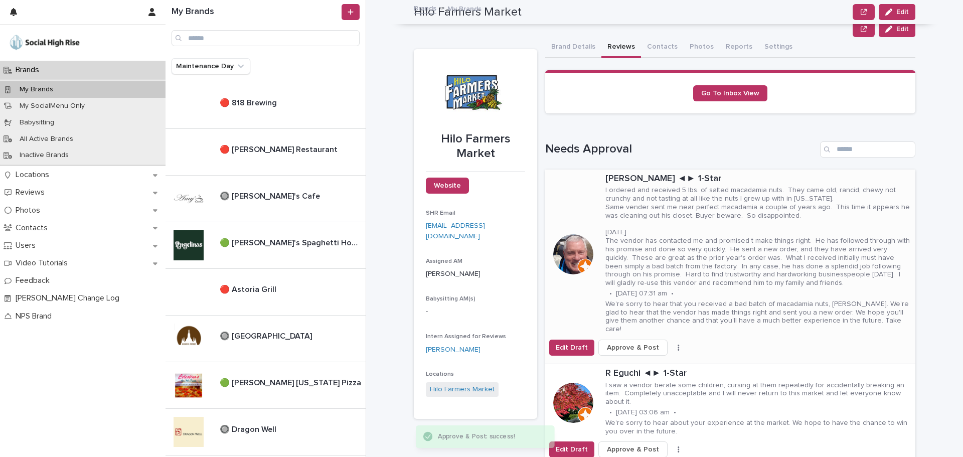
scroll to position [100, 0]
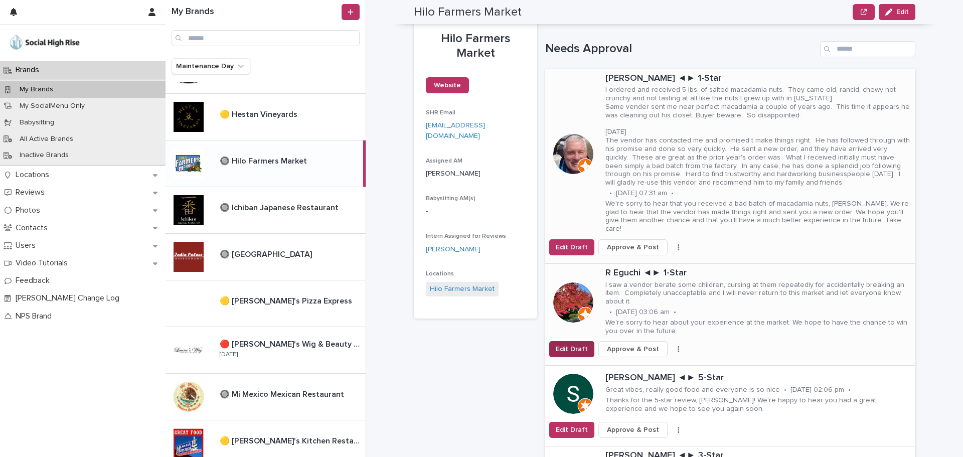
click at [565, 344] on span "Edit Draft" at bounding box center [572, 349] width 32 height 10
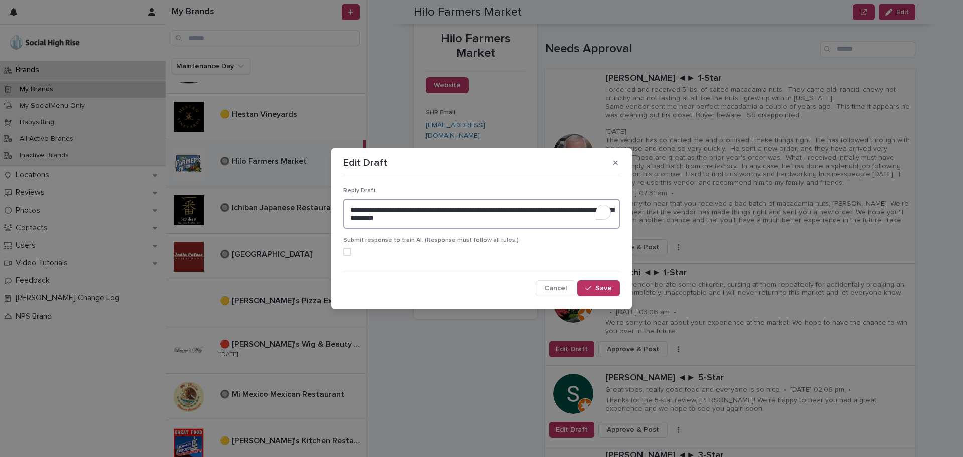
drag, startPoint x: 411, startPoint y: 211, endPoint x: 304, endPoint y: 203, distance: 107.2
click at [304, 203] on div "**********" at bounding box center [481, 228] width 963 height 457
paste textarea "**********"
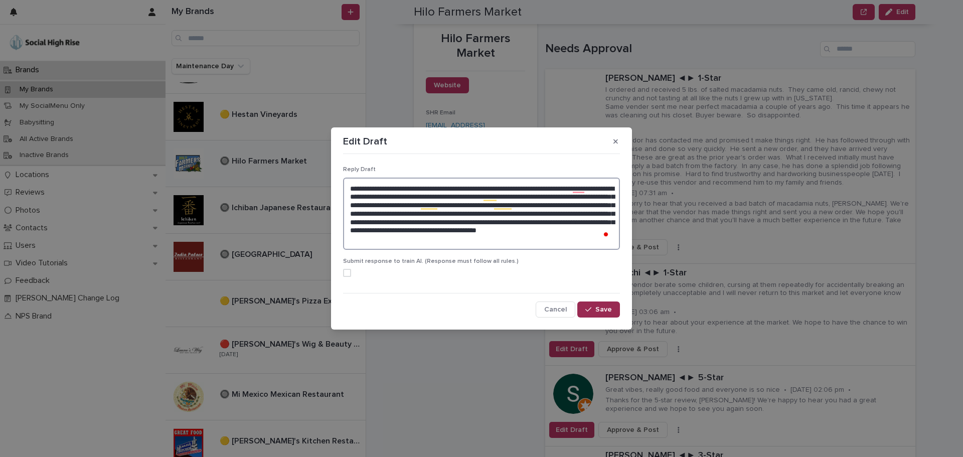
type textarea "**********"
click at [613, 309] on button "Save" at bounding box center [598, 310] width 43 height 16
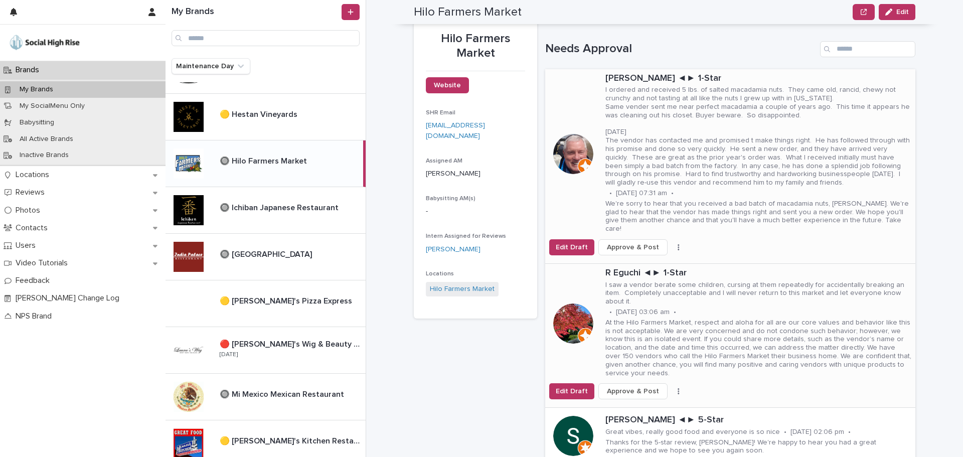
click at [632, 386] on span "Approve & Post" at bounding box center [633, 391] width 52 height 10
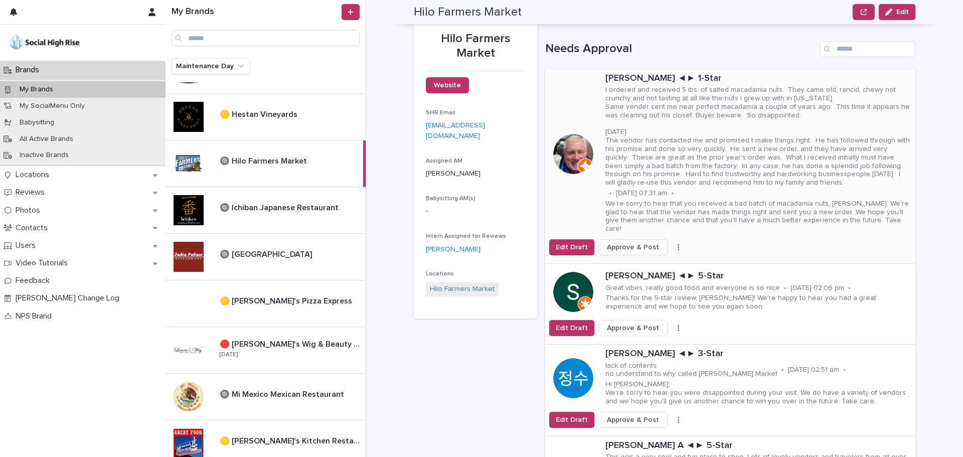
click at [672, 244] on button "button" at bounding box center [679, 247] width 14 height 7
click at [635, 257] on span "Skip Reply" at bounding box center [632, 259] width 34 height 10
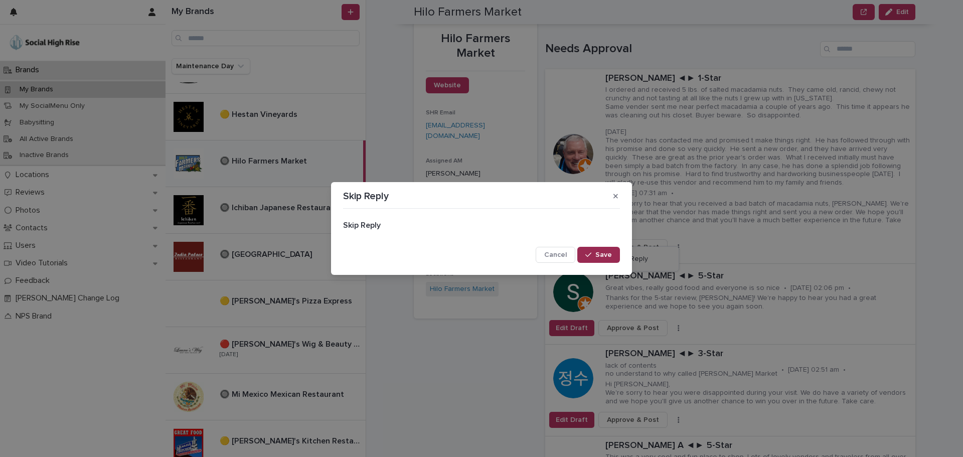
click at [603, 256] on span "Save" at bounding box center [604, 254] width 17 height 7
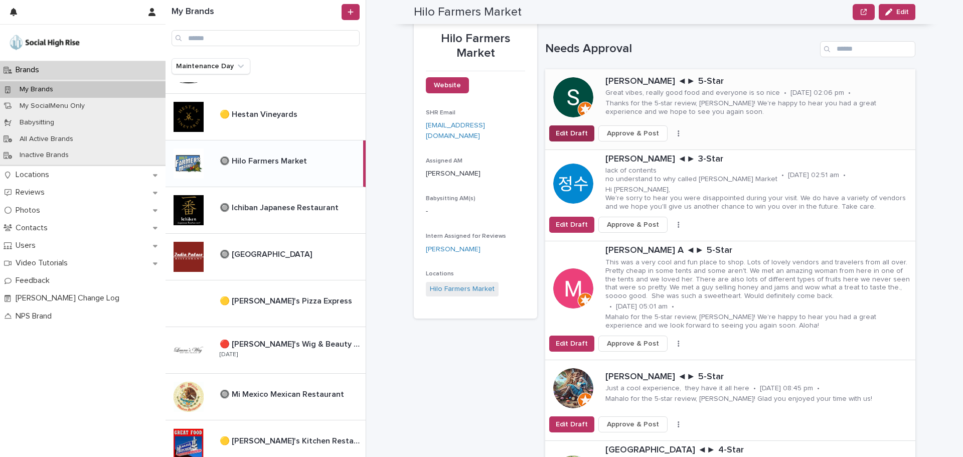
click at [571, 132] on span "Edit Draft" at bounding box center [572, 133] width 32 height 10
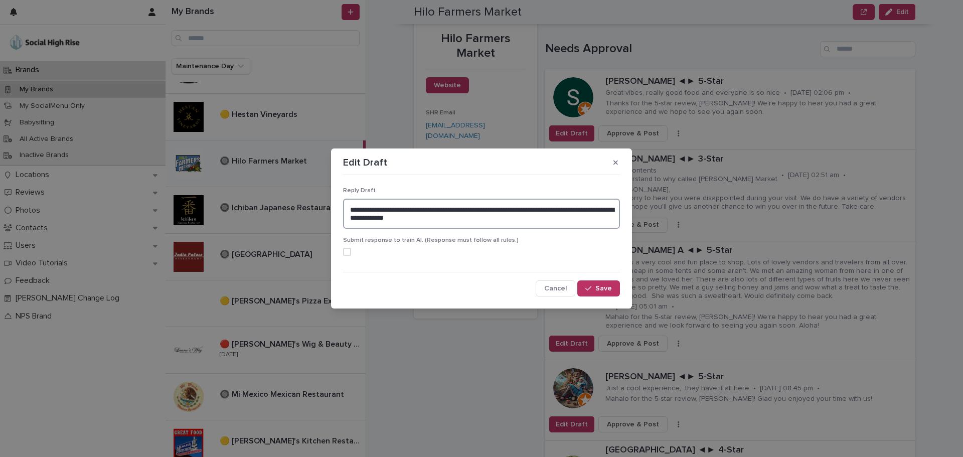
drag, startPoint x: 366, startPoint y: 208, endPoint x: 309, endPoint y: 209, distance: 57.2
click at [316, 205] on div "**********" at bounding box center [481, 228] width 963 height 457
type textarea "**********"
click at [601, 285] on span "Save" at bounding box center [604, 288] width 17 height 7
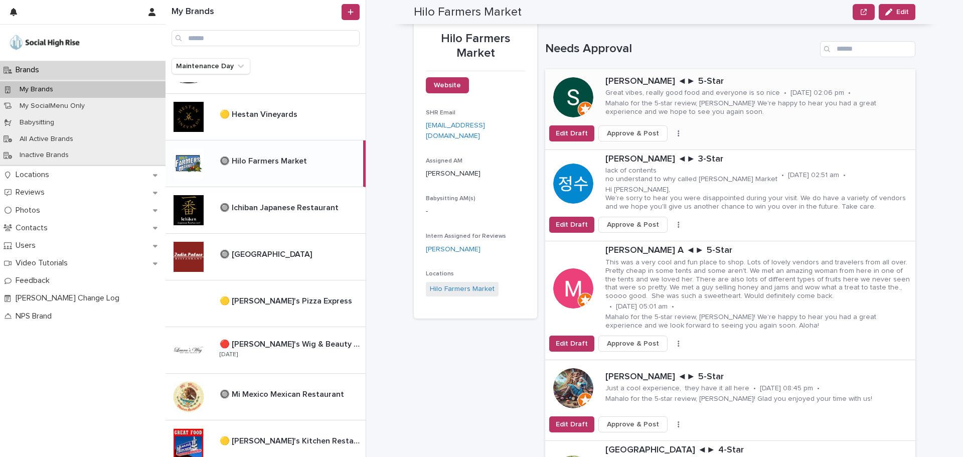
click at [617, 132] on span "Approve & Post" at bounding box center [633, 133] width 52 height 10
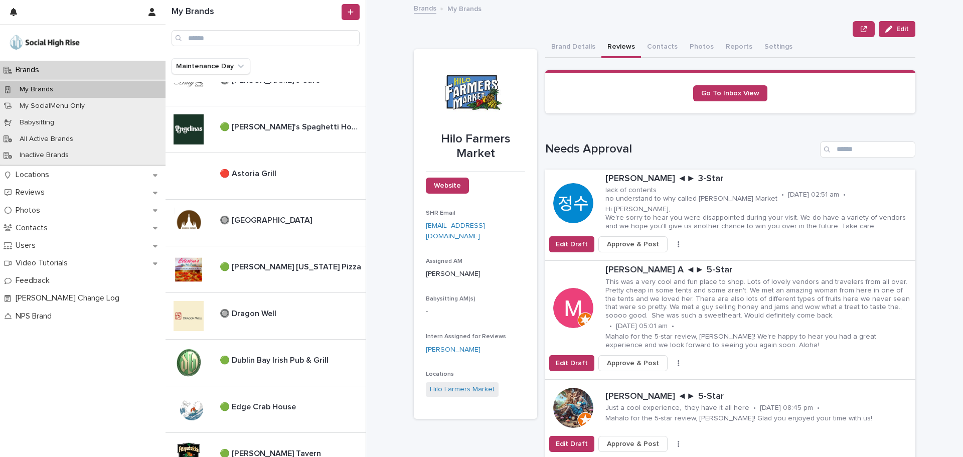
scroll to position [0, 0]
